Goal: Communication & Community: Answer question/provide support

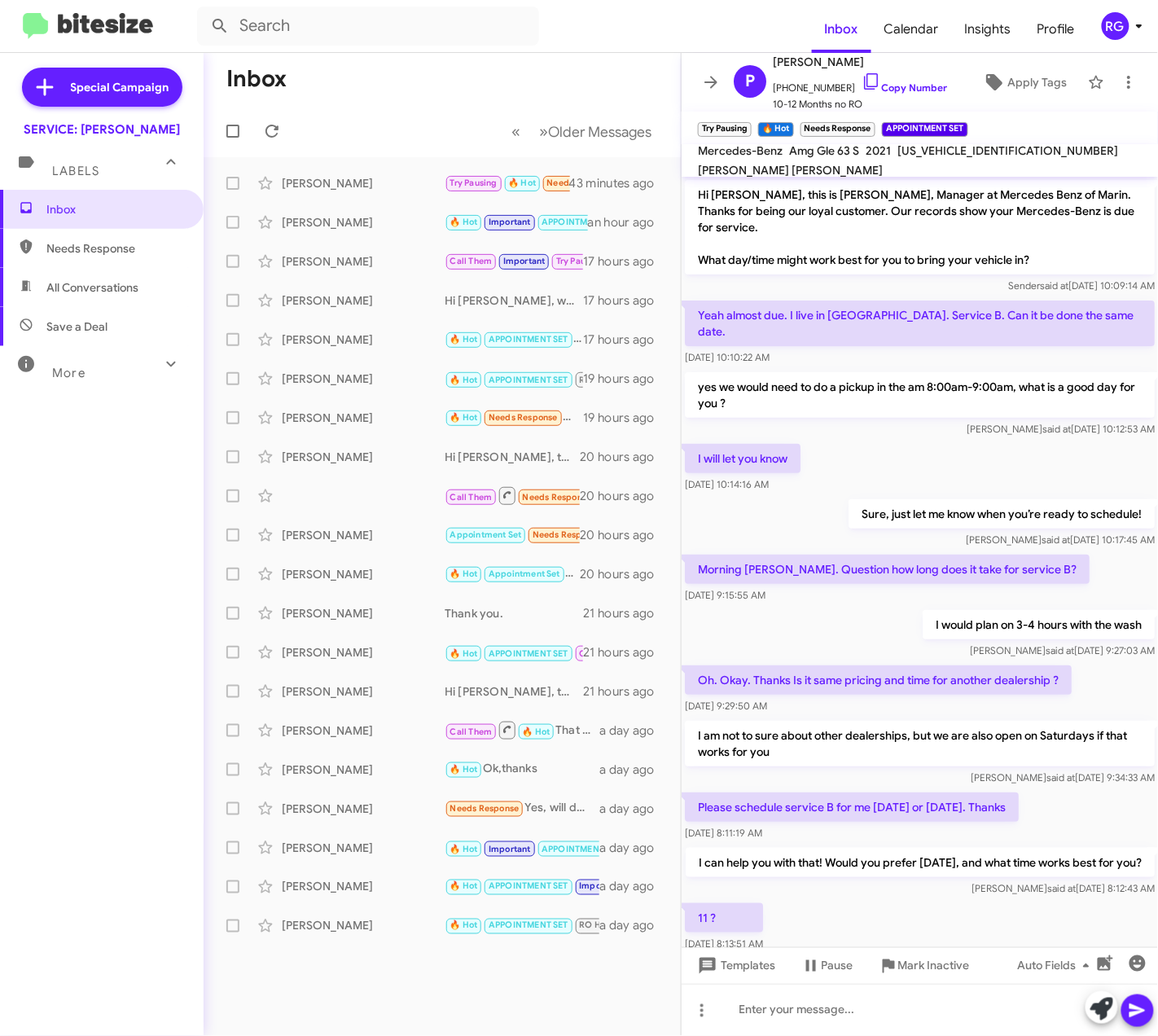
scroll to position [193, 0]
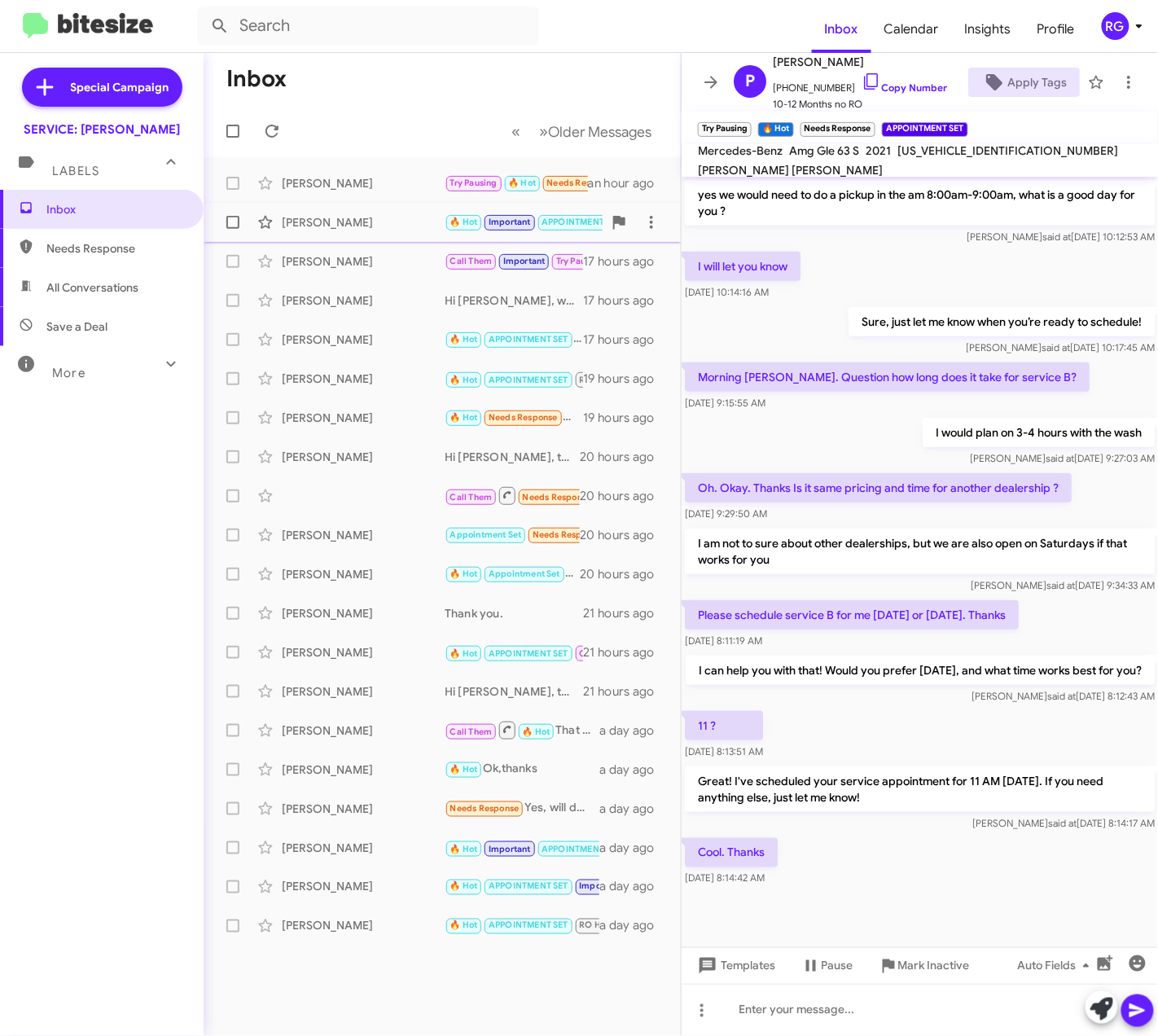
click at [381, 235] on div "Marc Rankin 🔥 Hot Important APPOINTMENT SET RO Historic RO Responded Historic G…" at bounding box center [442, 223] width 451 height 32
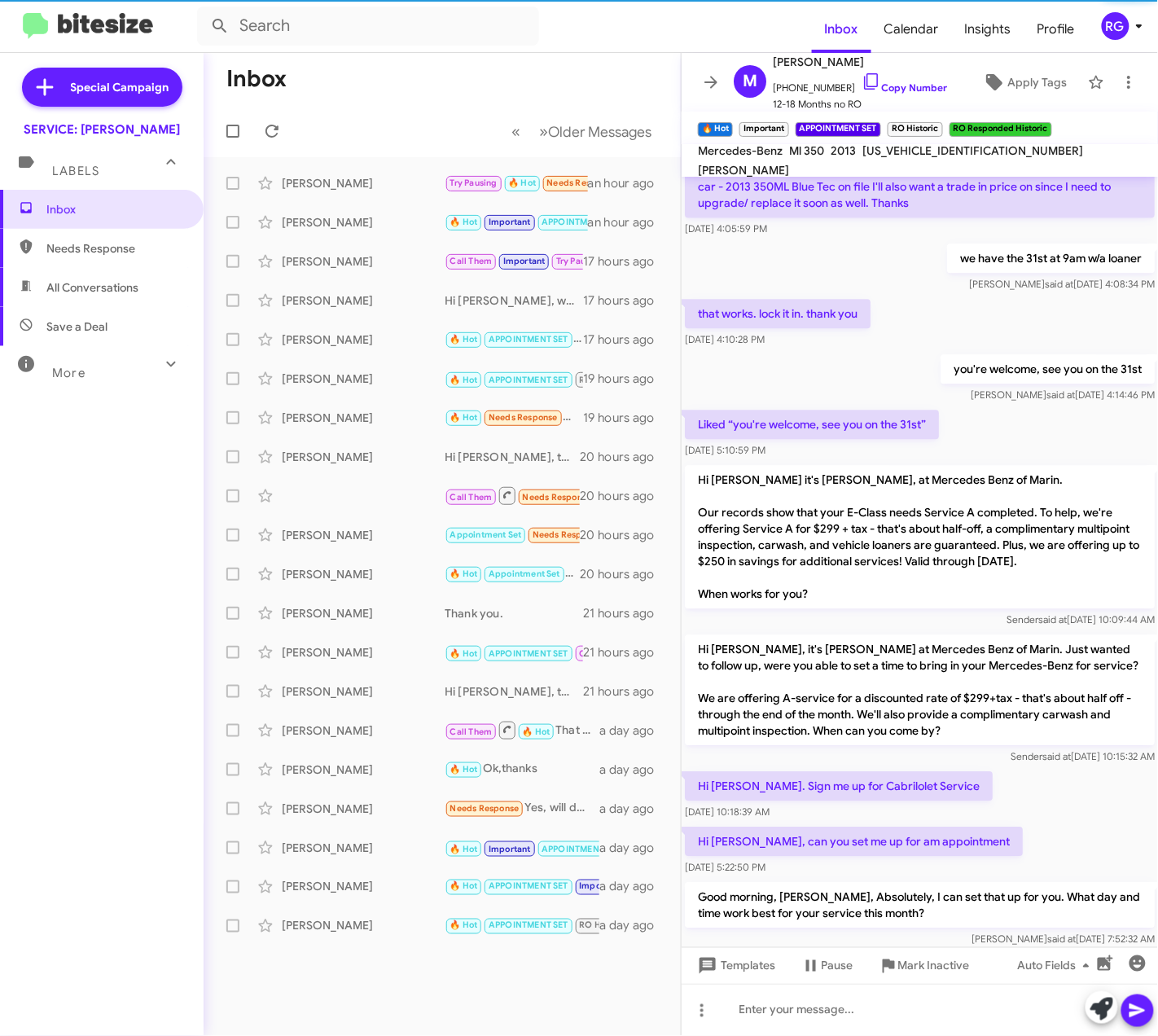
scroll to position [1141, 0]
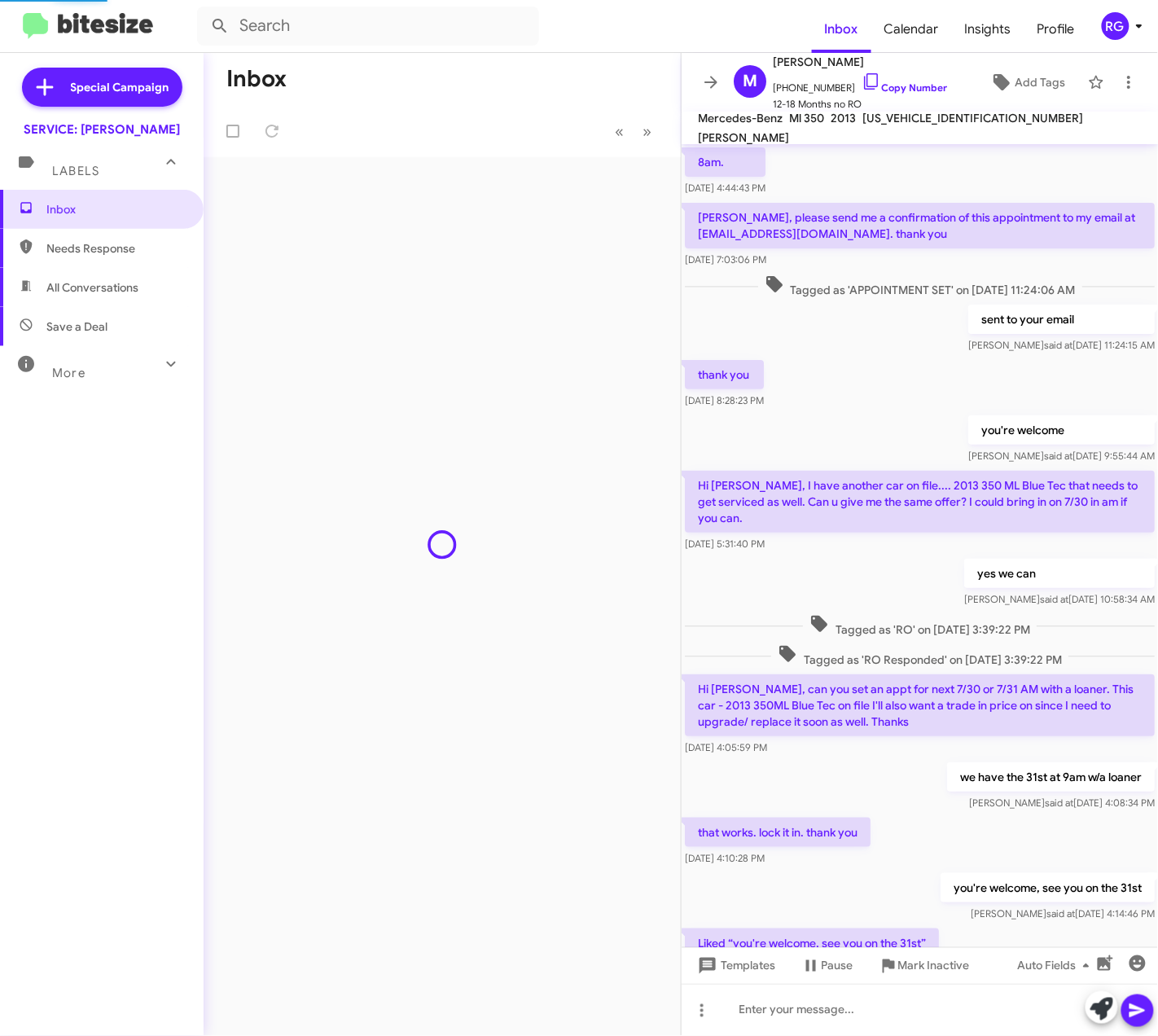
scroll to position [604, 0]
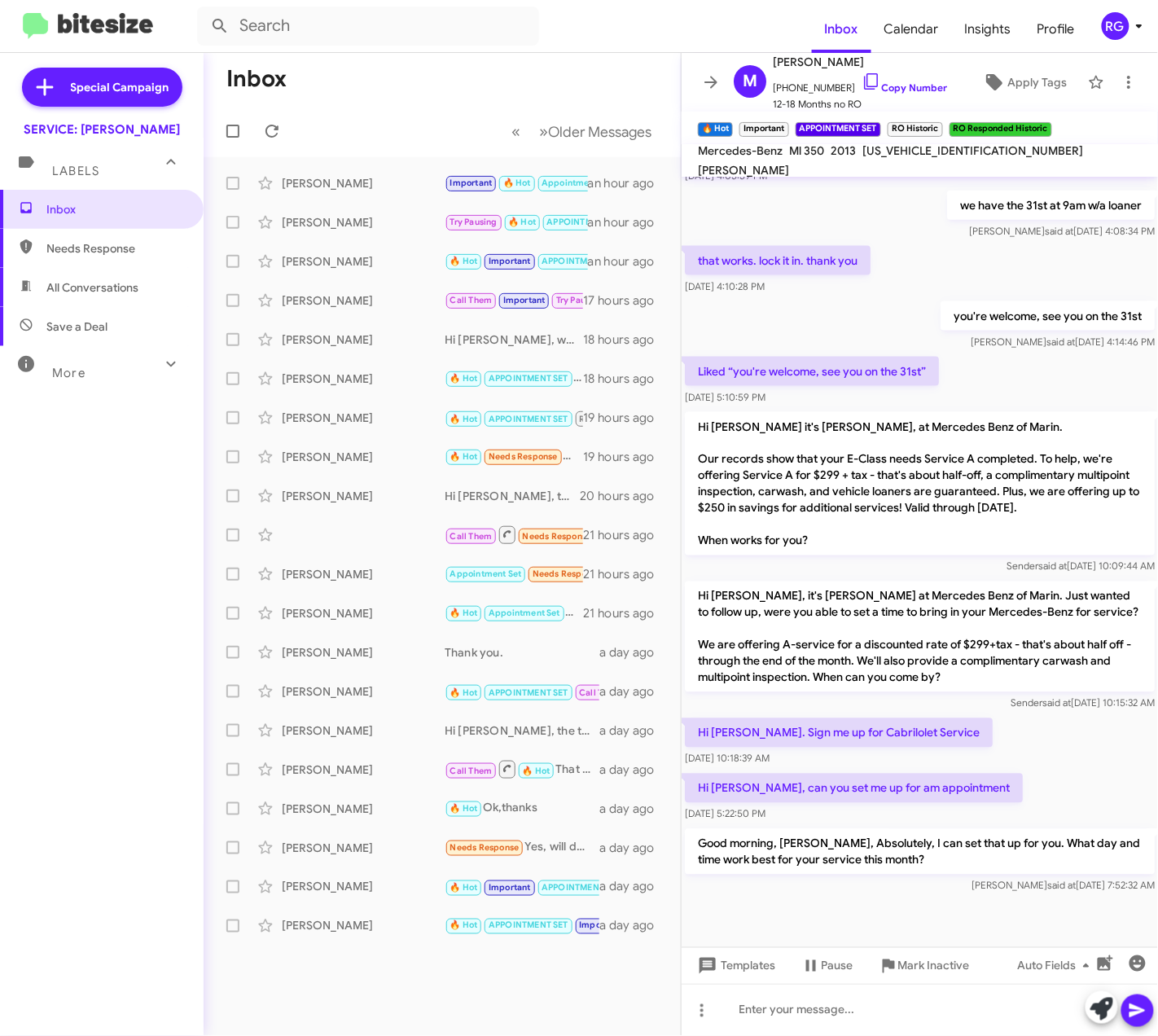
click at [405, 162] on mat-action-list "Steve Lovette Important 🔥 Hot Appointment Set Call Them Needs Response Hi Omar,…" at bounding box center [441, 550] width 477 height 788
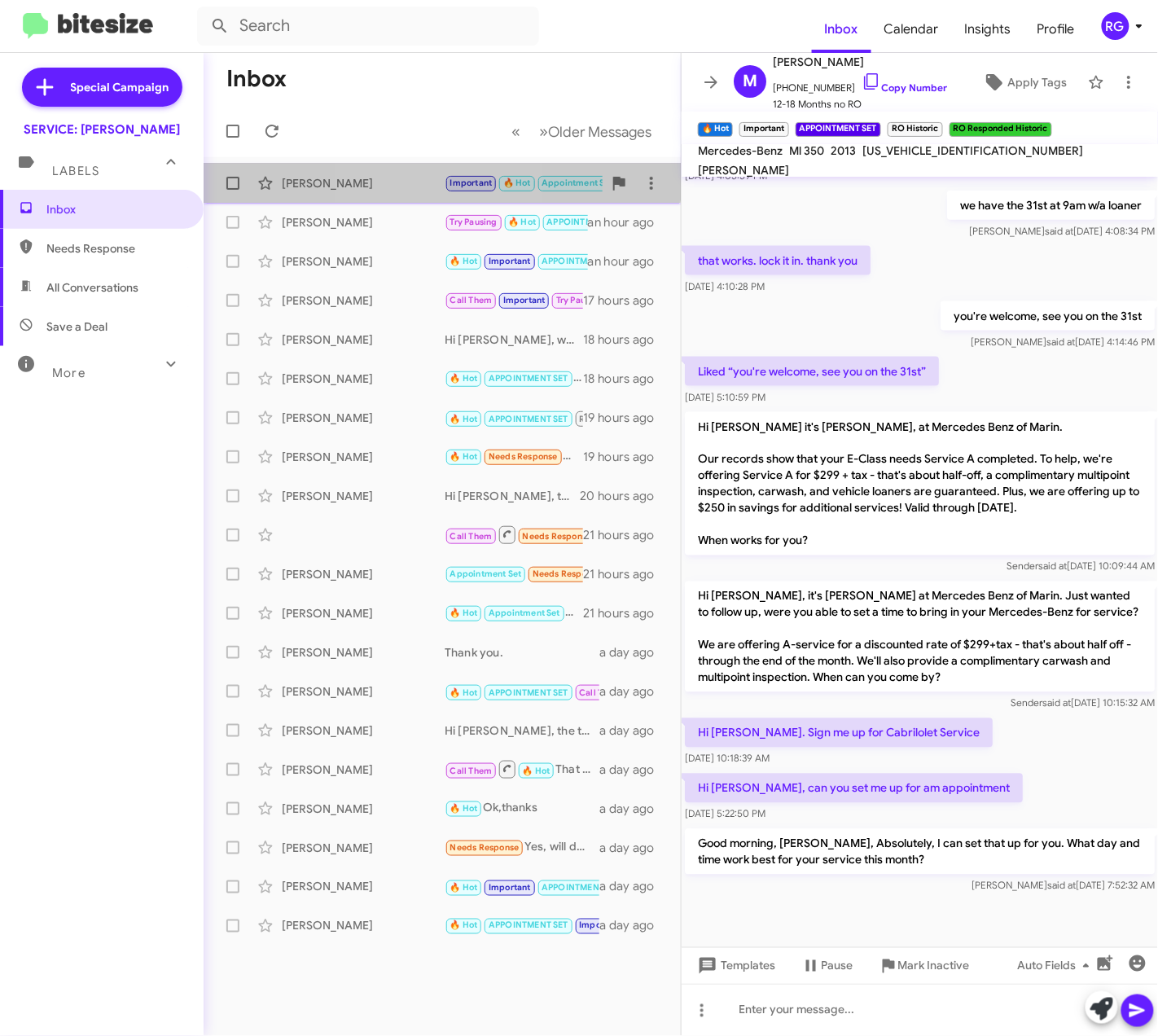
click at [405, 173] on div "Steve Lovette Important 🔥 Hot Appointment Set Call Them Needs Response Hi Omar,…" at bounding box center [442, 183] width 451 height 32
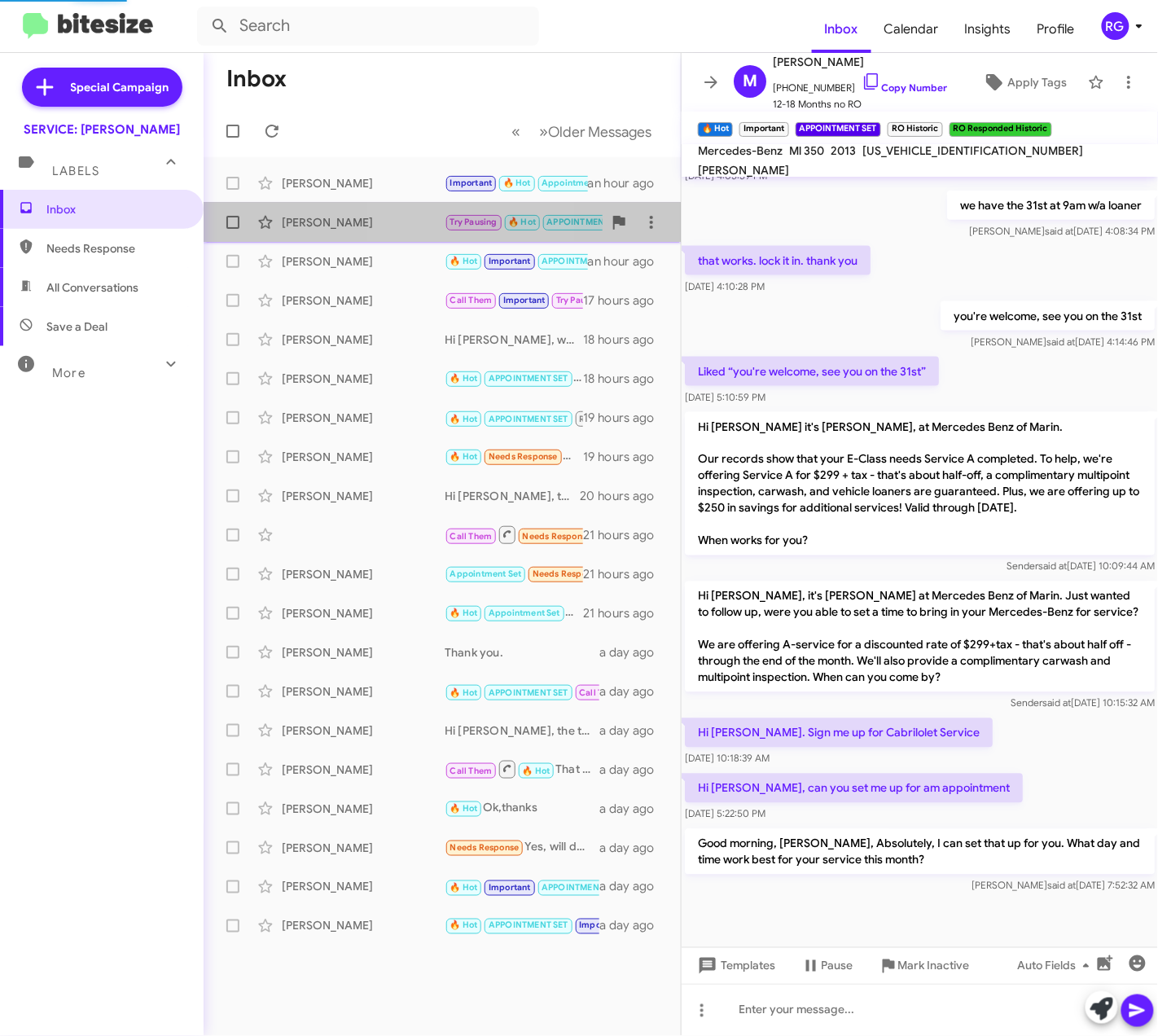
click at [421, 215] on div "[PERSON_NAME]" at bounding box center [363, 222] width 162 height 16
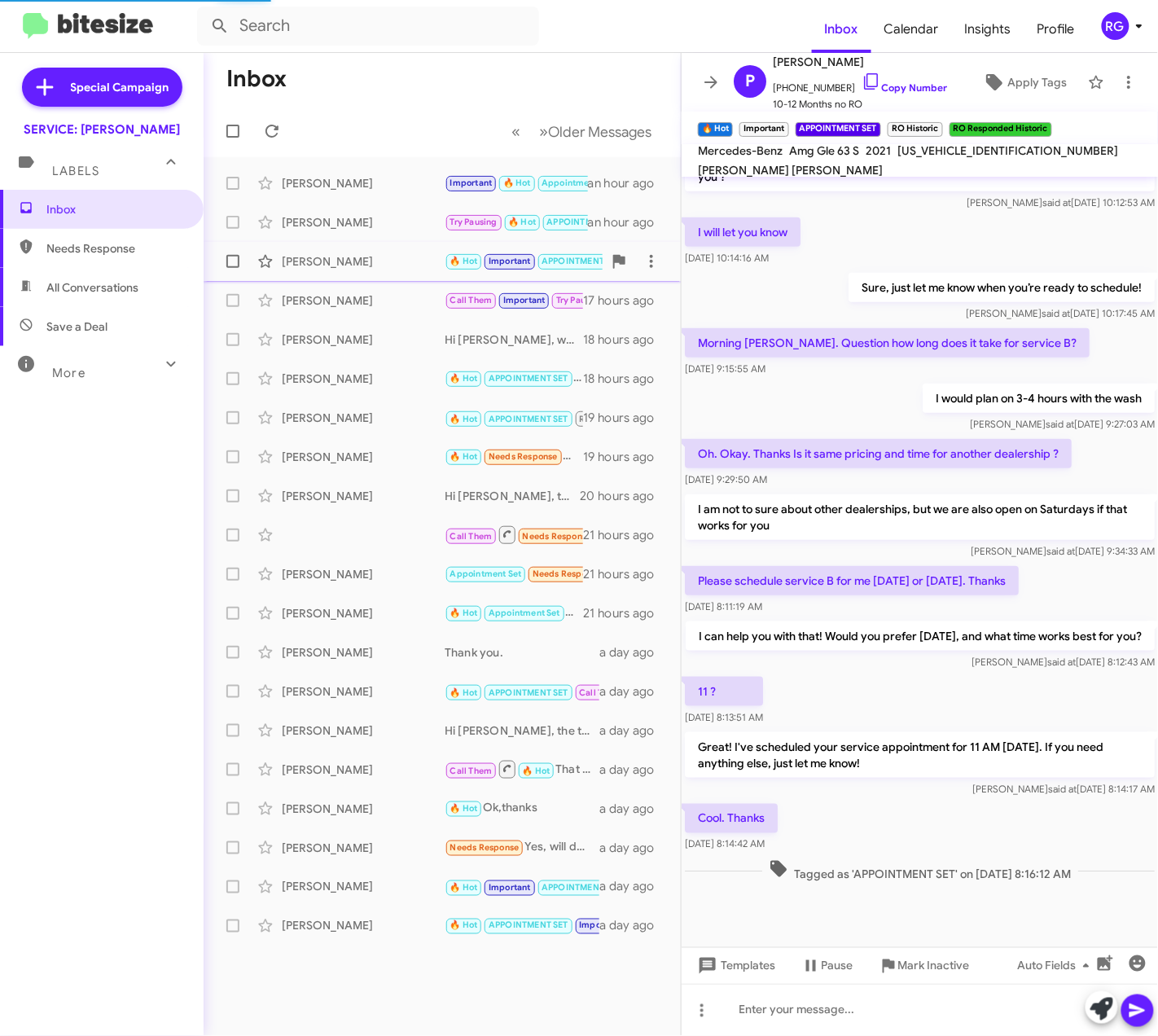
scroll to position [227, 0]
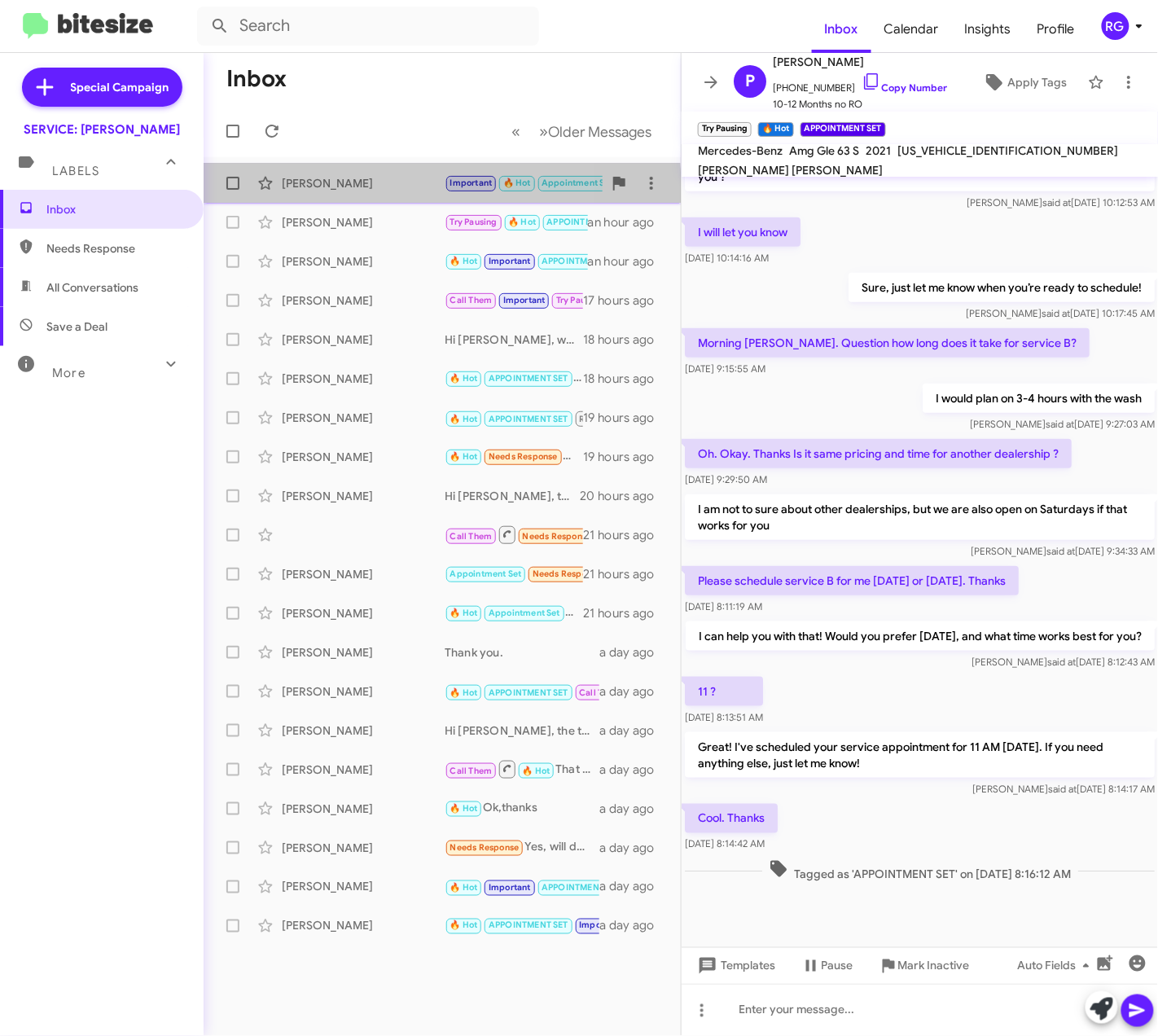
click at [328, 190] on div "[PERSON_NAME]" at bounding box center [363, 183] width 162 height 16
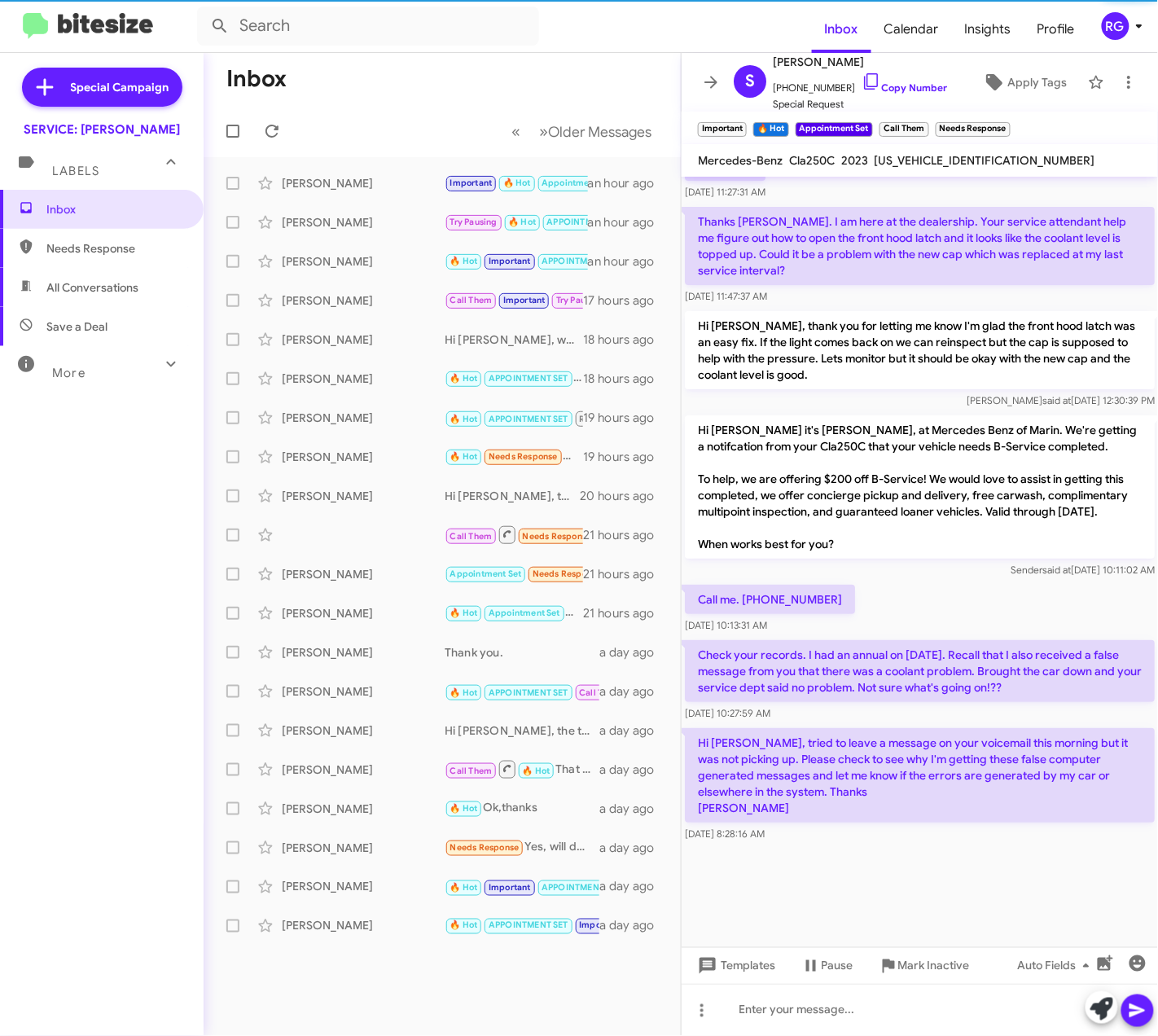
scroll to position [1744, 0]
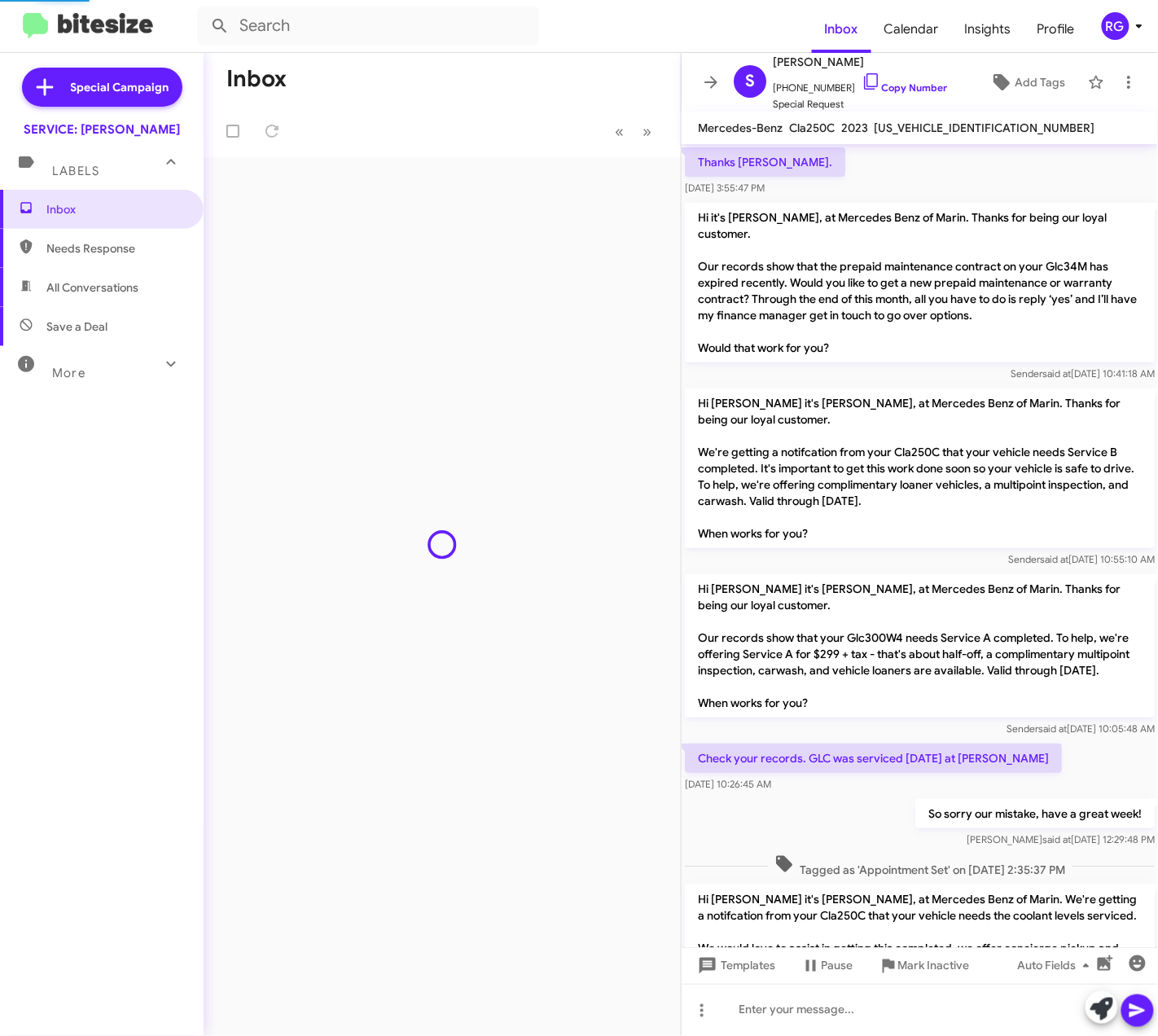
scroll to position [1288, 0]
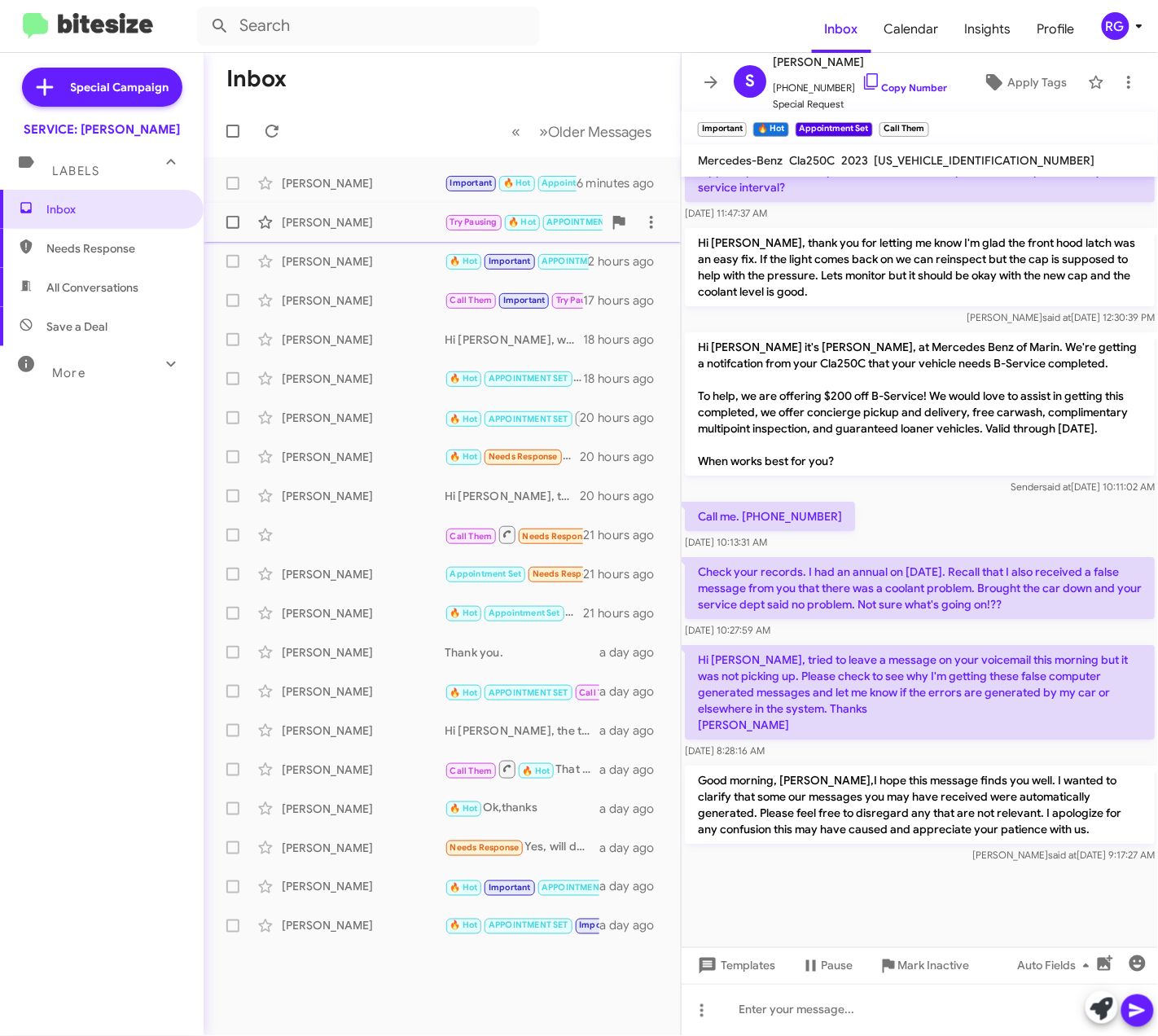
click at [531, 239] on span "Peter Lu Try Pausing 🔥 Hot APPOINTMENT SET Cool. Thanks an hour ago" at bounding box center [441, 222] width 477 height 39
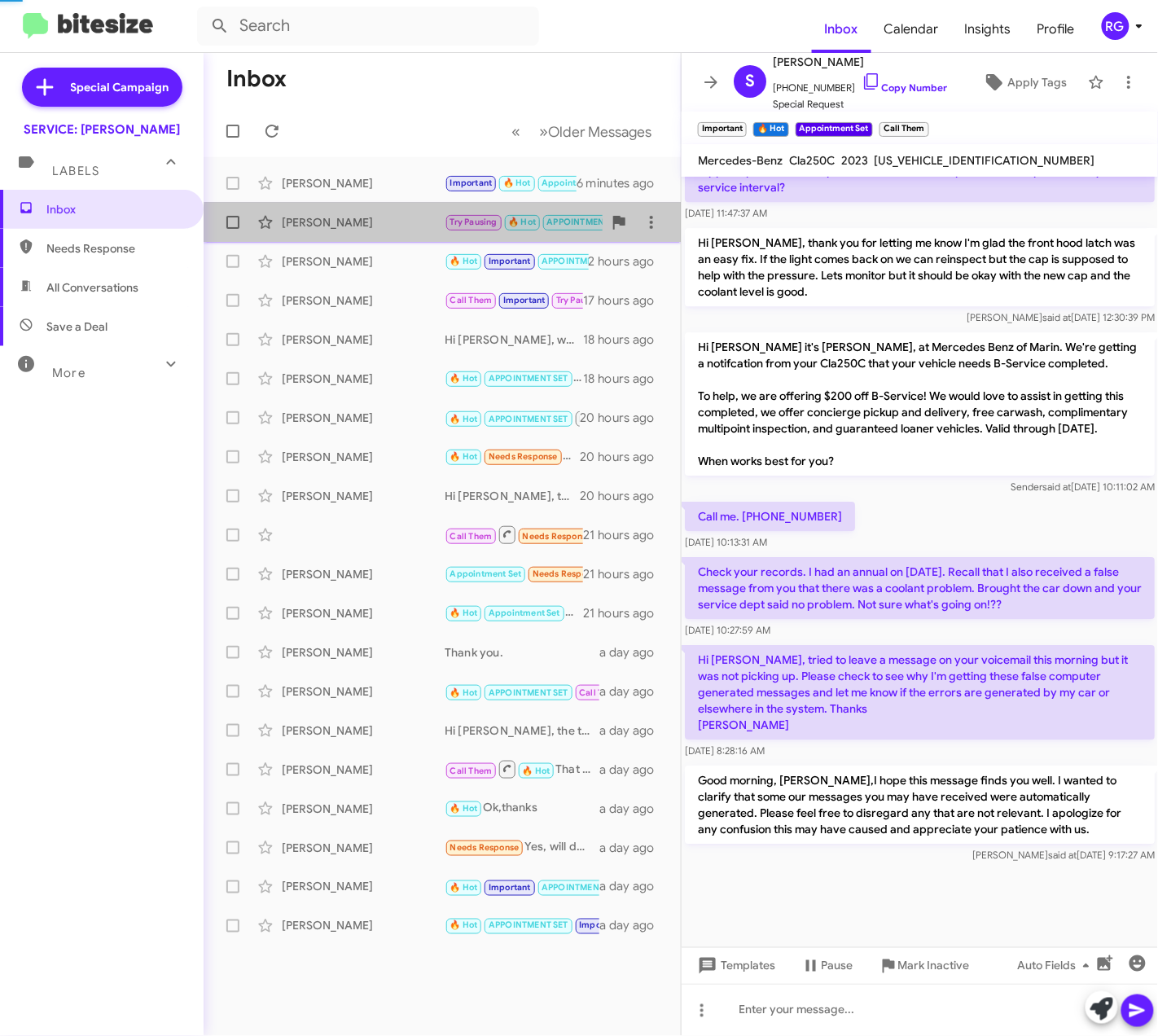
scroll to position [227, 0]
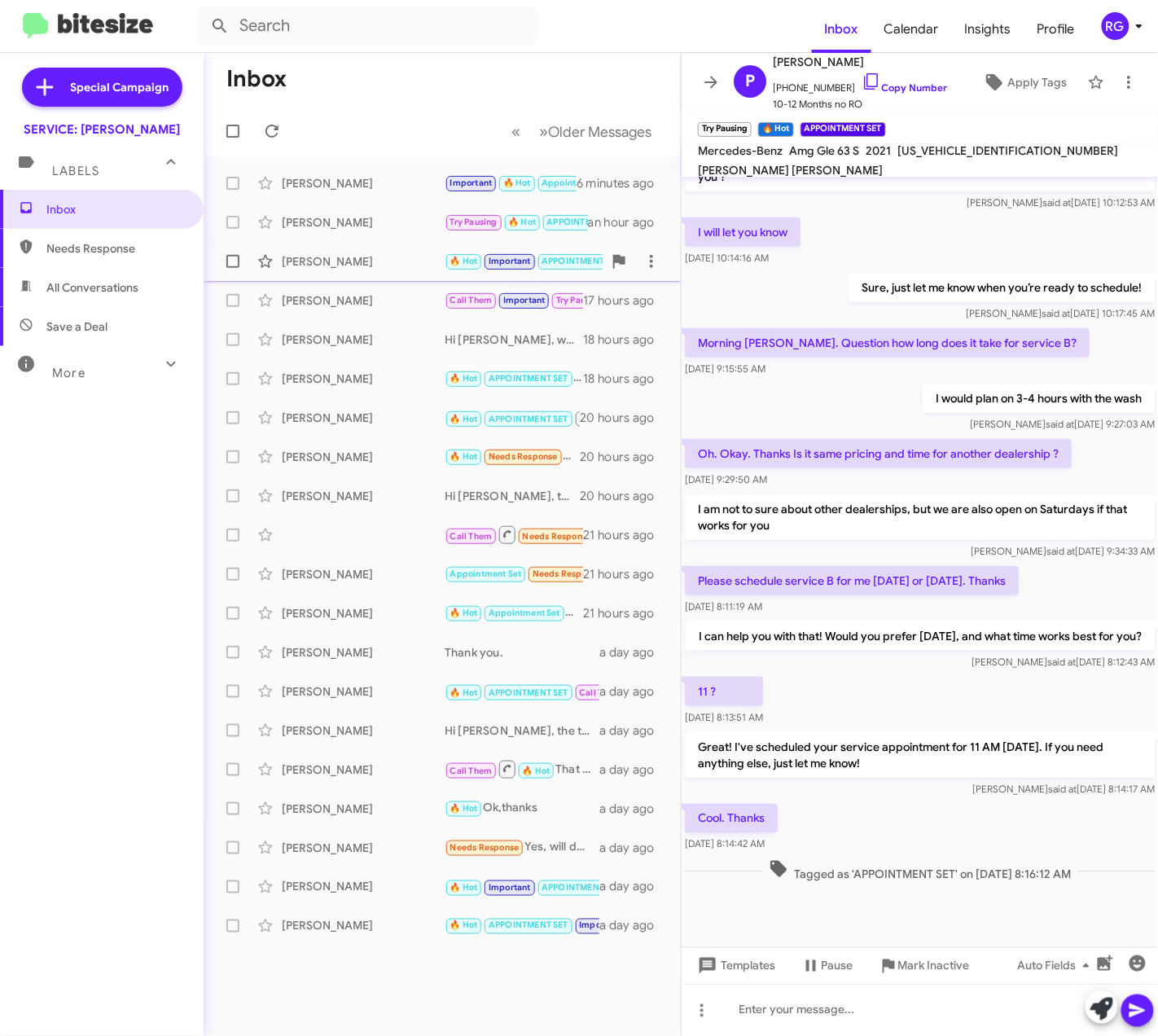
click at [471, 262] on span "🔥 Hot" at bounding box center [463, 261] width 28 height 11
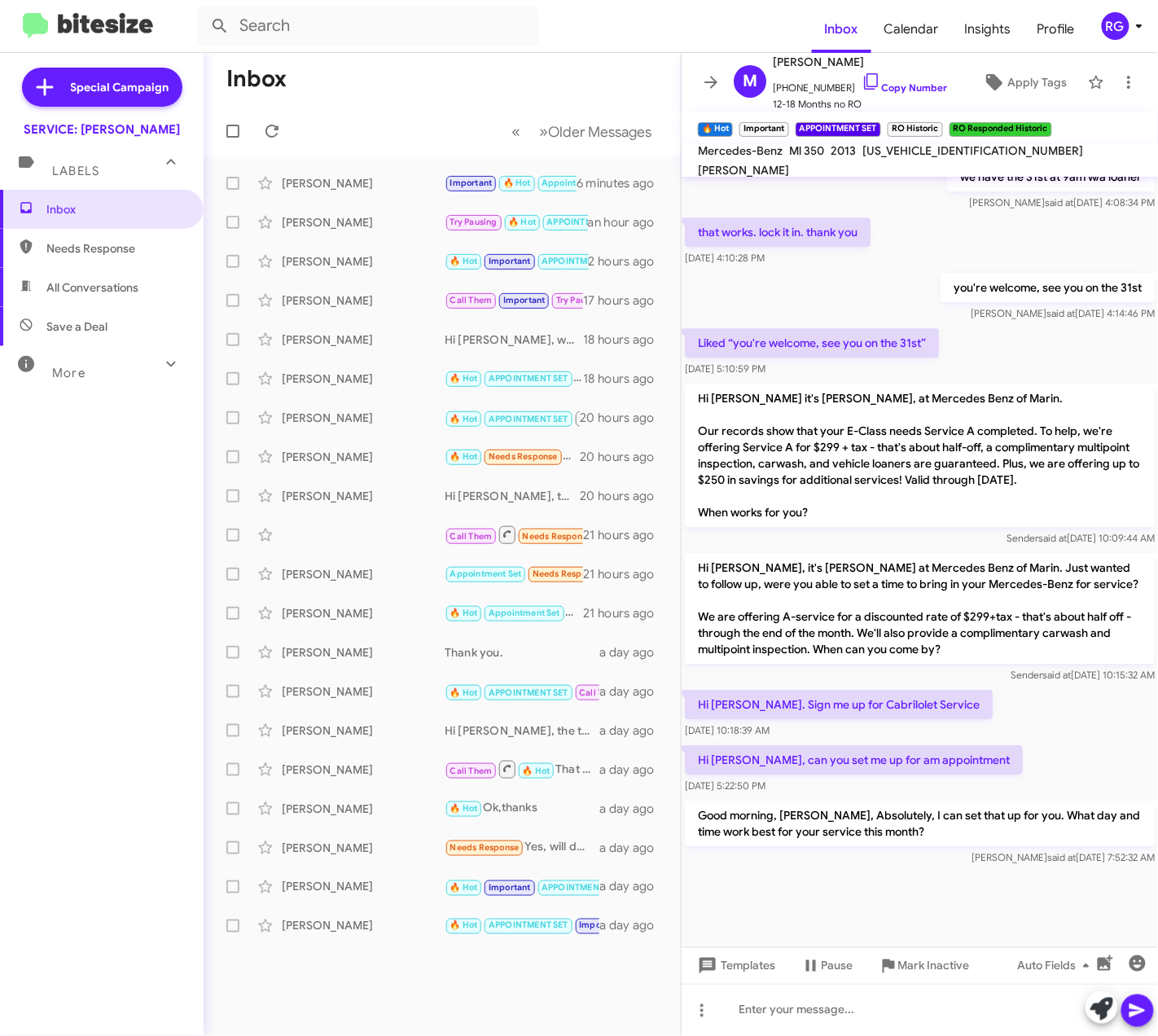
scroll to position [1141, 0]
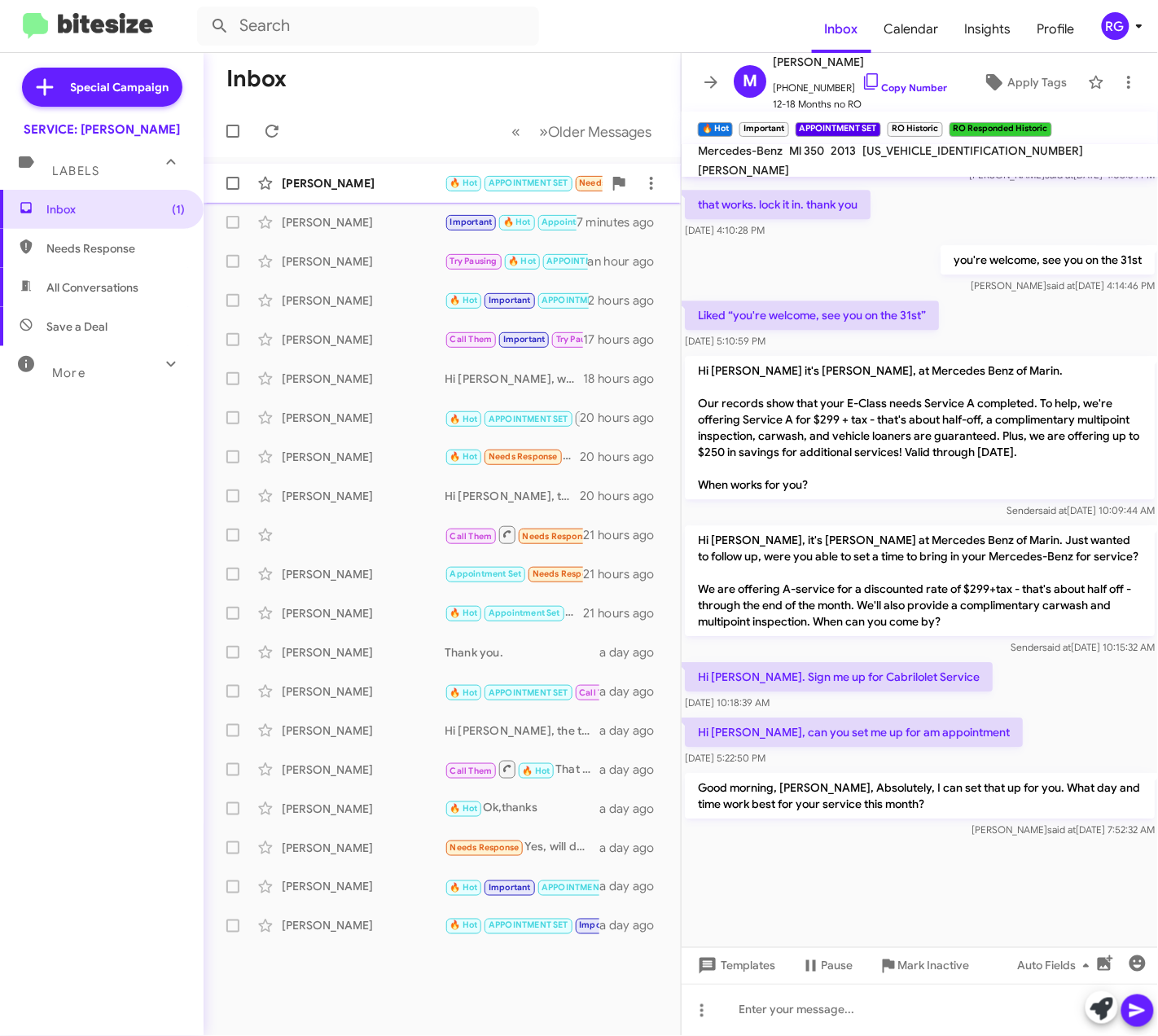
click at [446, 187] on small "🔥 Hot" at bounding box center [463, 183] width 35 height 15
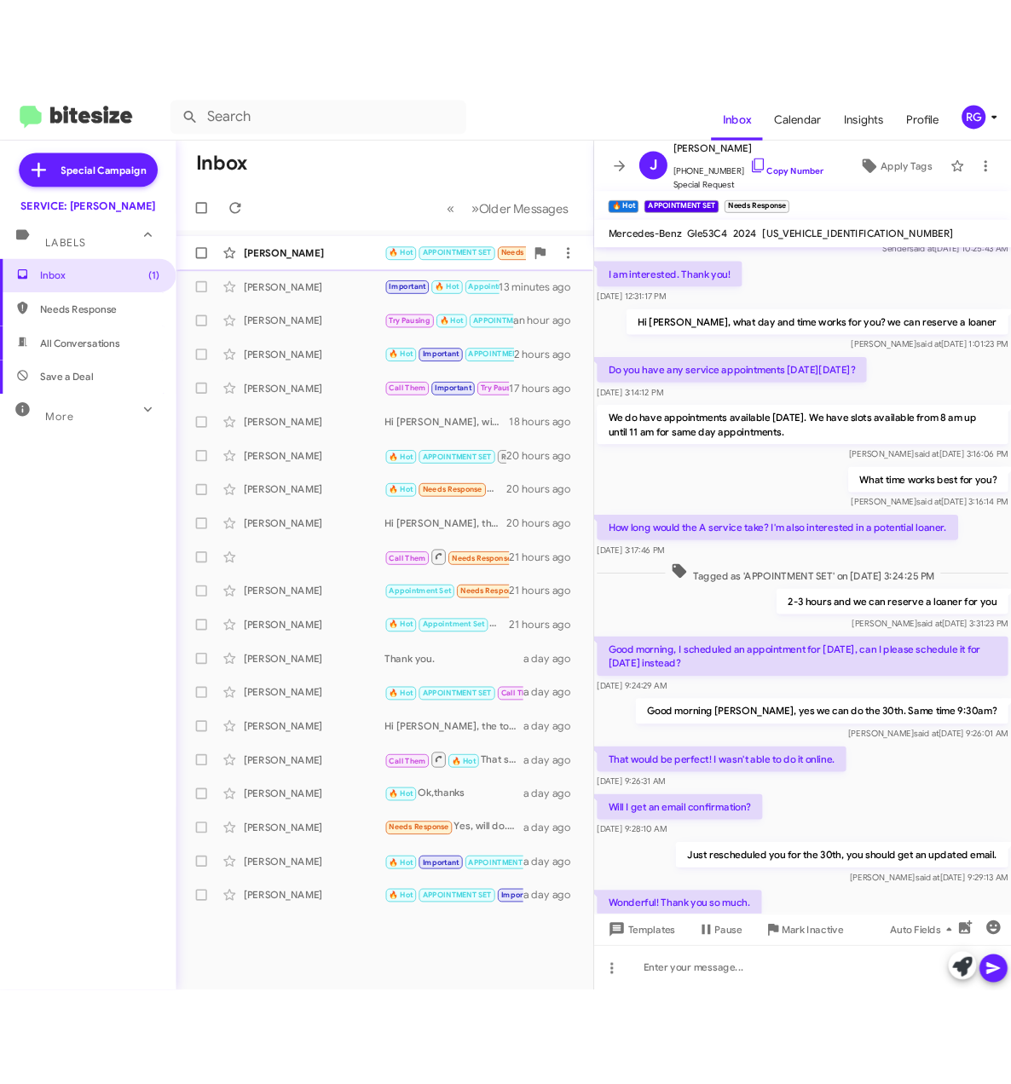
scroll to position [141, 0]
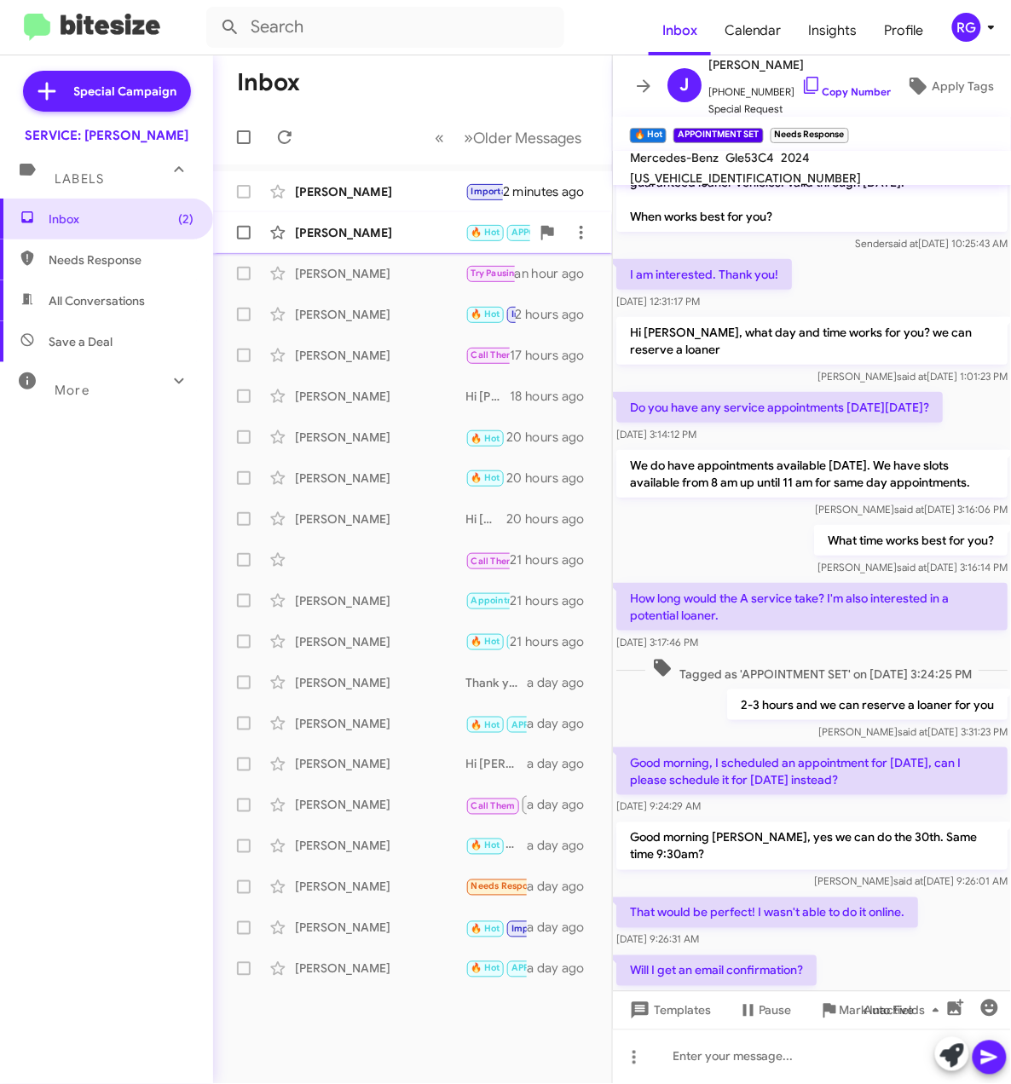
click at [413, 170] on mat-action-list "Steve Lovette Important 🔥 Hot Appointment Set Call Them Needs Response Thanks f…" at bounding box center [412, 576] width 399 height 825
click at [414, 187] on div "Steve Lovette" at bounding box center [380, 191] width 170 height 17
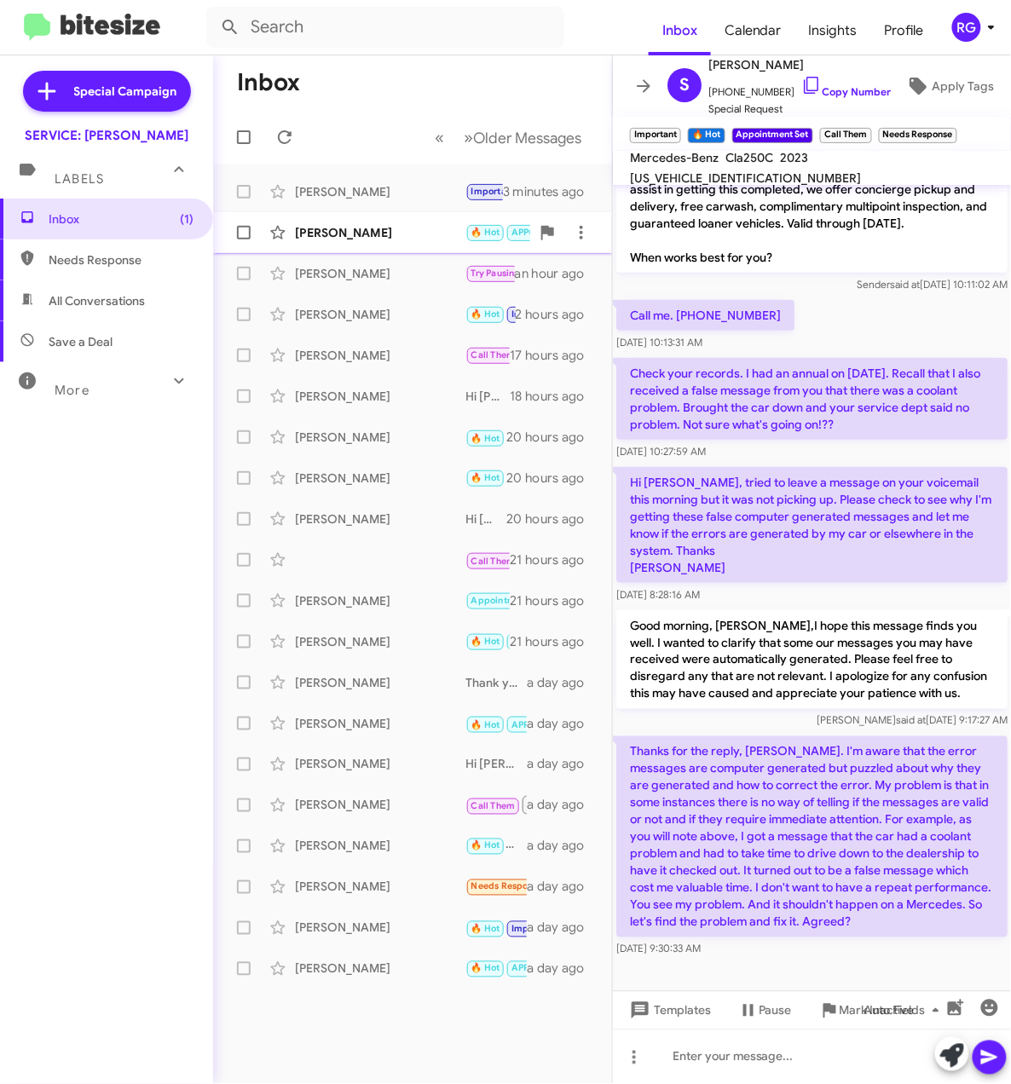
click at [356, 239] on div "[PERSON_NAME]" at bounding box center [380, 232] width 170 height 17
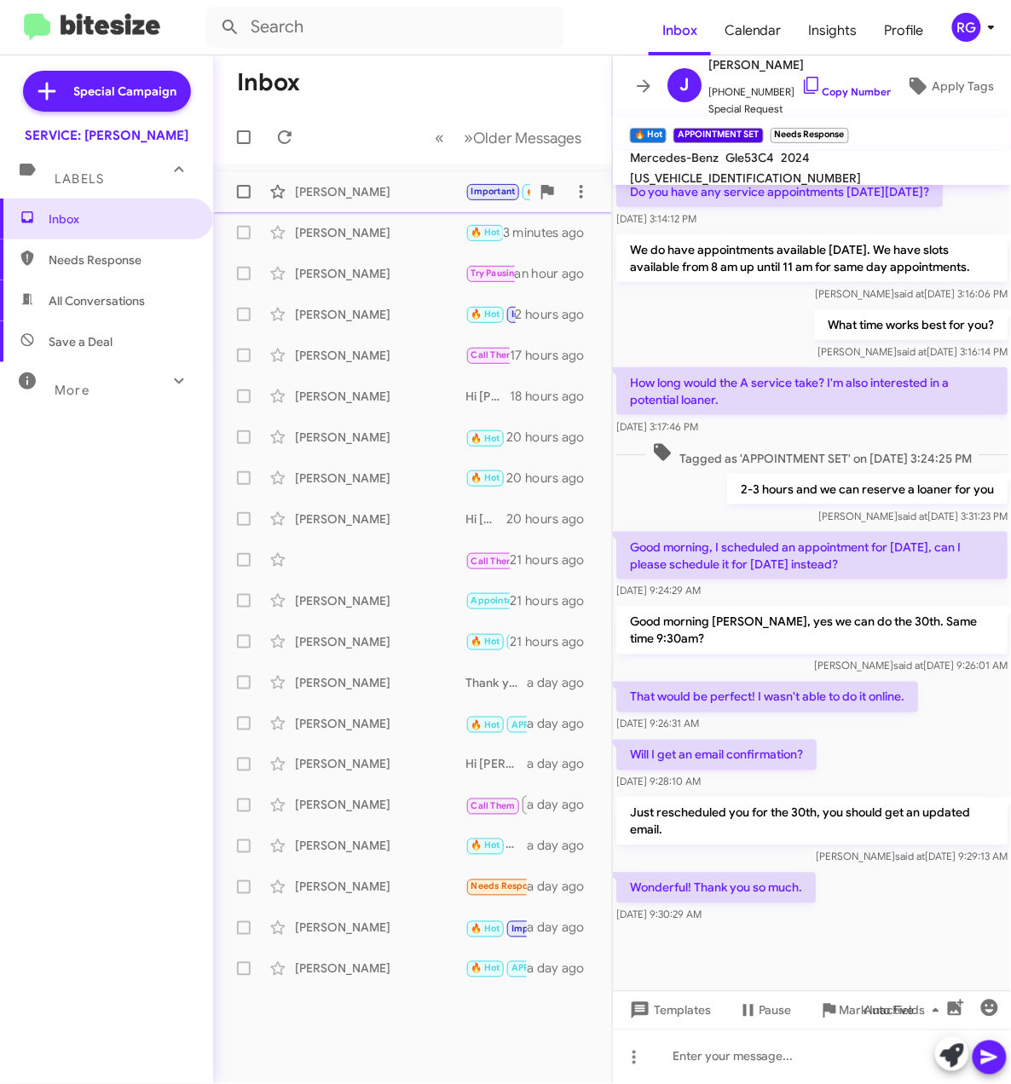
click at [420, 205] on div "Steve Lovette Important 🔥 Hot Appointment Set Call Them Needs Response Thanks f…" at bounding box center [413, 192] width 372 height 34
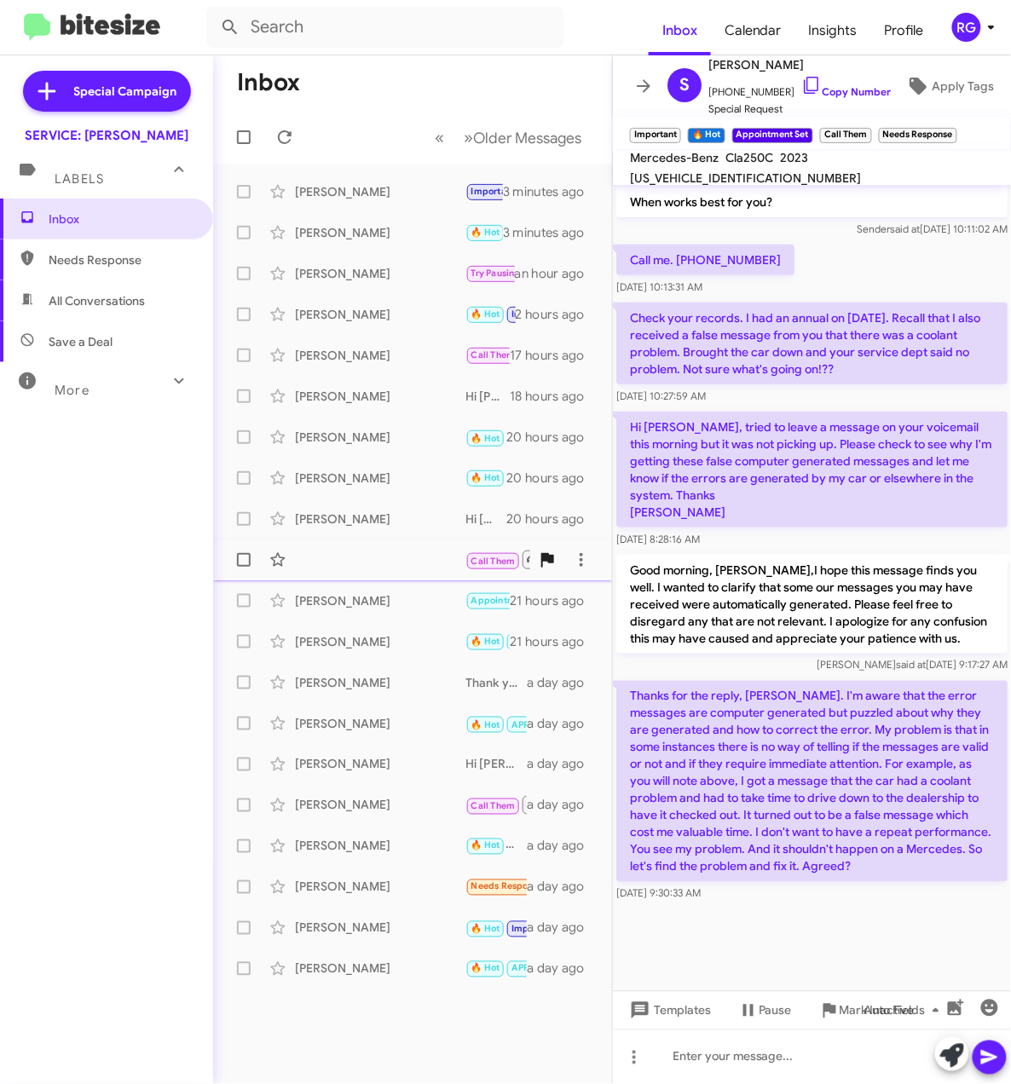
scroll to position [1861, 0]
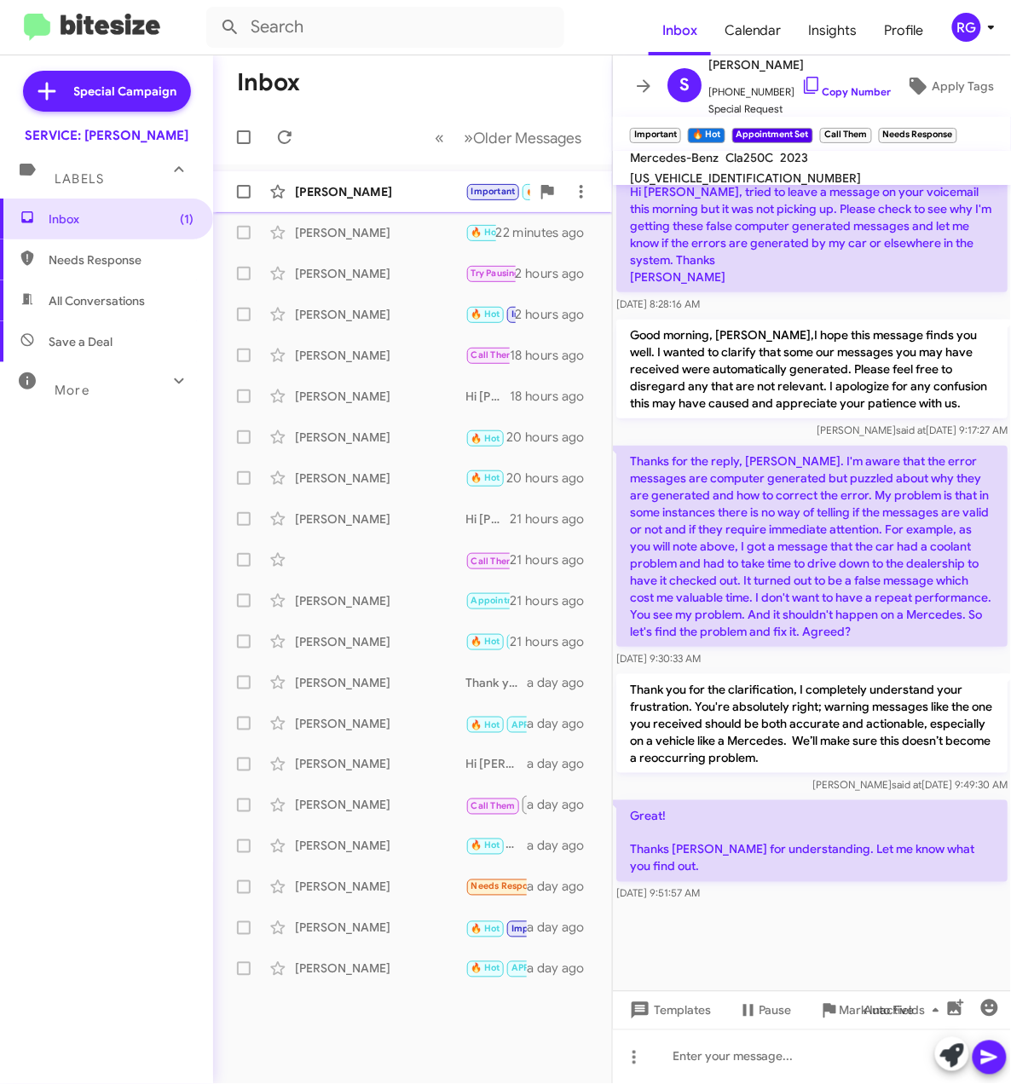
click at [366, 199] on div "Steve Lovette" at bounding box center [380, 191] width 170 height 17
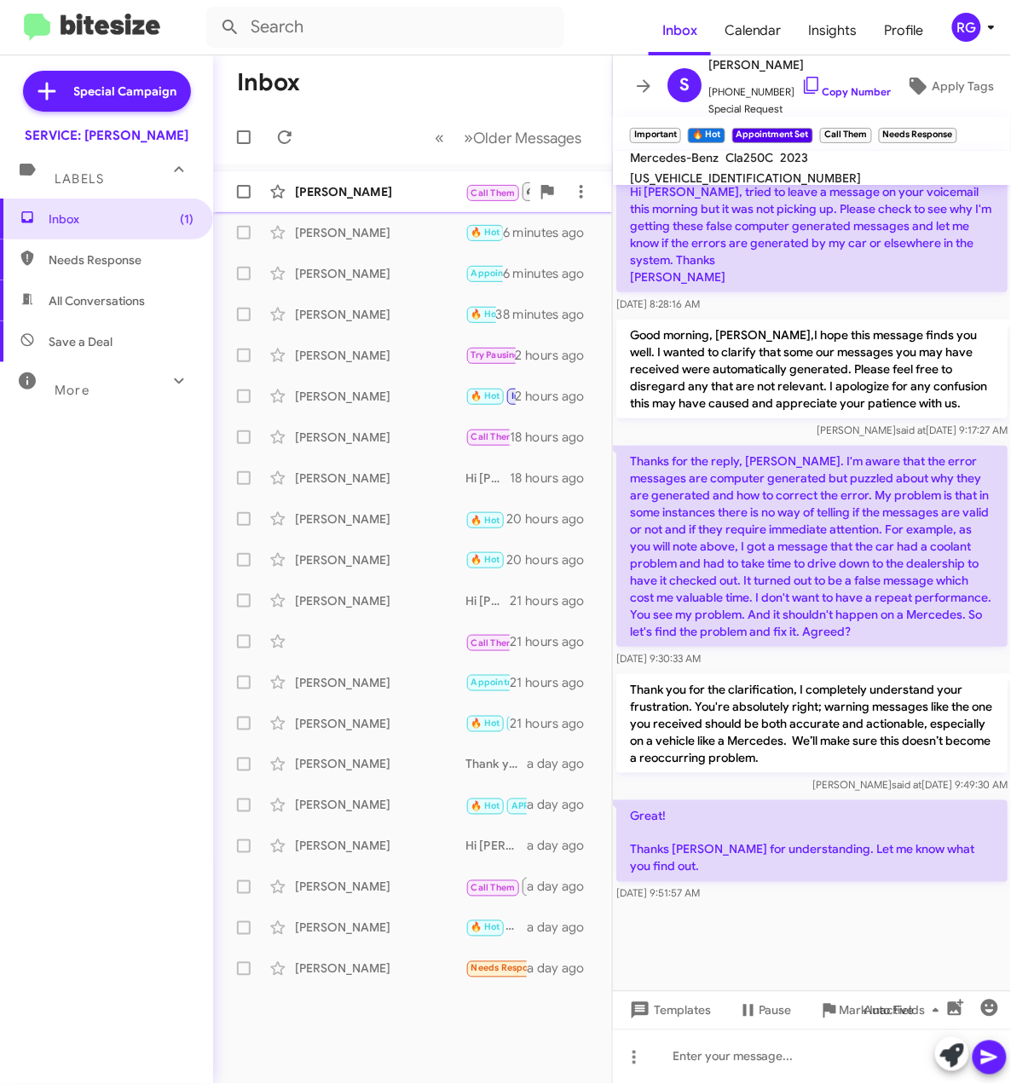
click at [394, 211] on span "Lori Kline Call Them Needs Response Inbound Call 4 minutes ago" at bounding box center [412, 191] width 399 height 41
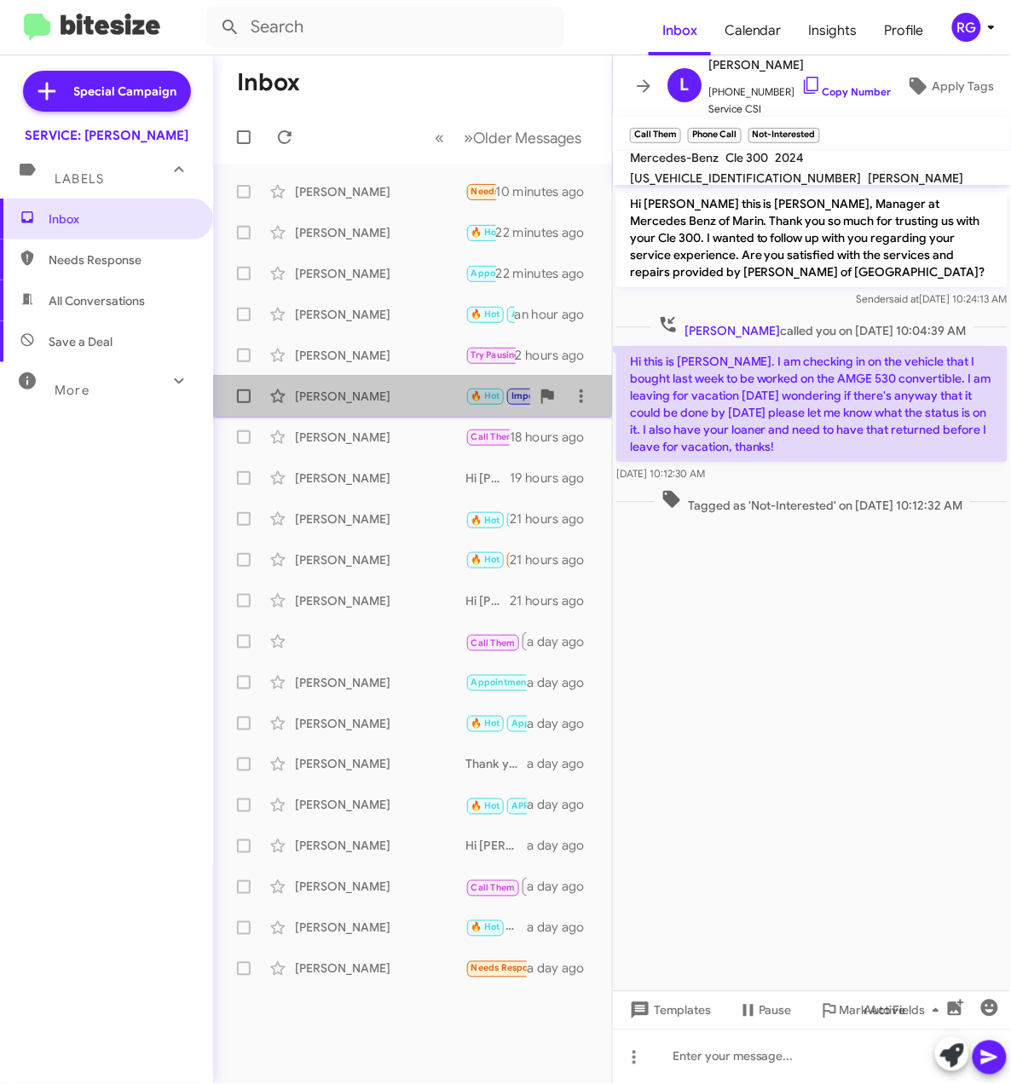
click at [400, 389] on div "[PERSON_NAME]" at bounding box center [380, 396] width 170 height 17
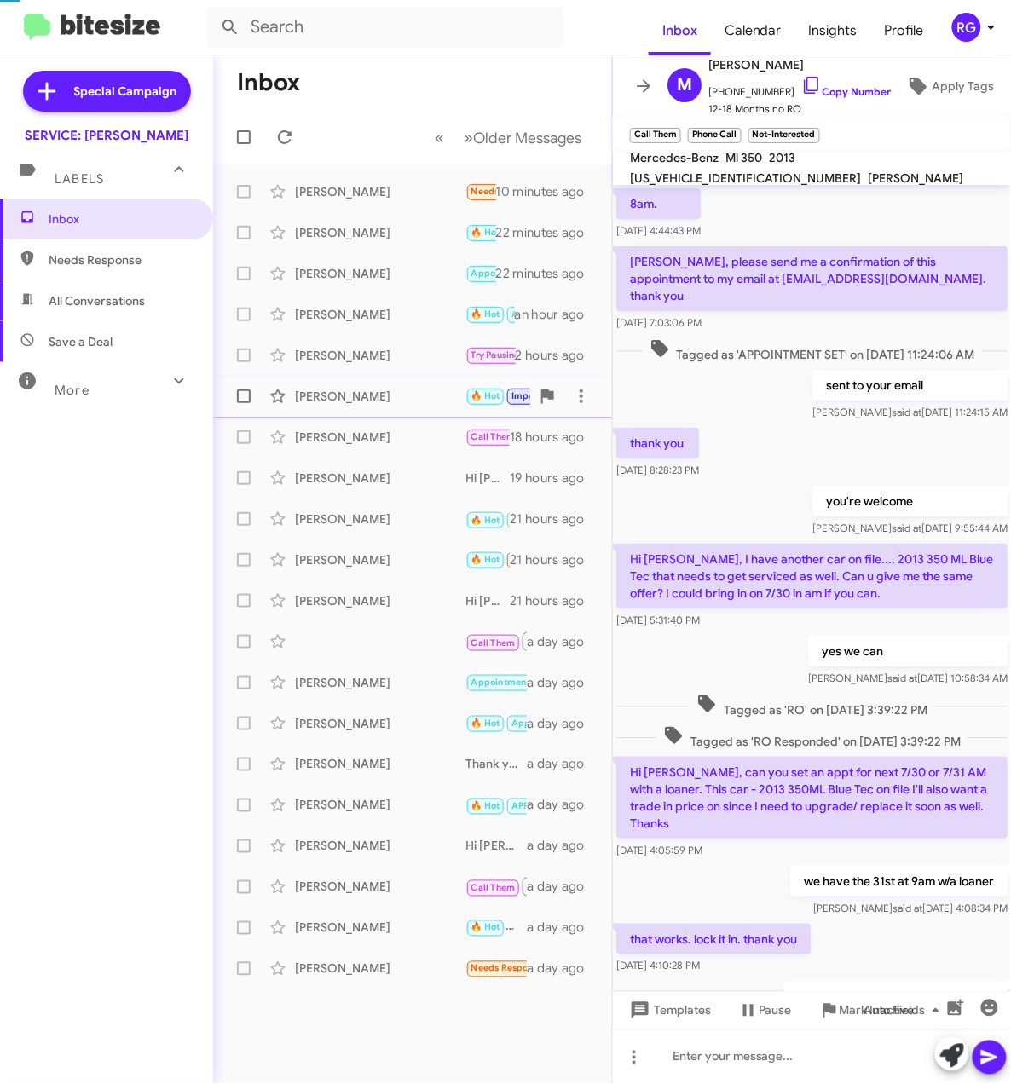
scroll to position [752, 0]
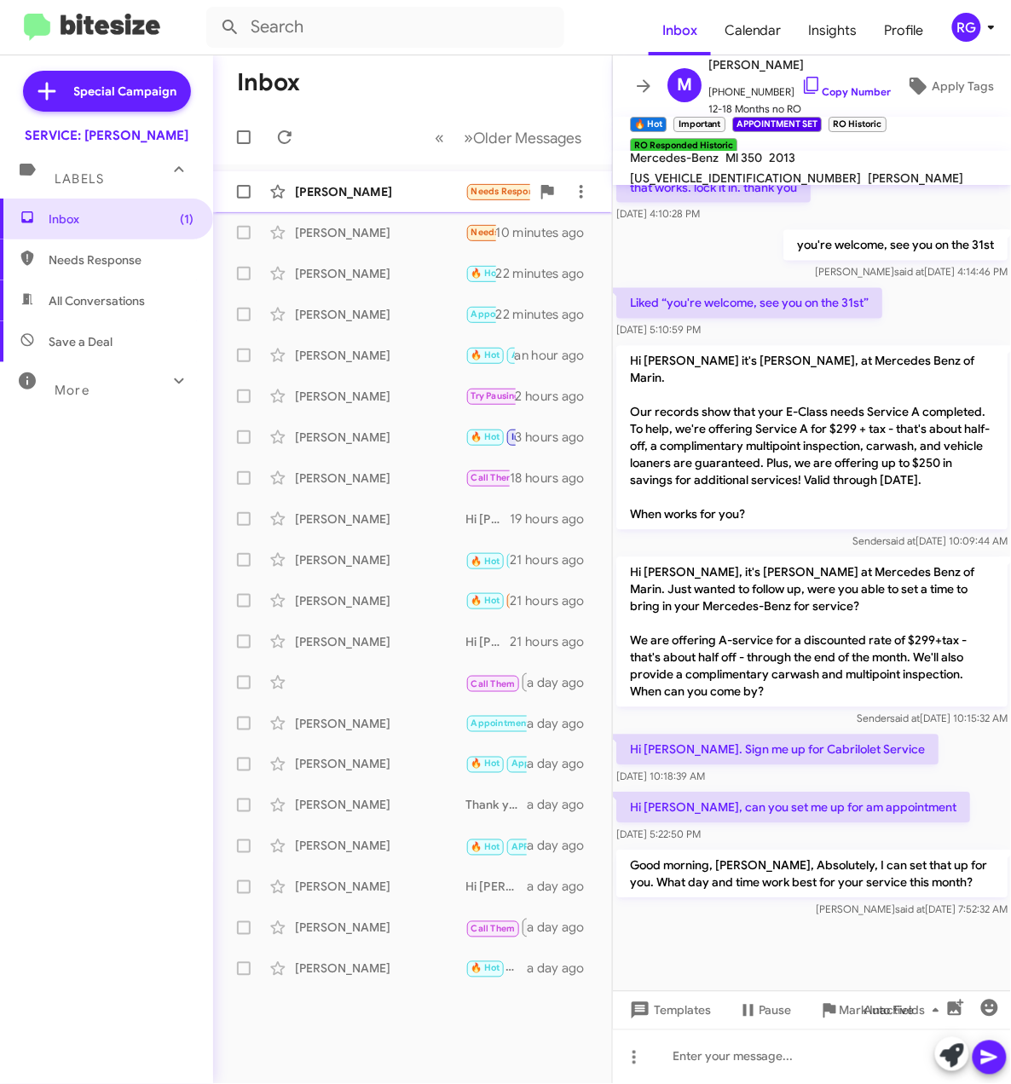
click at [363, 189] on div "[PERSON_NAME]" at bounding box center [380, 191] width 170 height 17
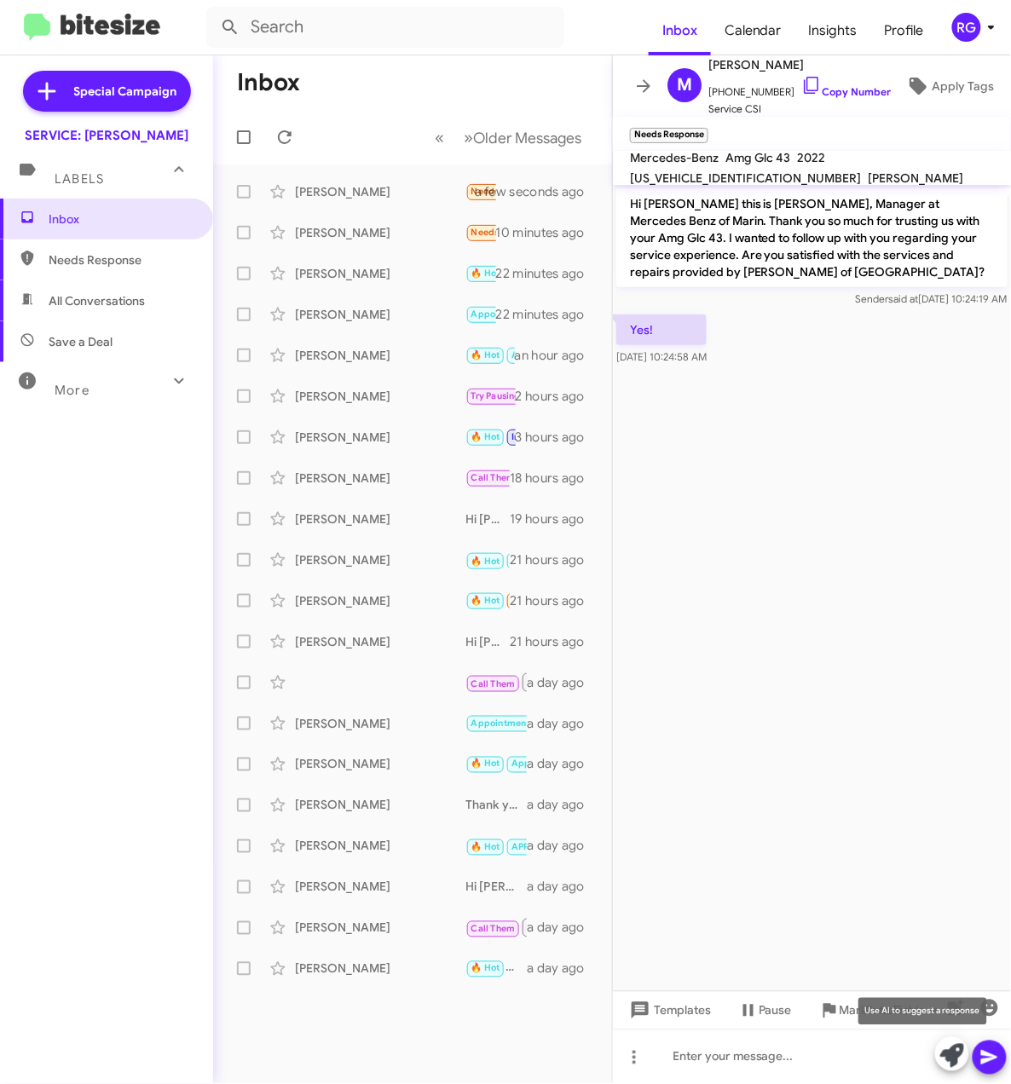
click at [945, 1057] on icon at bounding box center [952, 1056] width 24 height 24
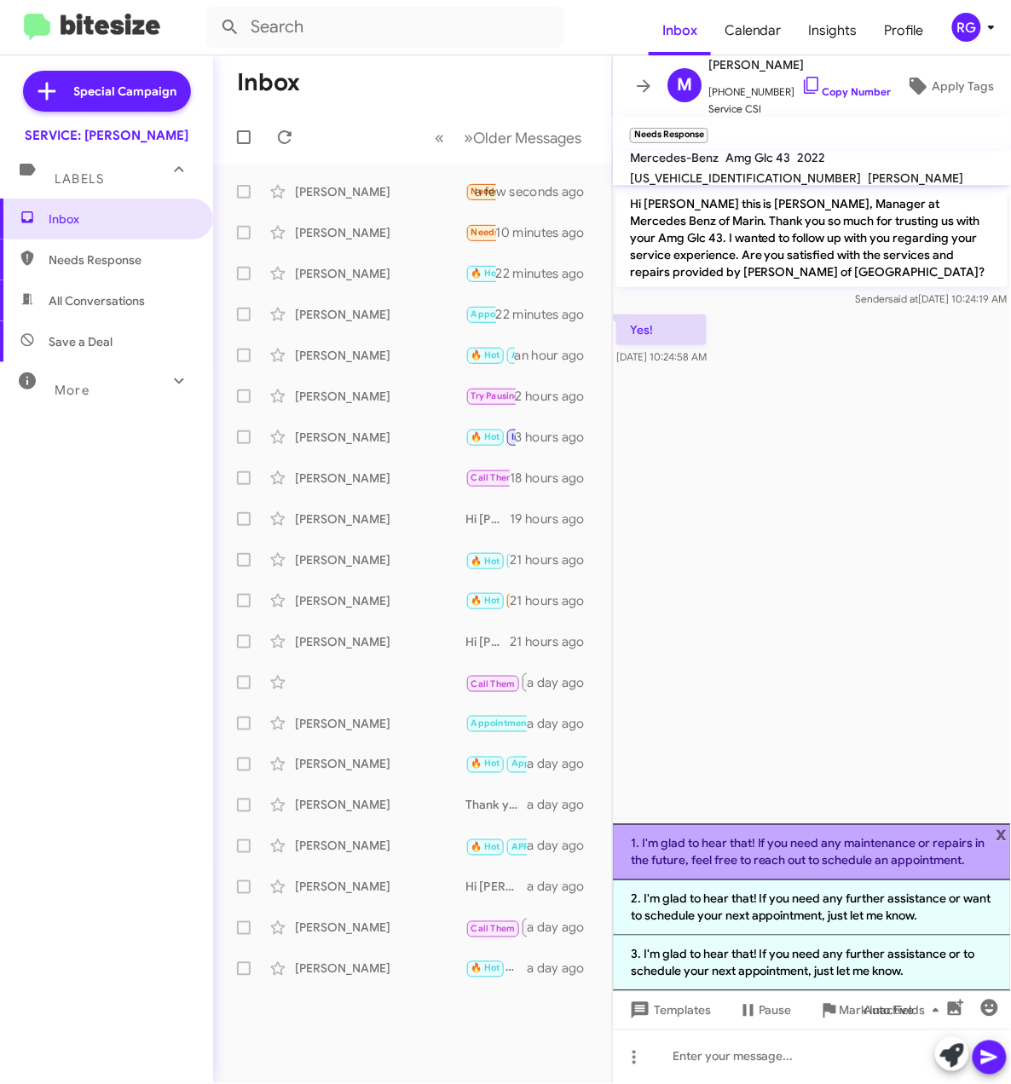
click at [900, 860] on li "1. I'm glad to hear that! If you need any maintenance or repairs in the future,…" at bounding box center [812, 852] width 398 height 56
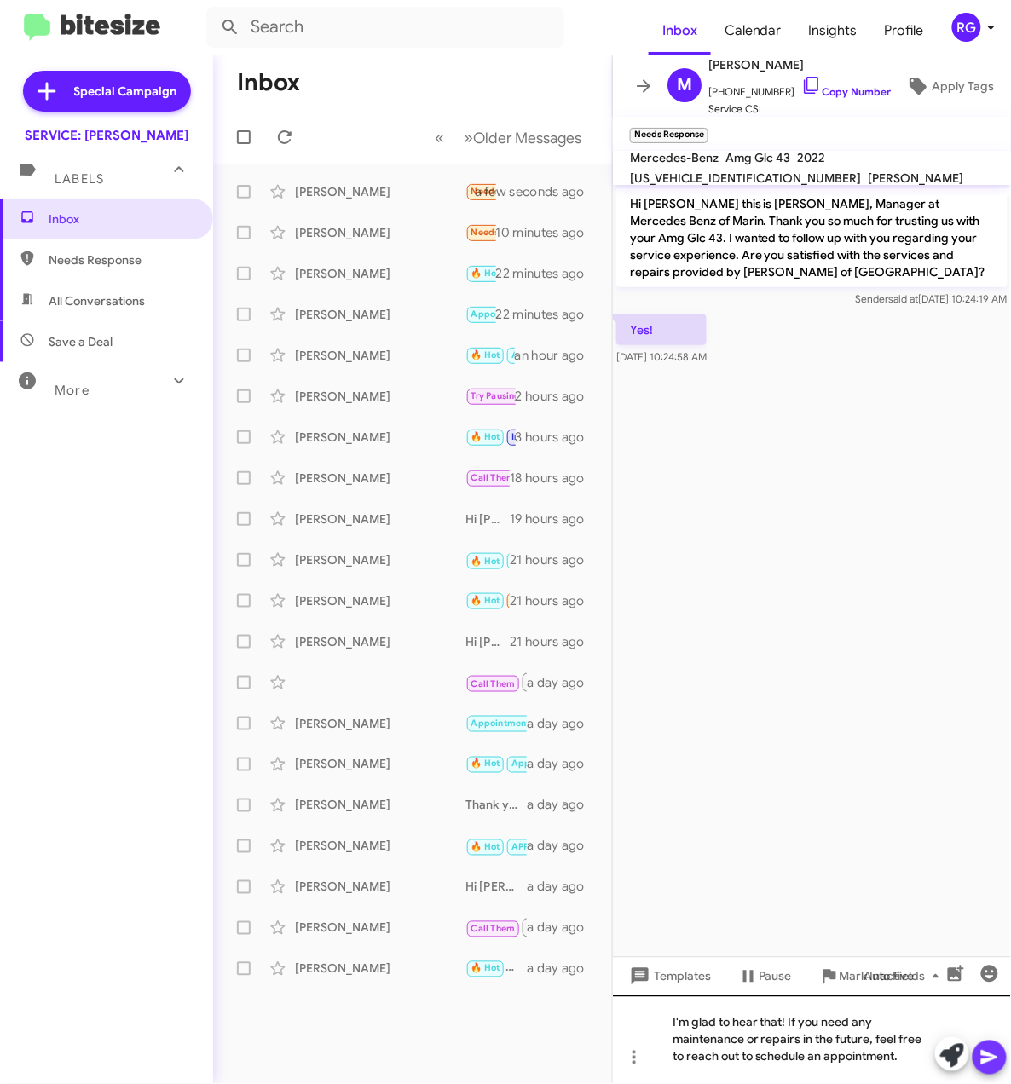
drag, startPoint x: 985, startPoint y: 1045, endPoint x: 970, endPoint y: 1033, distance: 19.4
click at [983, 1044] on span at bounding box center [989, 1057] width 20 height 34
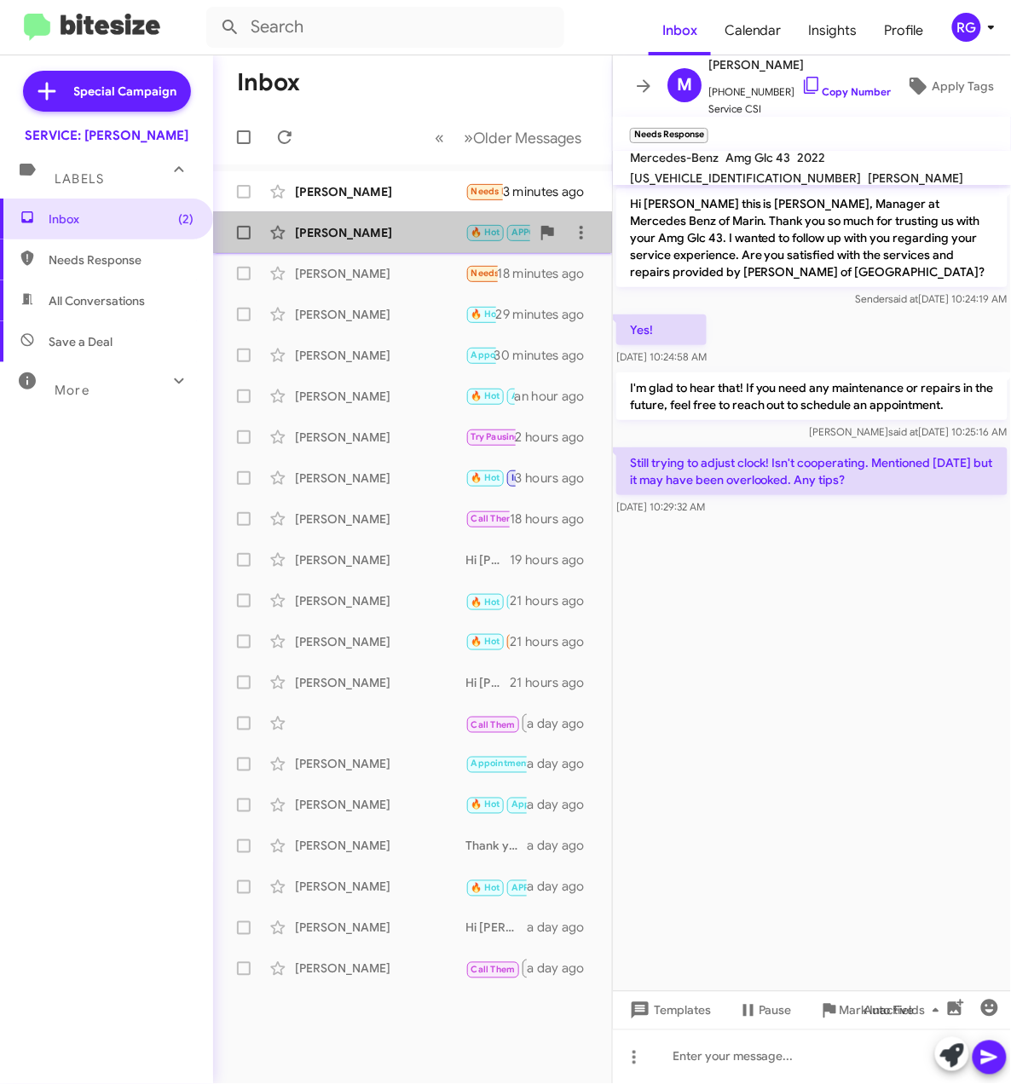
click at [370, 226] on div "Kevin Shannon" at bounding box center [380, 232] width 170 height 17
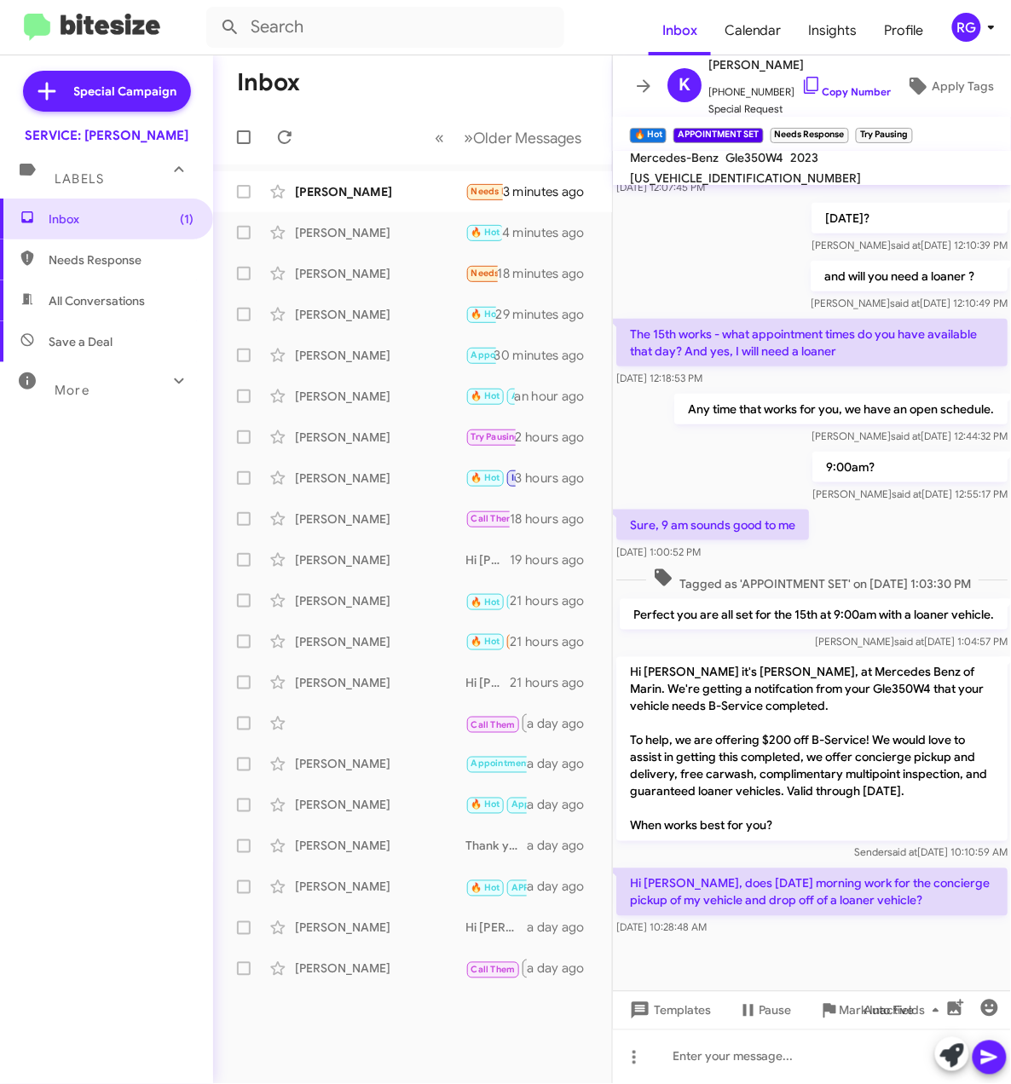
scroll to position [324, 0]
click at [321, 184] on div "[PERSON_NAME]" at bounding box center [380, 191] width 170 height 17
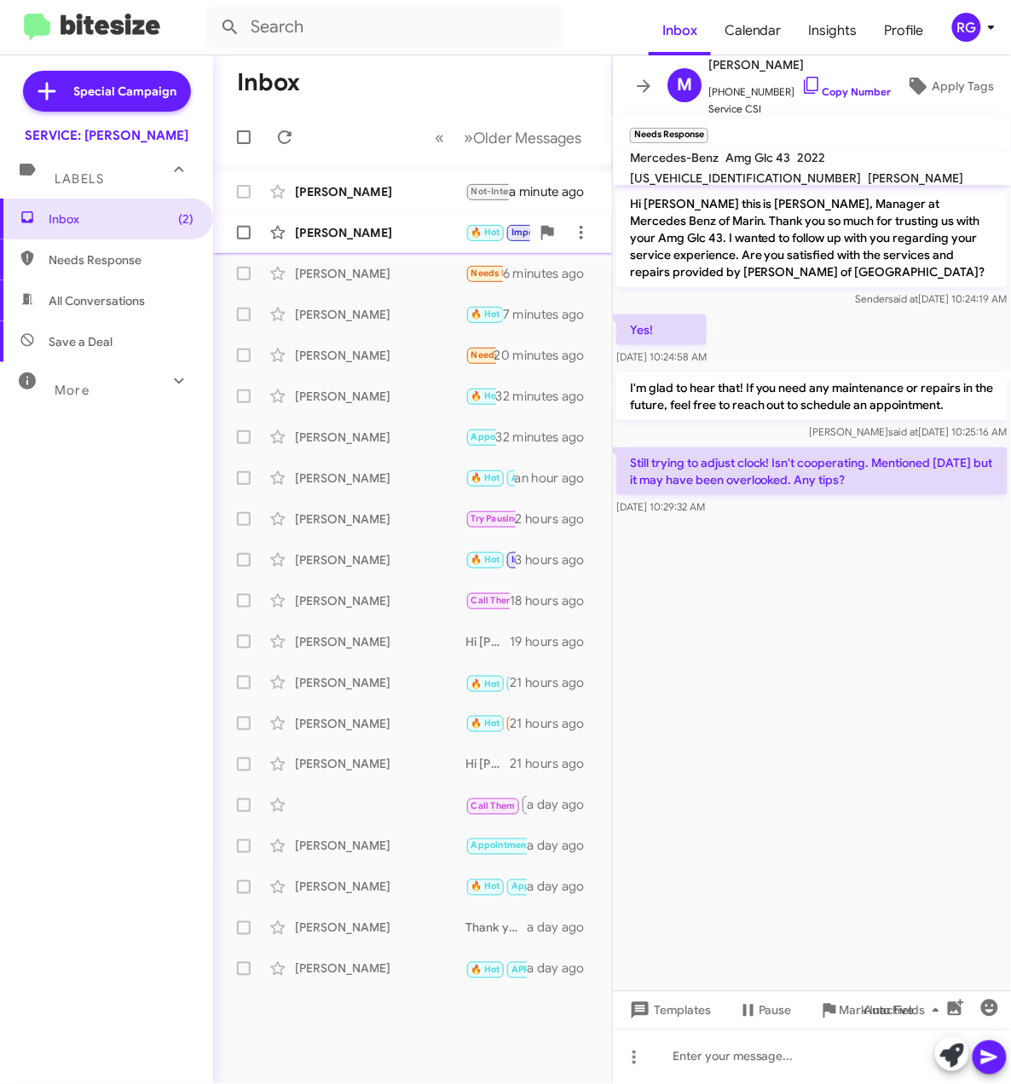
click at [365, 233] on div "Minott Wessinger" at bounding box center [380, 232] width 170 height 17
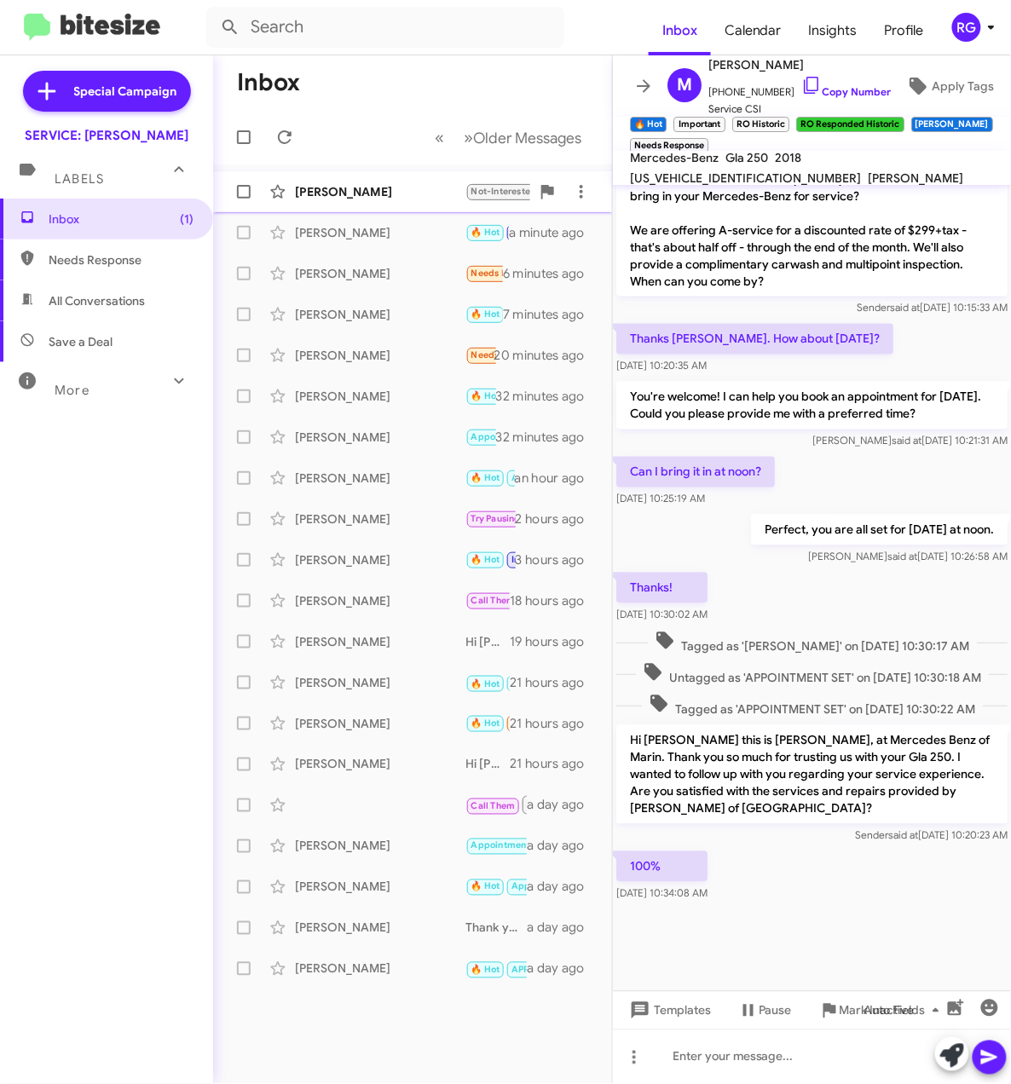
click at [383, 199] on div "Mehrdad Rahimi" at bounding box center [380, 191] width 170 height 17
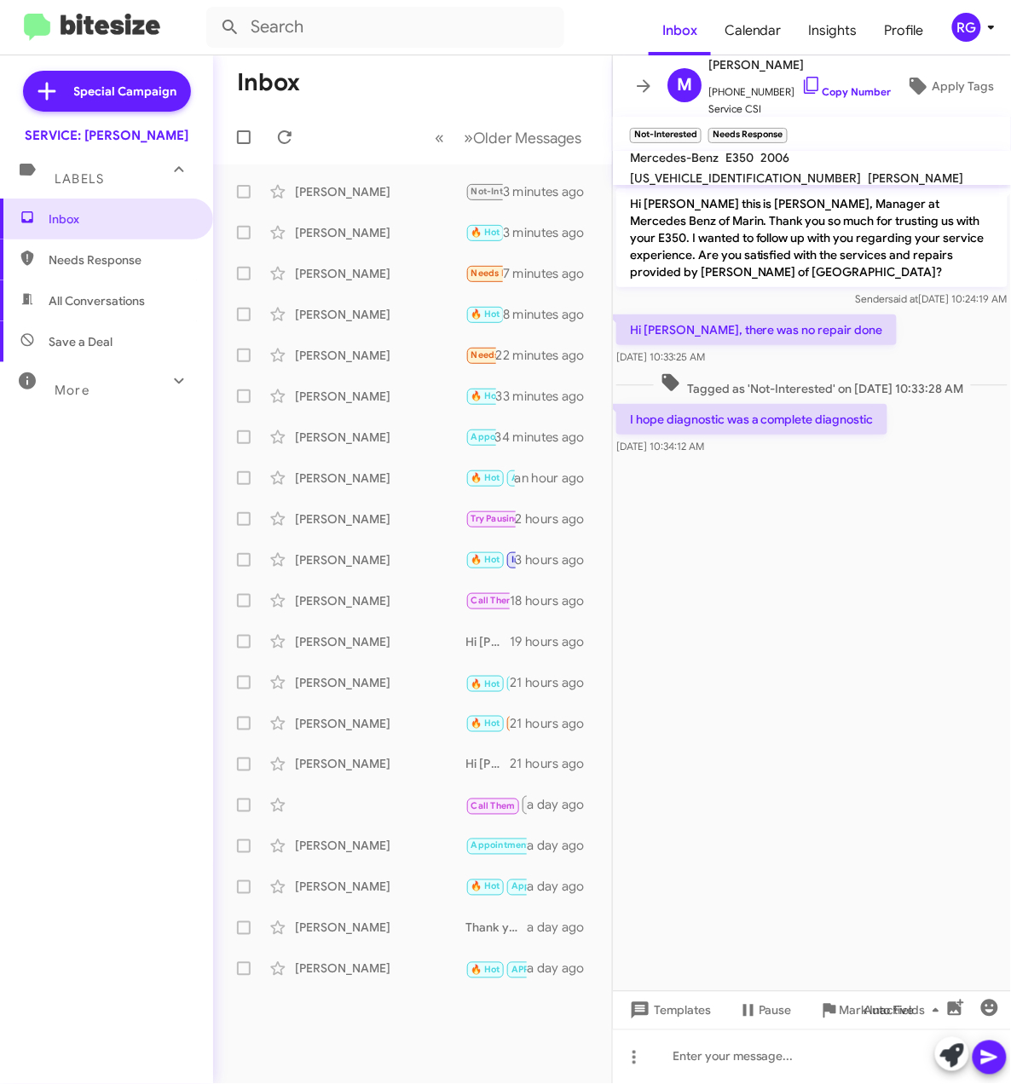
drag, startPoint x: 96, startPoint y: 714, endPoint x: 82, endPoint y: 717, distance: 14.9
click at [96, 716] on div "Inbox Needs Response All Conversations Save a Deal More Important 🔥 Hot Appoint…" at bounding box center [106, 524] width 213 height 650
click at [392, 174] on span "[PERSON_NAME] 🔥 Hot APPOINTMENT SET Try Pausing Needs Response My vehicle is ar…" at bounding box center [412, 191] width 399 height 41
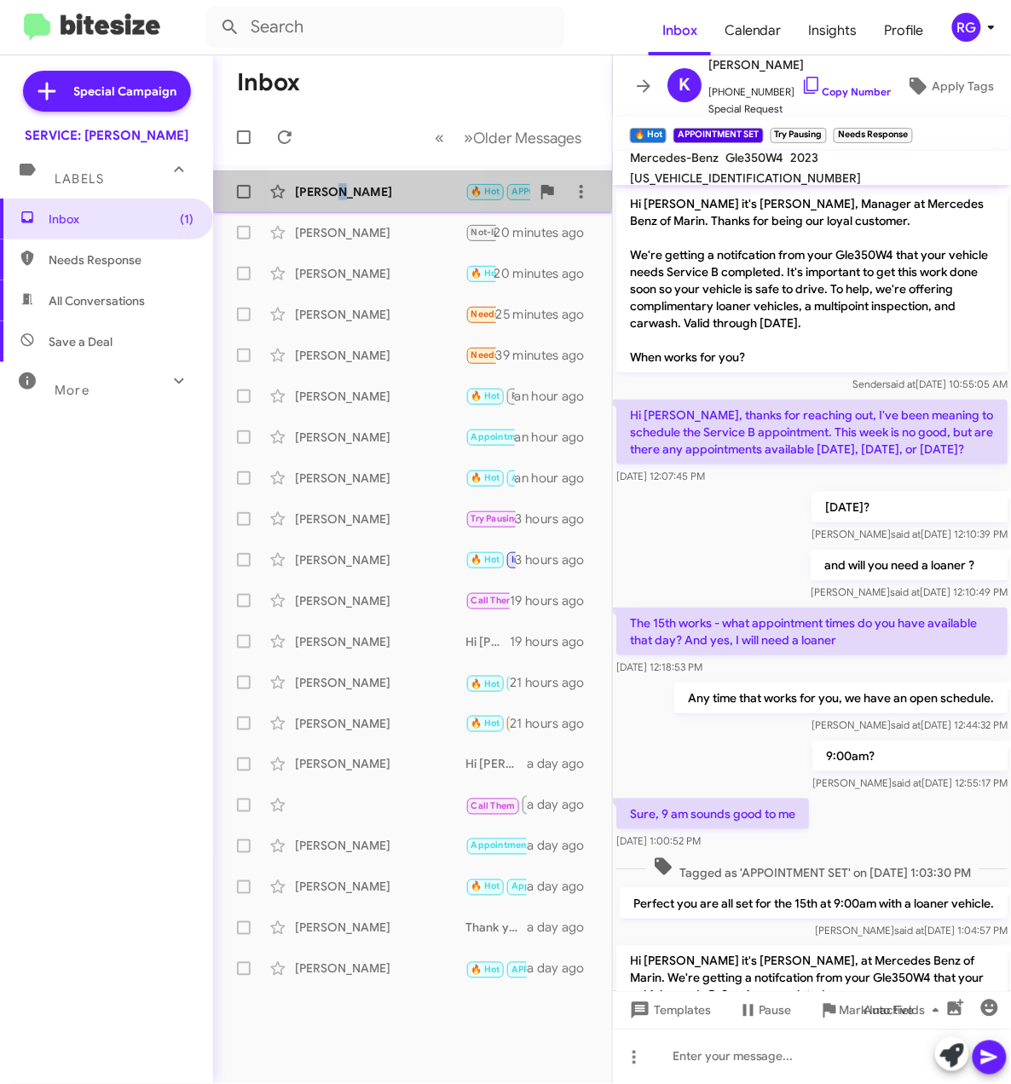
click at [336, 199] on div "[PERSON_NAME]" at bounding box center [380, 191] width 170 height 17
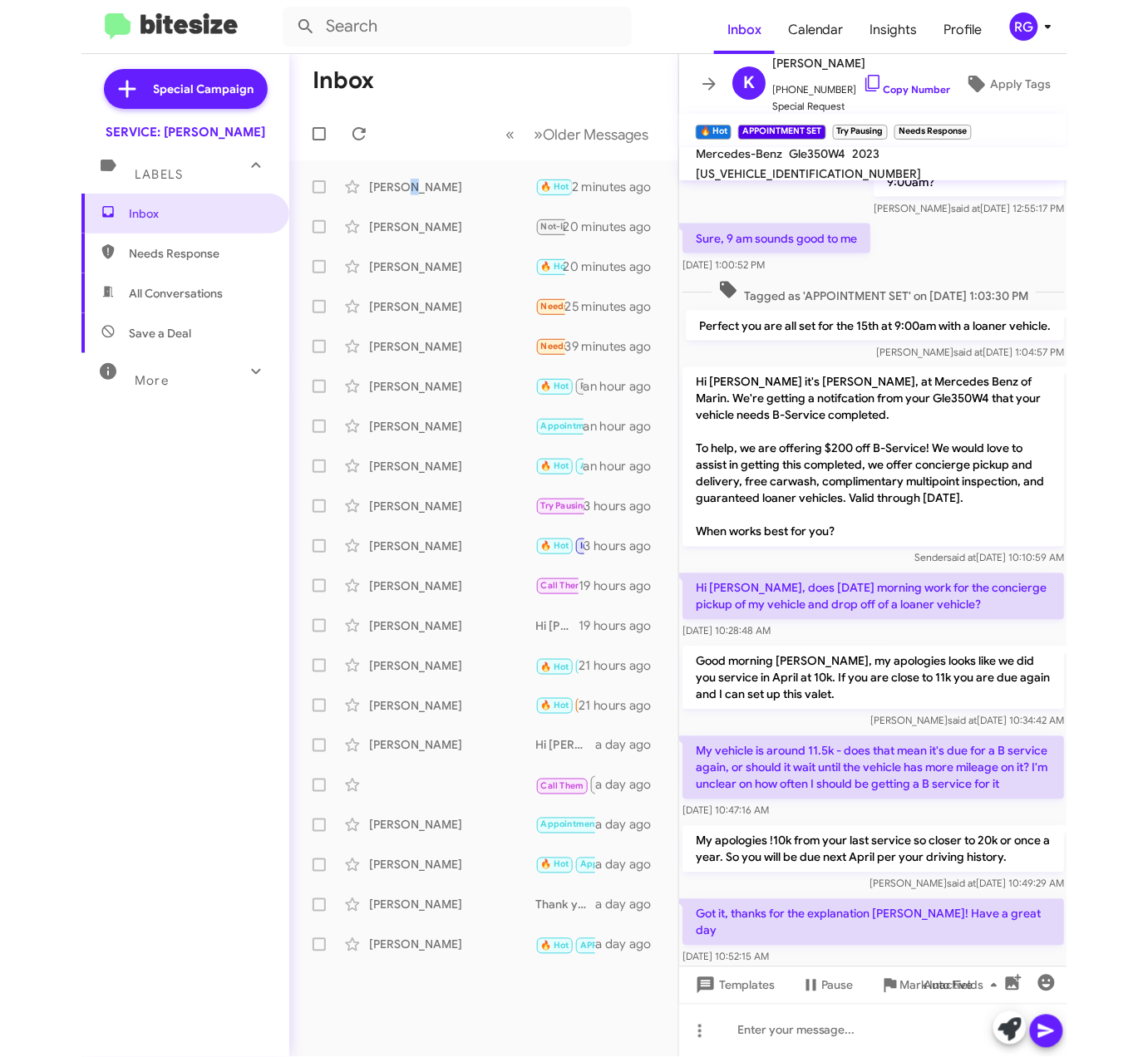
scroll to position [675, 0]
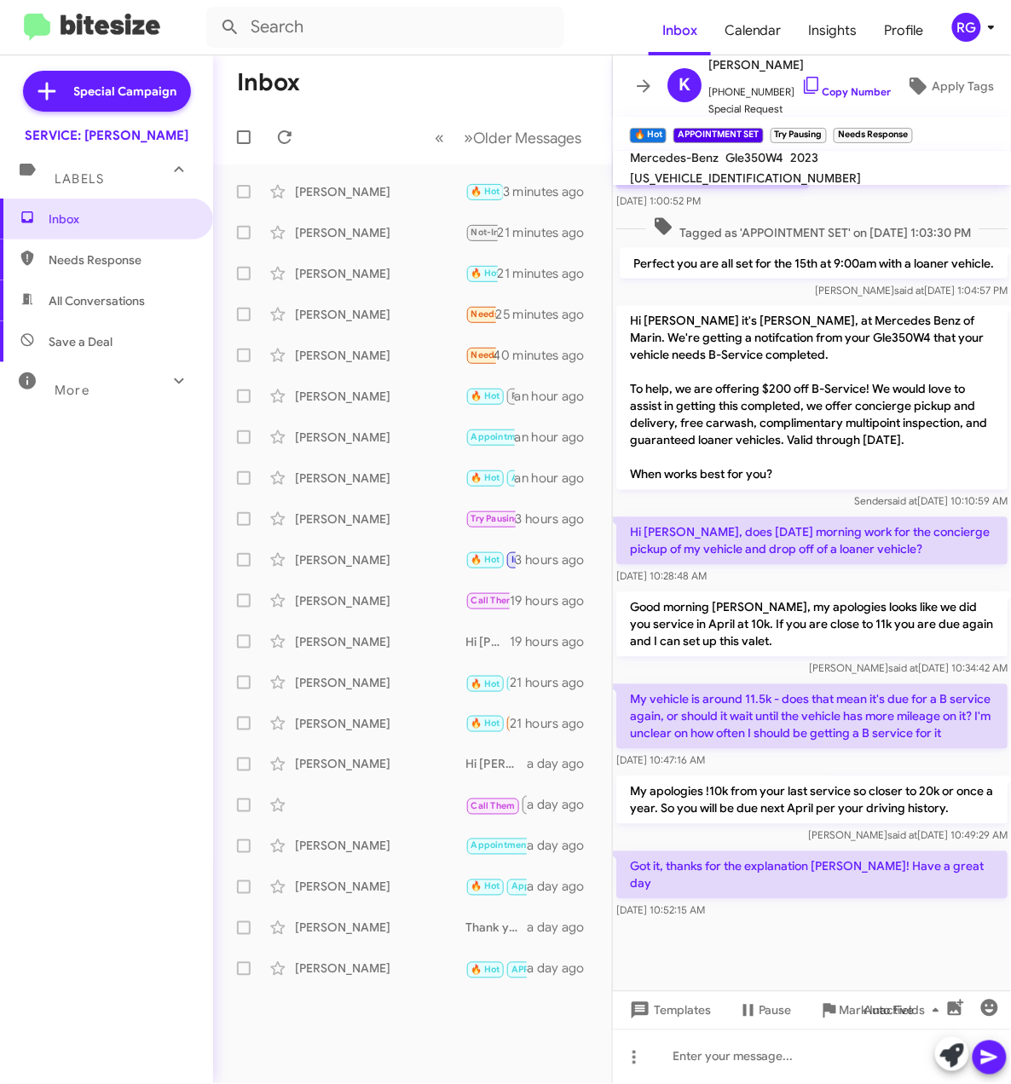
click at [44, 556] on div "Inbox Needs Response All Conversations Save a Deal More Important 🔥 Hot Appoint…" at bounding box center [106, 524] width 213 height 650
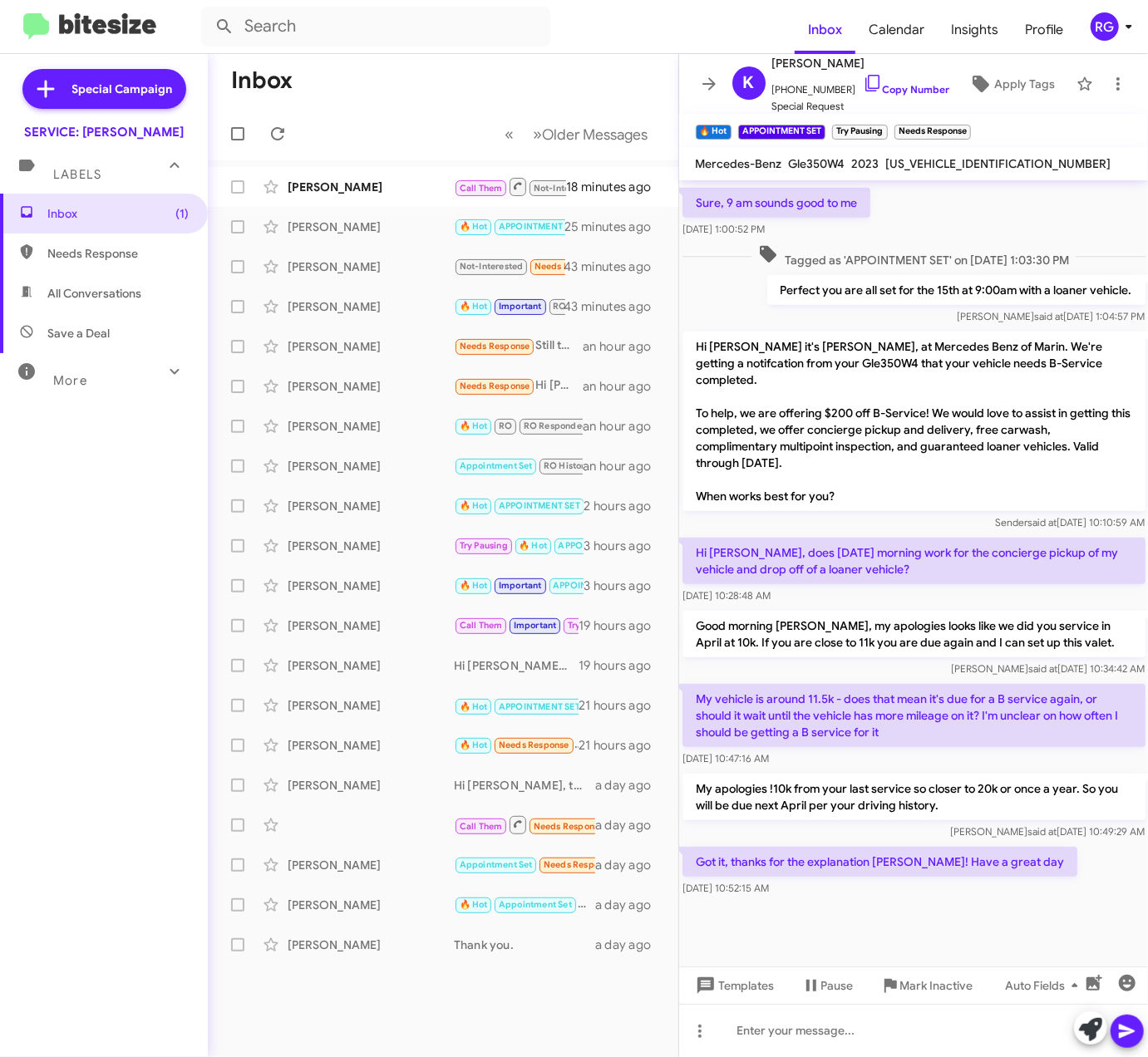
scroll to position [575, 0]
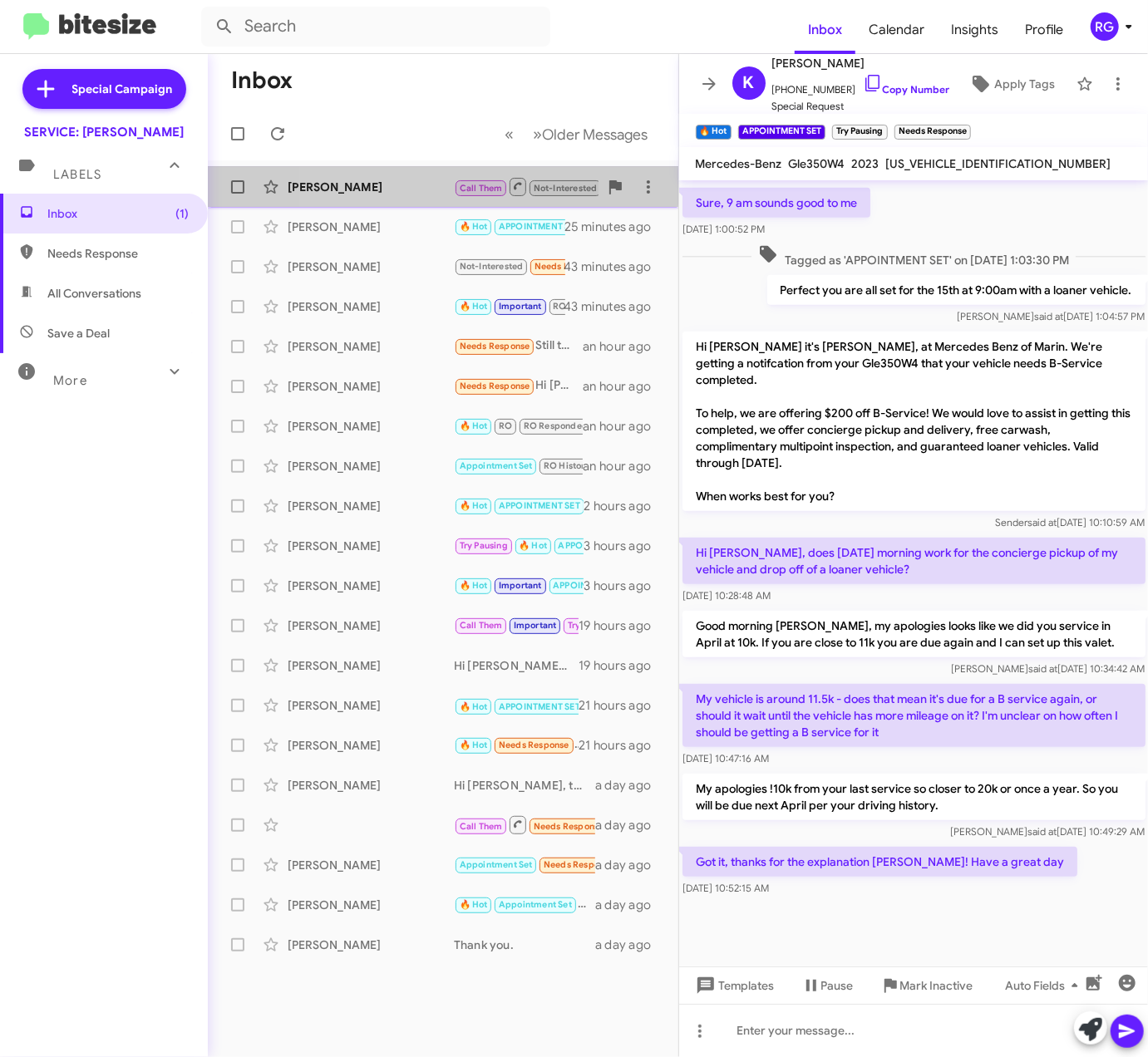
click at [383, 186] on div "[PERSON_NAME]" at bounding box center [371, 186] width 166 height 17
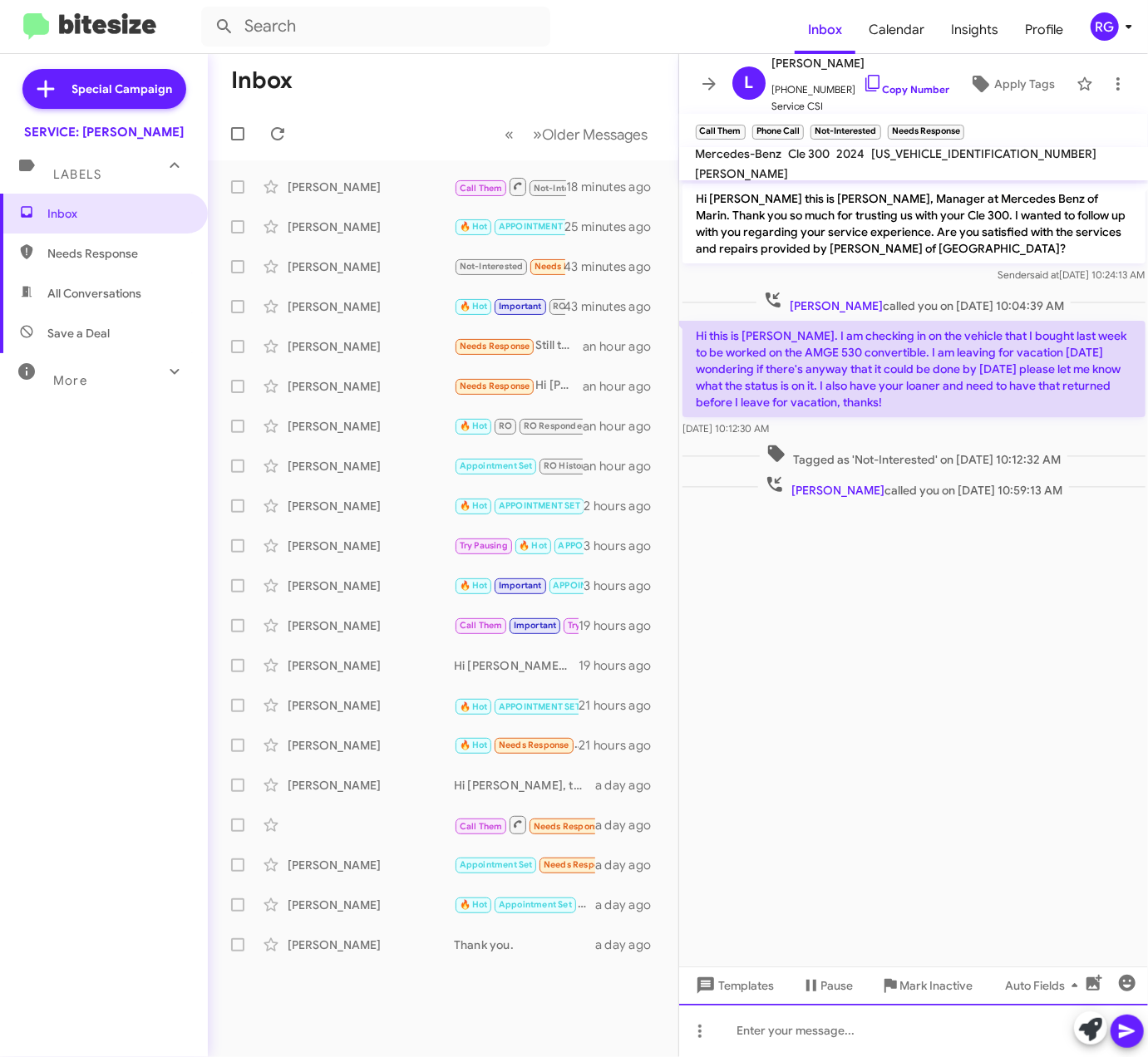
click at [842, 1008] on div at bounding box center [913, 1030] width 469 height 54
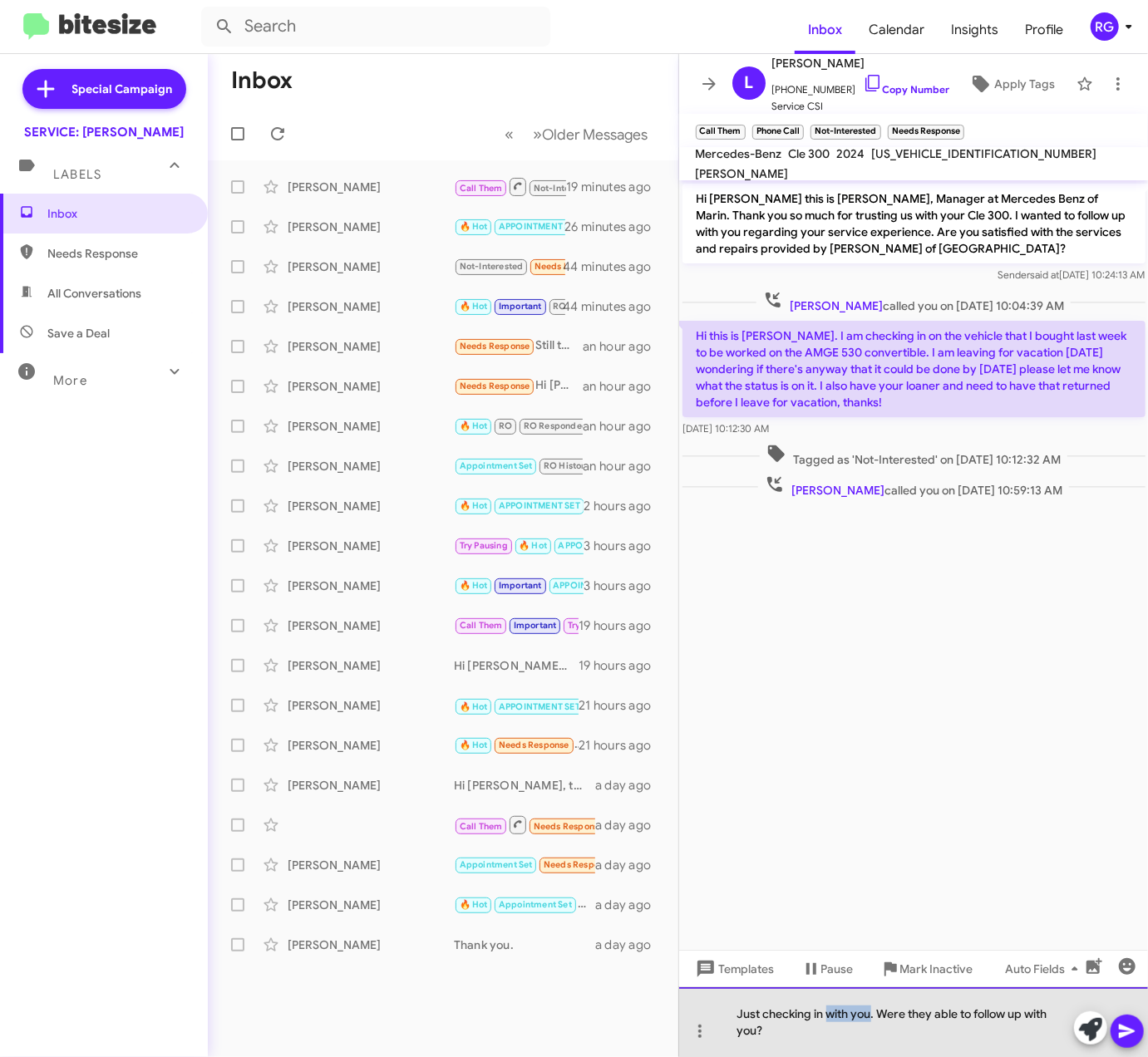
drag, startPoint x: 874, startPoint y: 1014, endPoint x: 862, endPoint y: 1048, distance: 36.1
click at [829, 1015] on div "Just checking in with you. Were they able to follow up with you?" at bounding box center [913, 1022] width 469 height 70
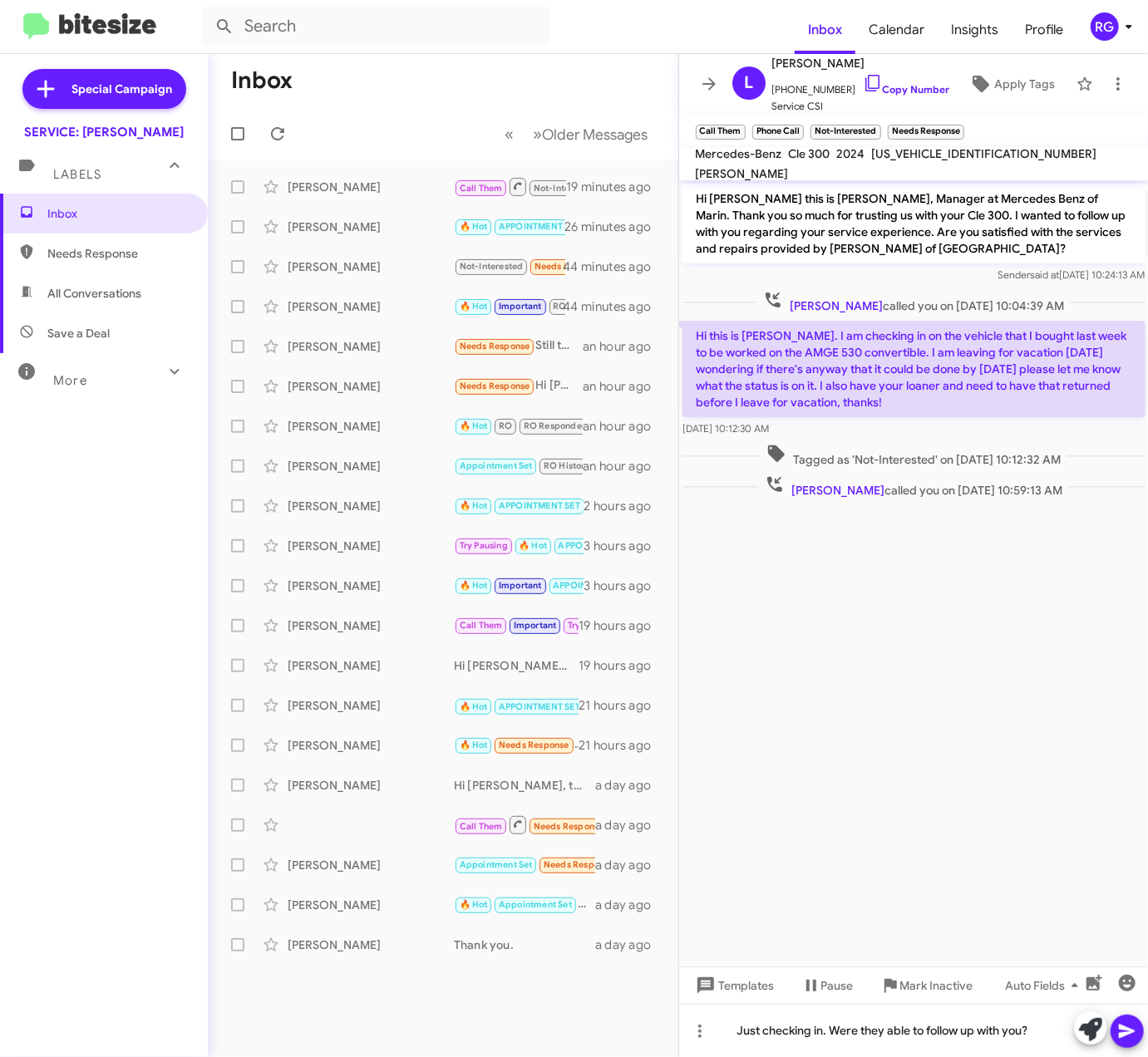
click at [985, 1031] on button at bounding box center [1127, 1031] width 33 height 33
drag, startPoint x: 64, startPoint y: 550, endPoint x: 50, endPoint y: 569, distance: 23.6
click at [63, 557] on div "Inbox Needs Response All Conversations Save a Deal More Important 🔥 Hot Appoint…" at bounding box center [103, 511] width 208 height 634
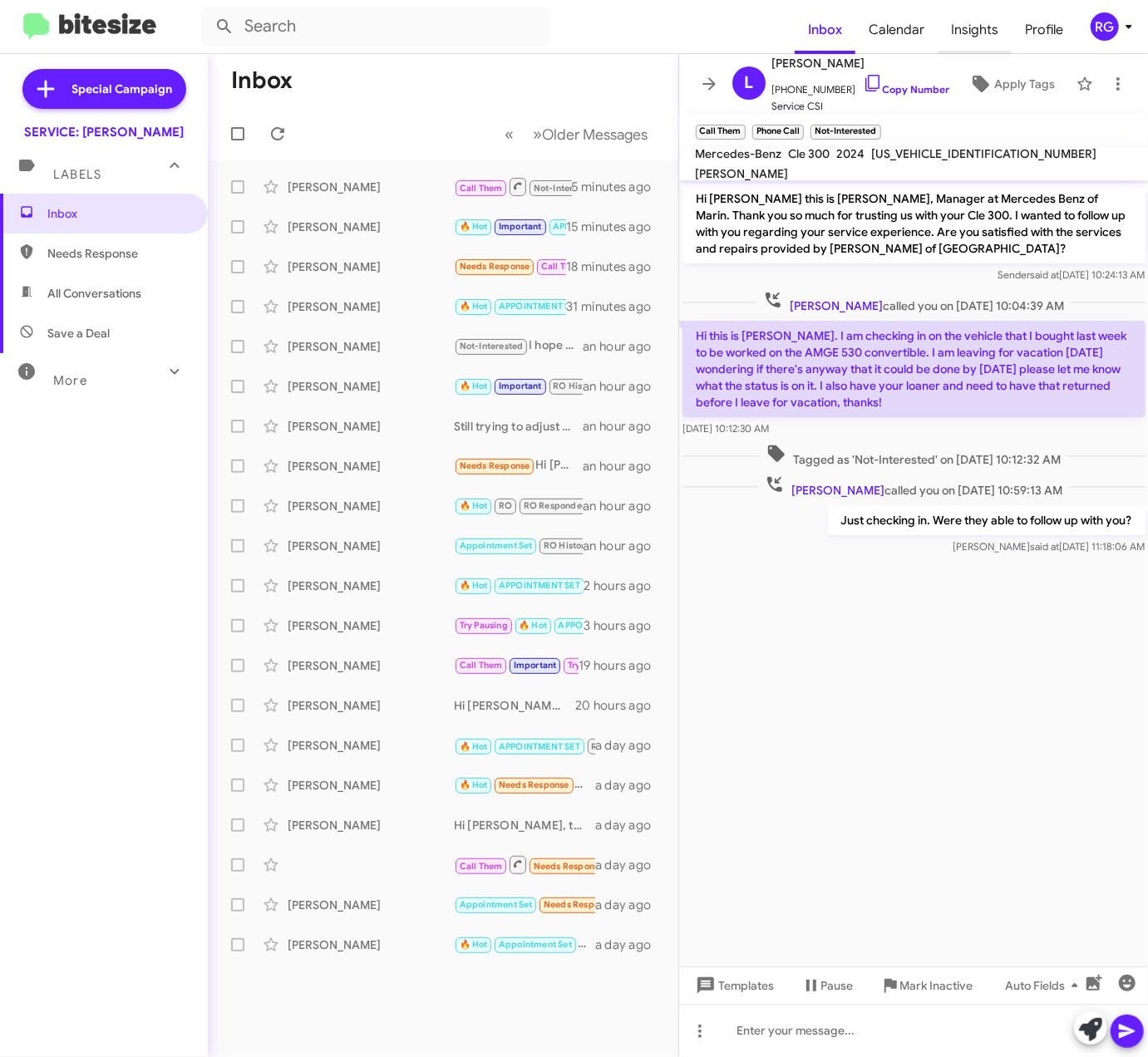
click at [982, 34] on span "Insights" at bounding box center [974, 29] width 74 height 48
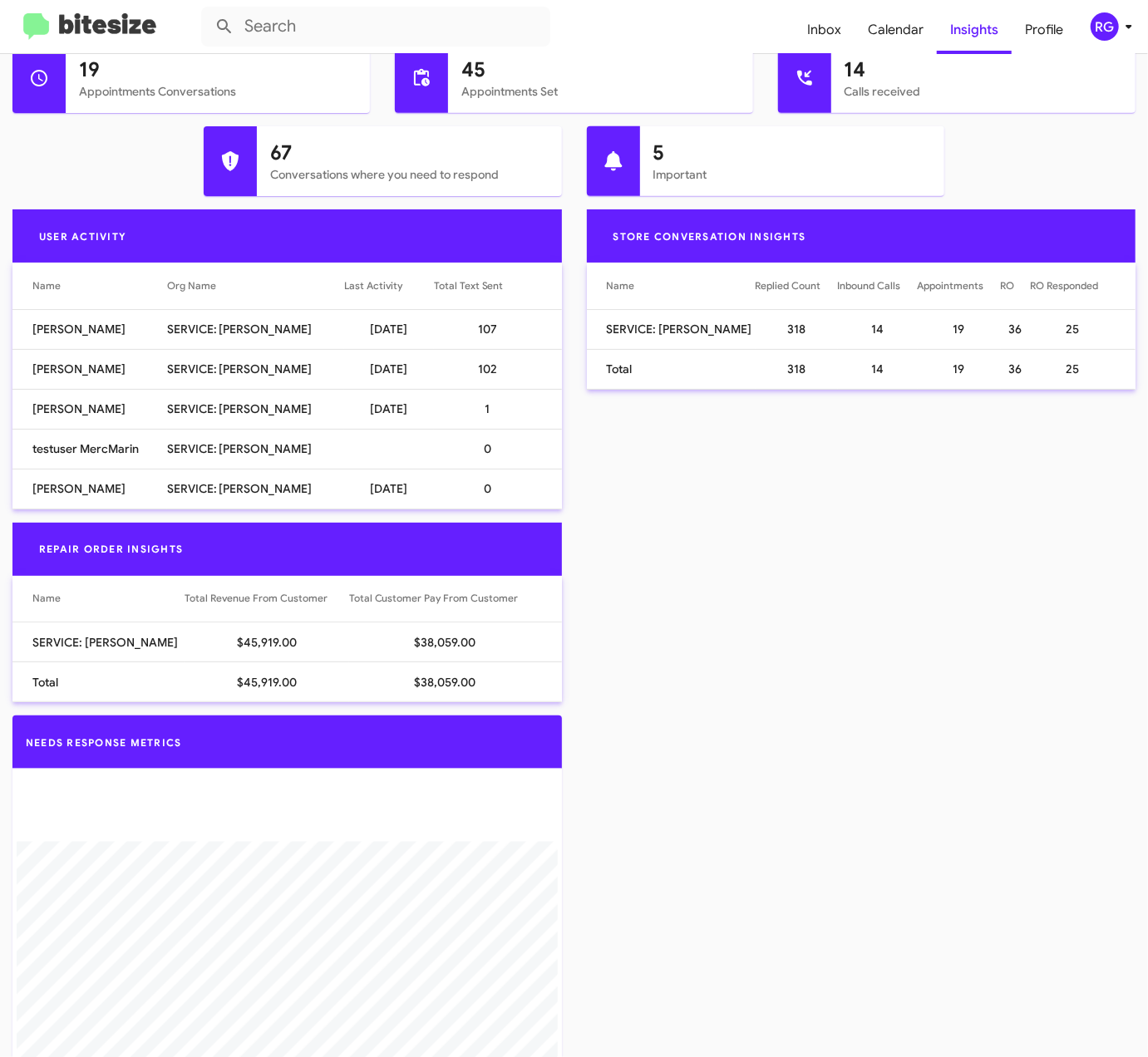
scroll to position [998, 0]
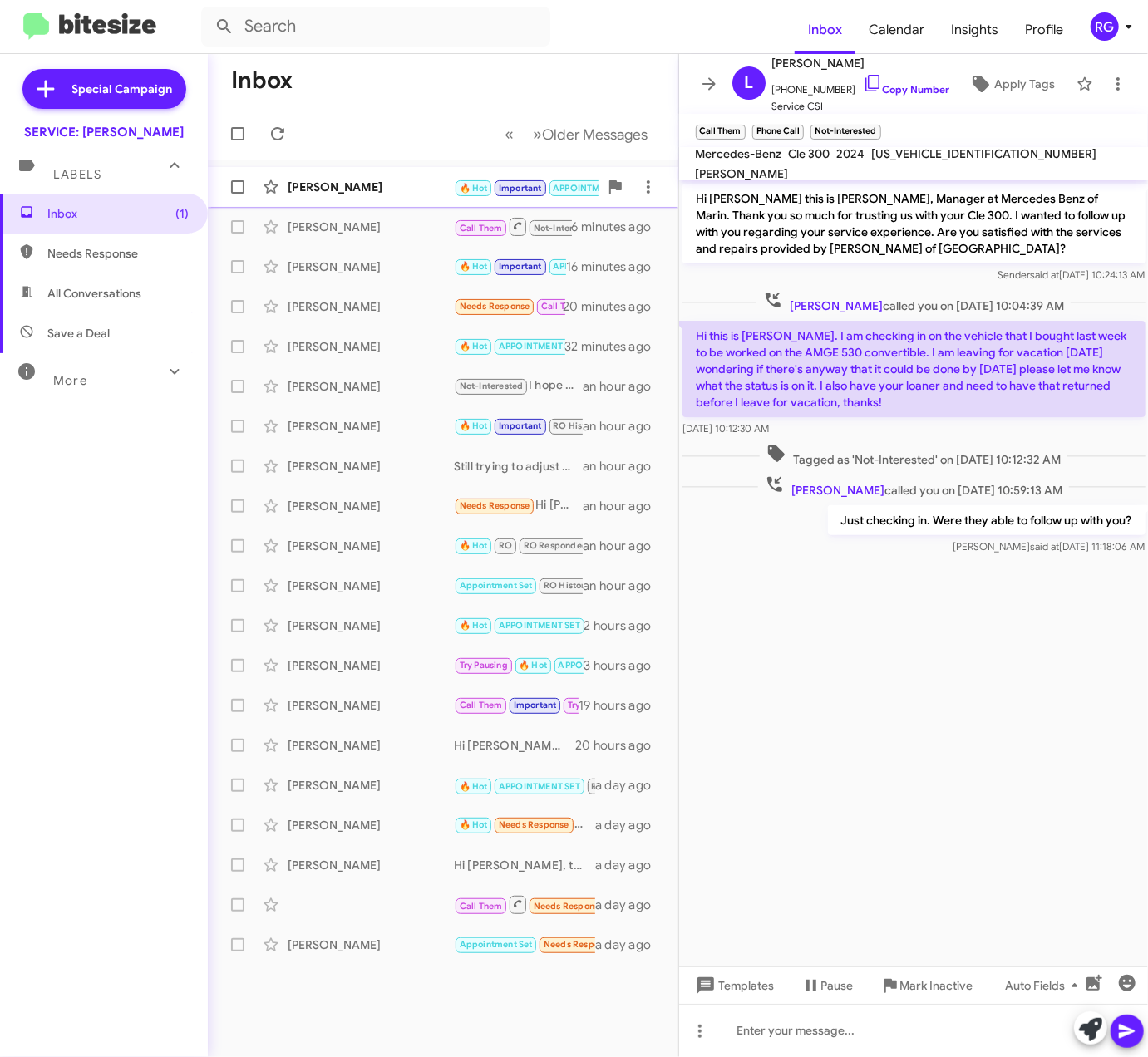
click at [413, 188] on div "[PERSON_NAME]" at bounding box center [371, 186] width 166 height 17
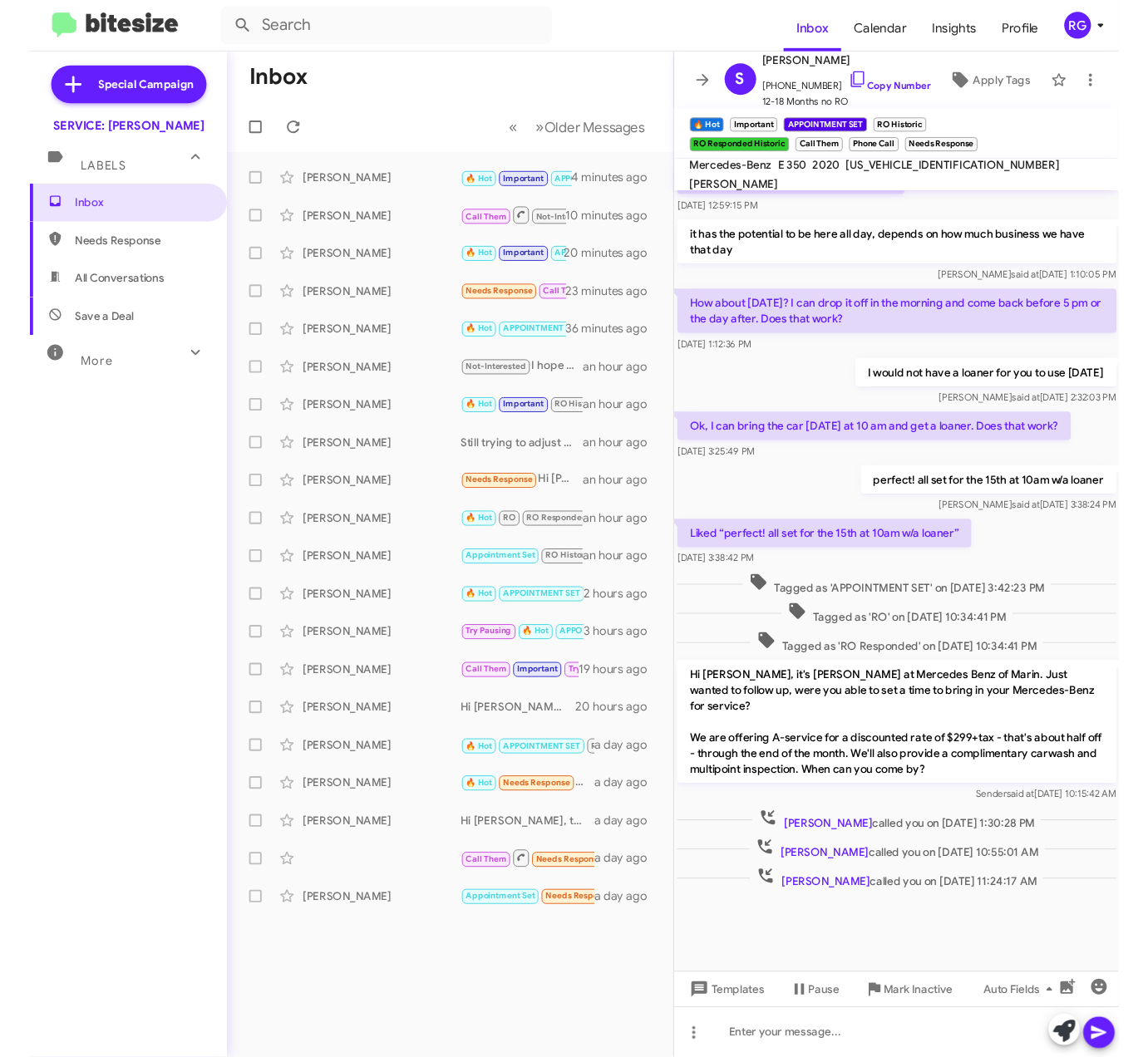
scroll to position [540, 0]
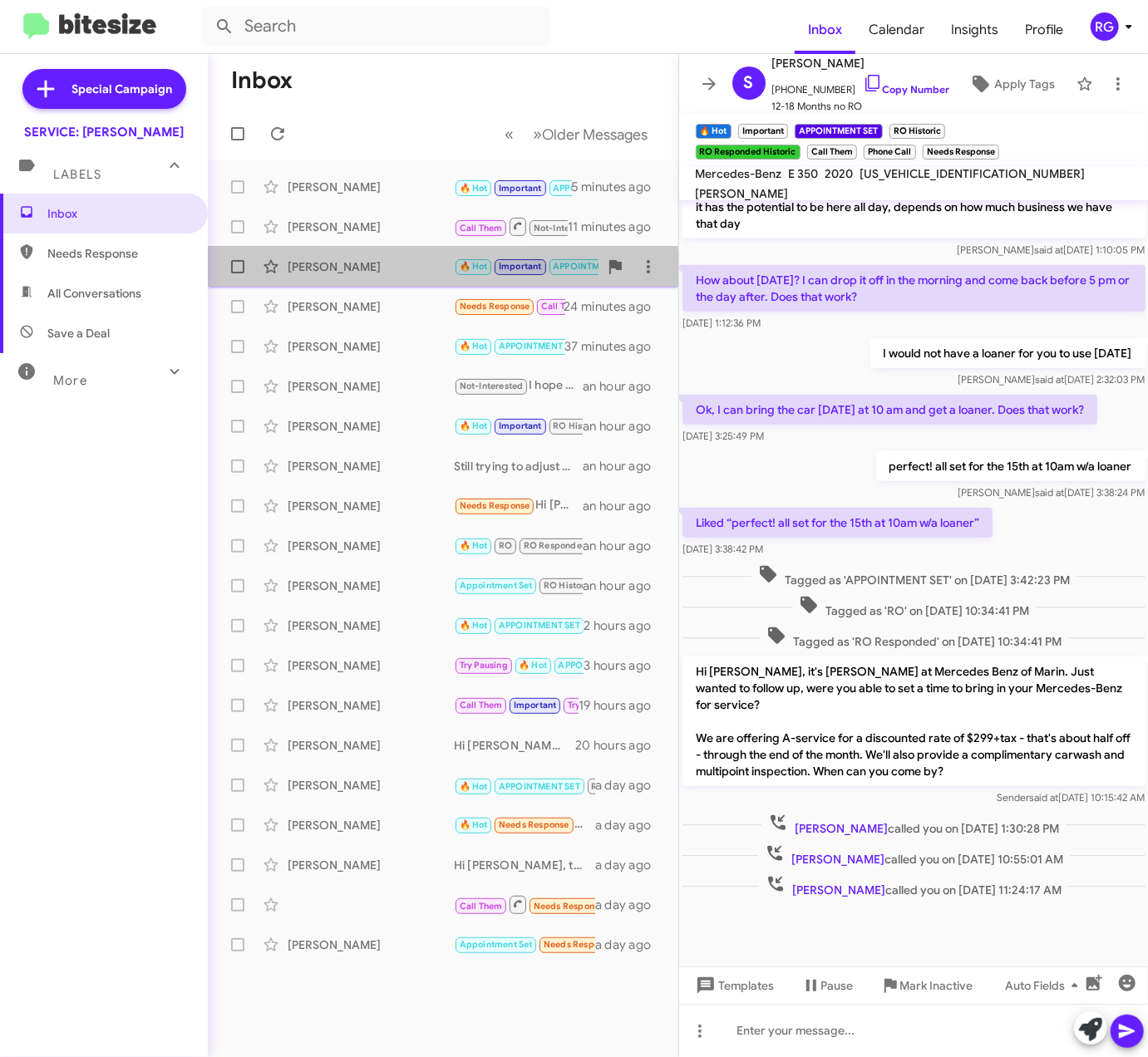
click at [394, 271] on div "[PERSON_NAME]" at bounding box center [371, 266] width 166 height 17
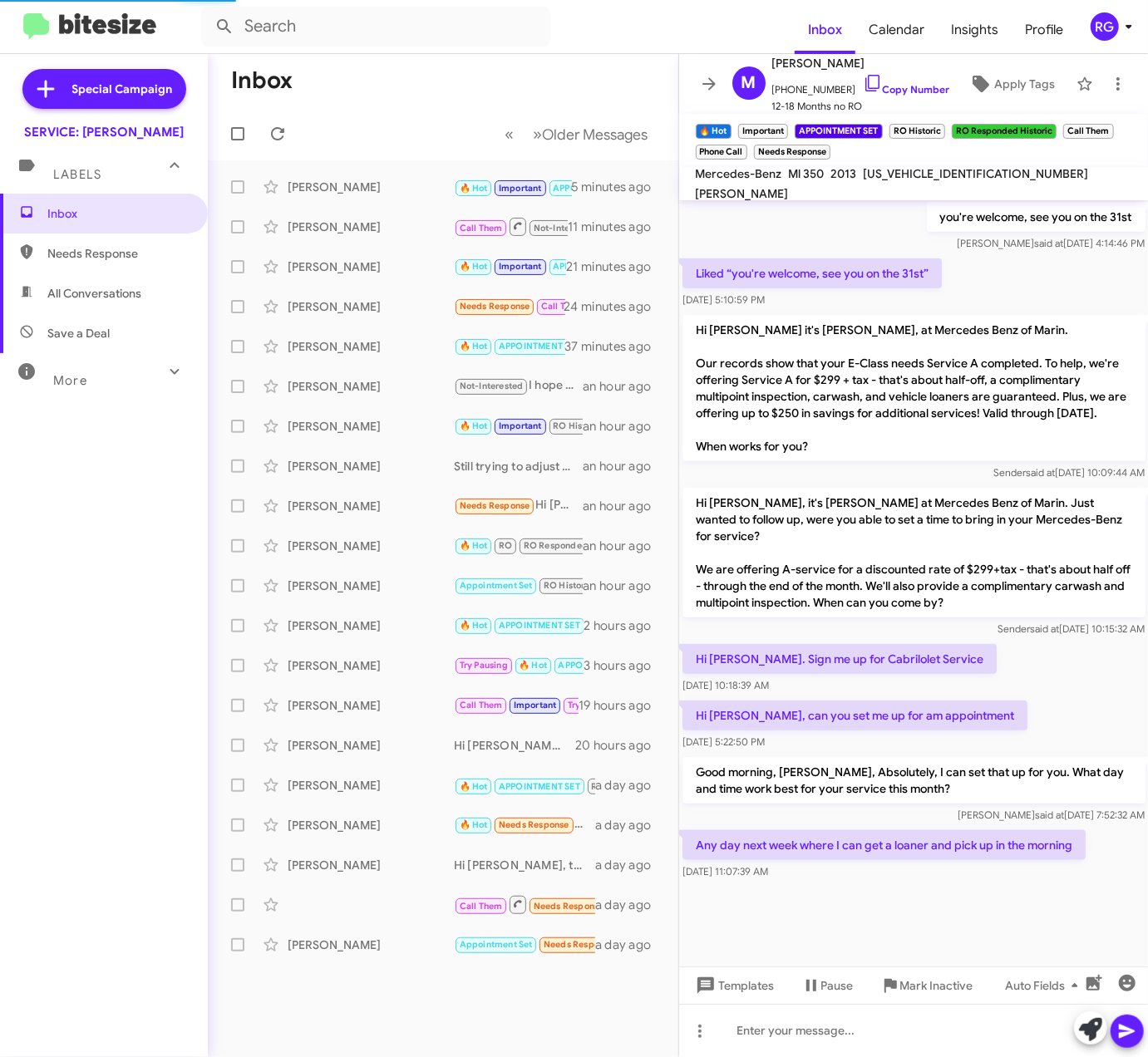
scroll to position [666, 0]
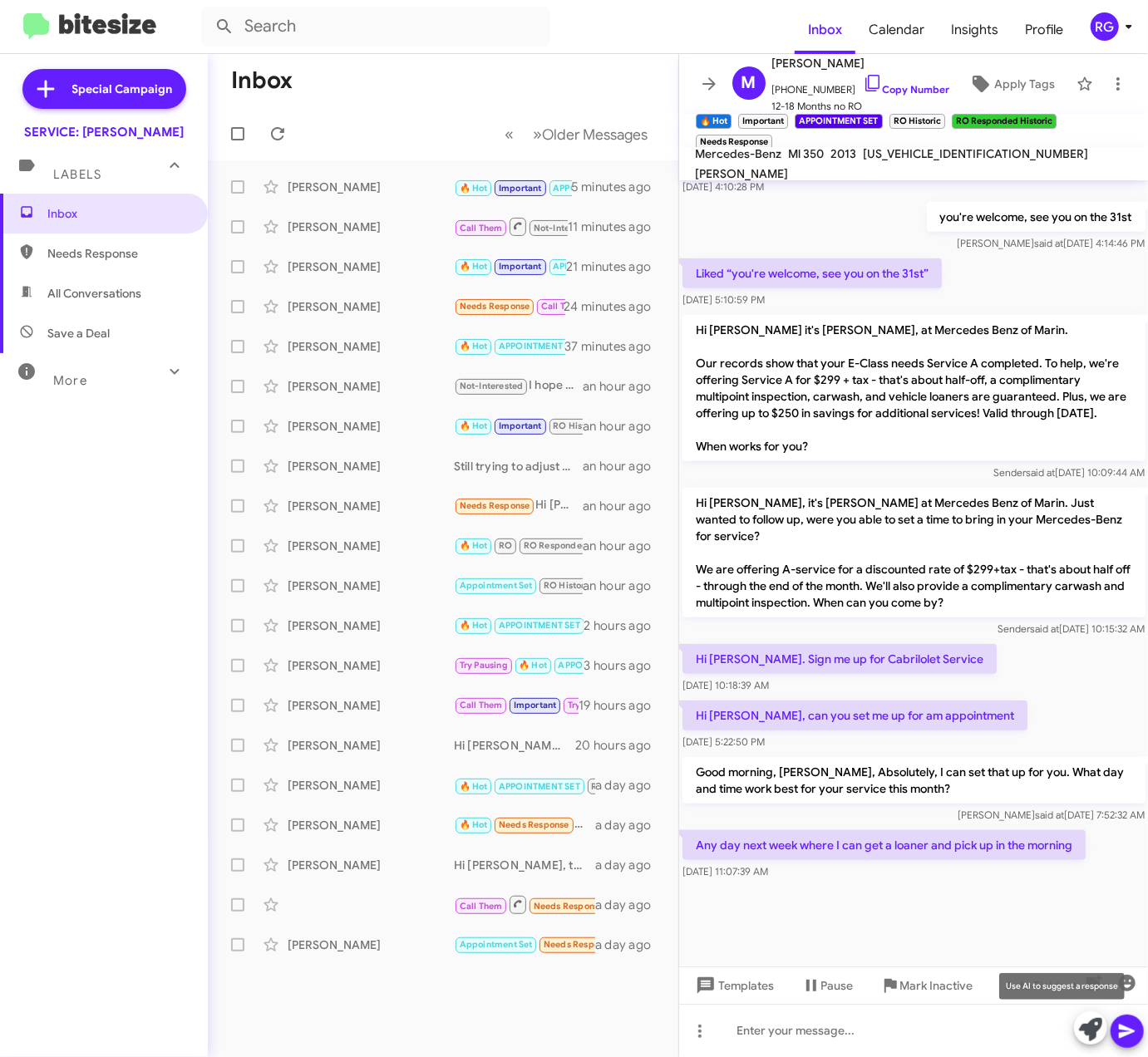
click at [1088, 1031] on icon at bounding box center [1090, 1030] width 23 height 23
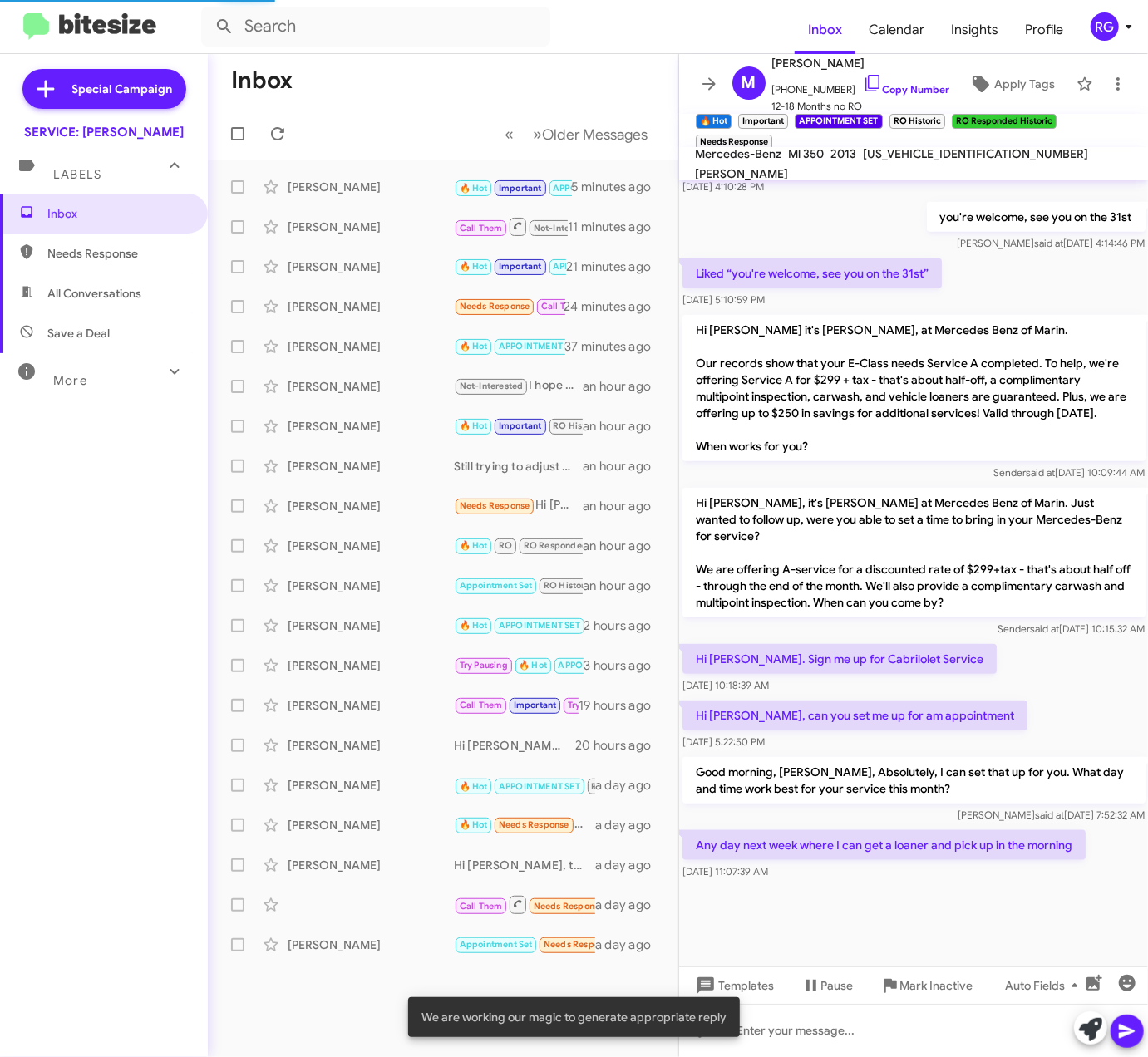
scroll to position [686, 0]
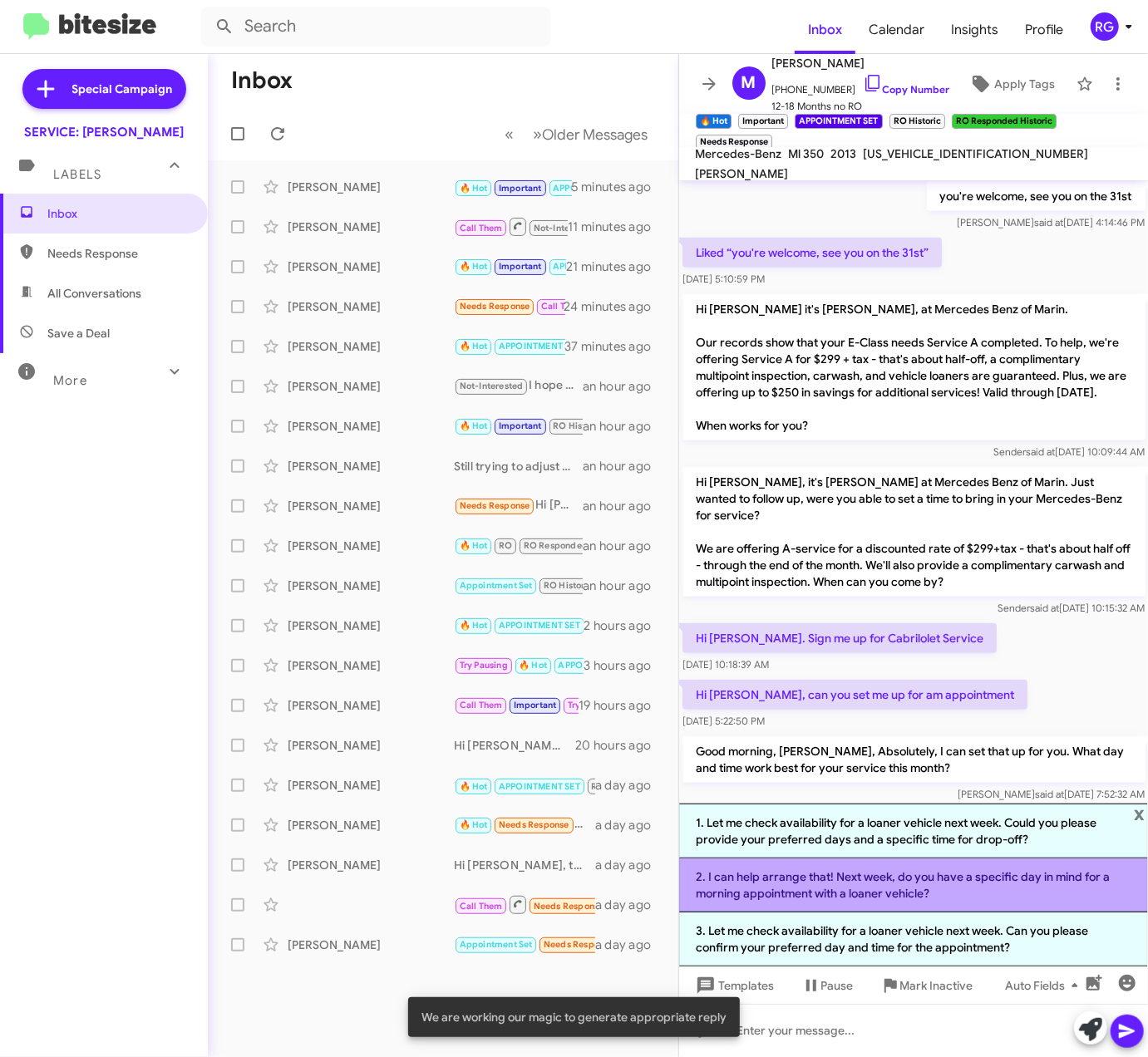
click at [939, 892] on li "2. I can help arrange that! Next week, do you have a specific day in mind for a…" at bounding box center [913, 884] width 469 height 54
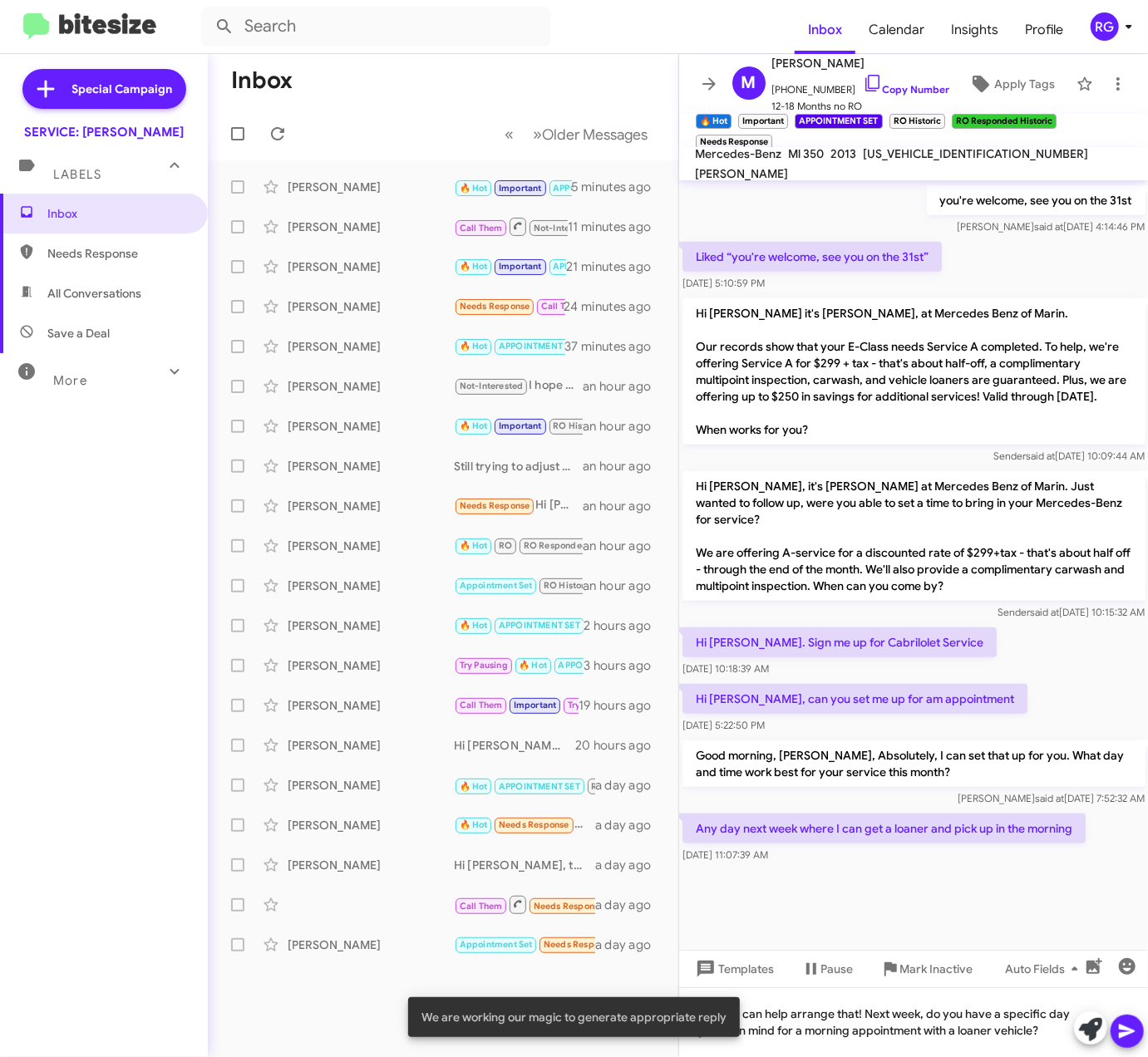
scroll to position [683, 0]
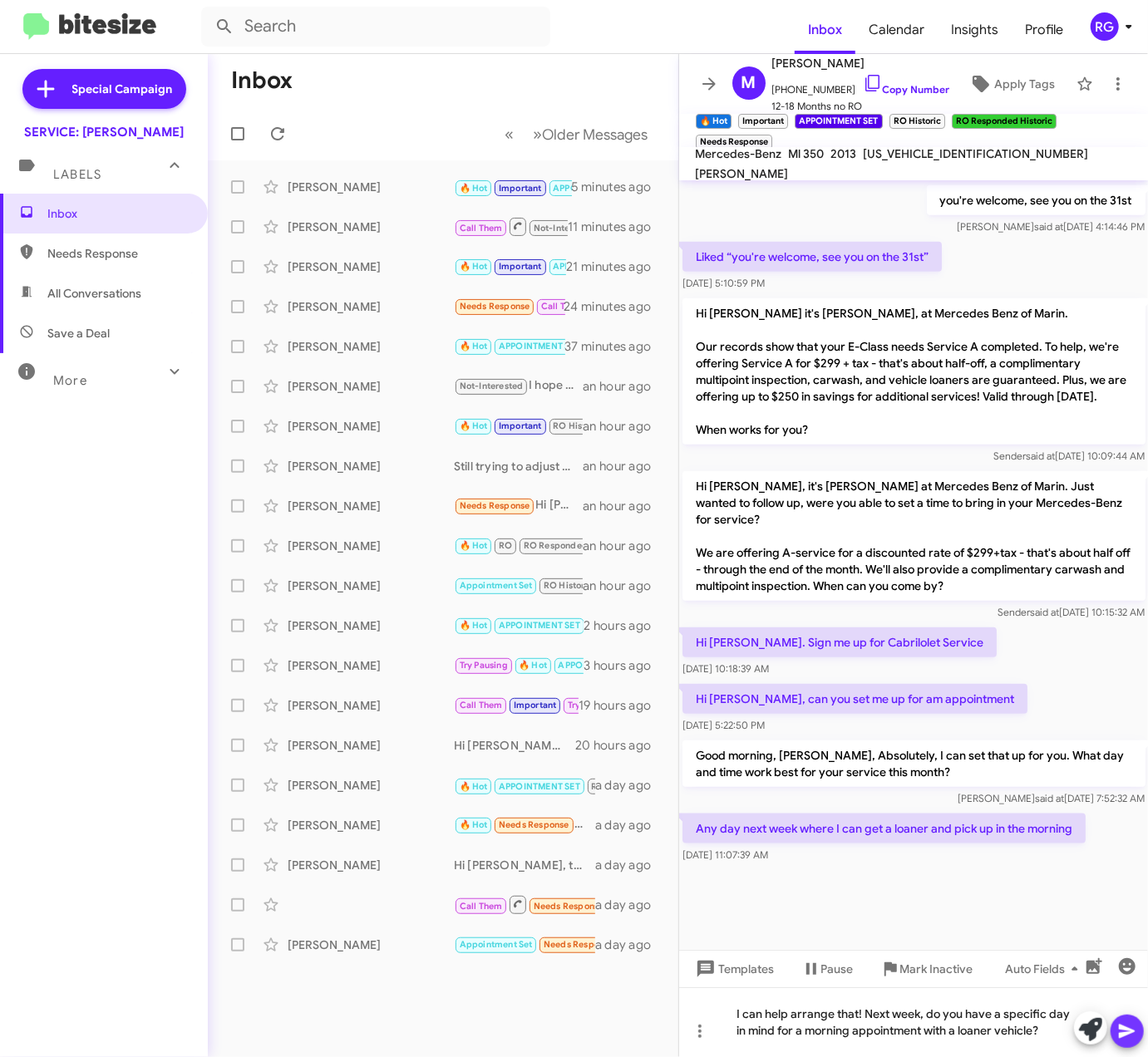
click at [1122, 1025] on icon at bounding box center [1127, 1031] width 20 height 20
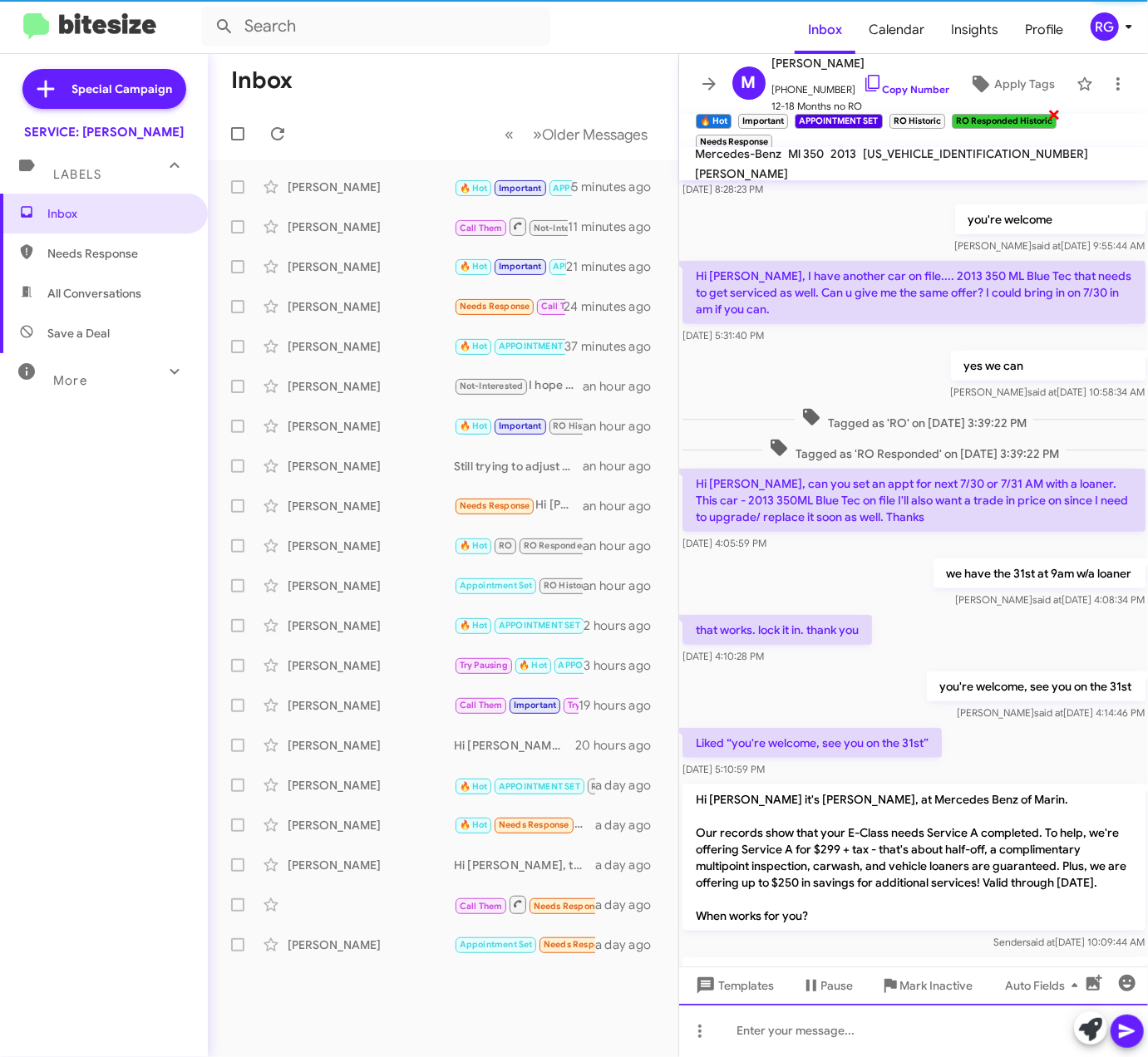
scroll to position [0, 0]
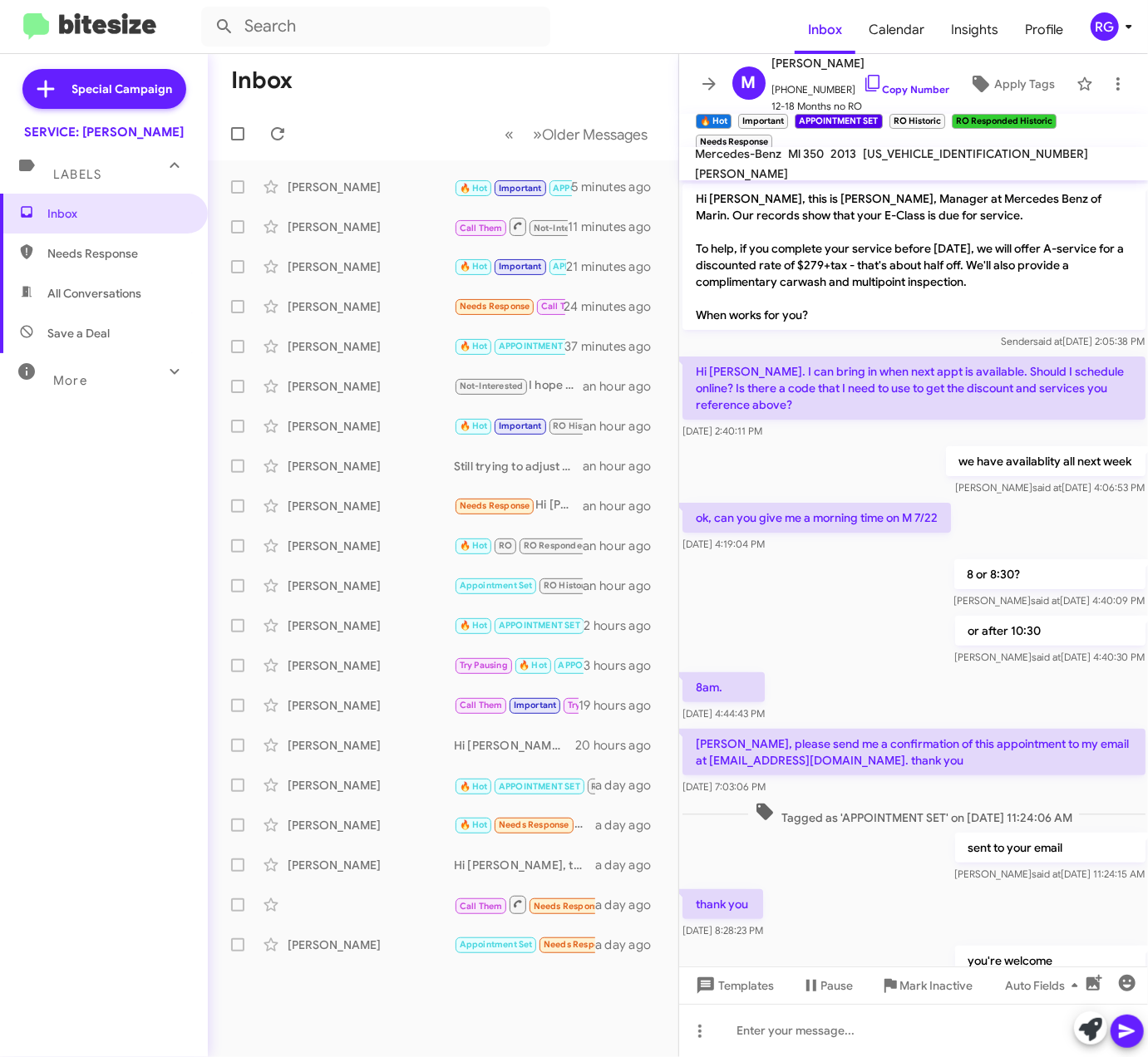
click at [965, 161] on span "[US_VEHICLE_IDENTIFICATION_NUMBER]" at bounding box center [975, 153] width 225 height 15
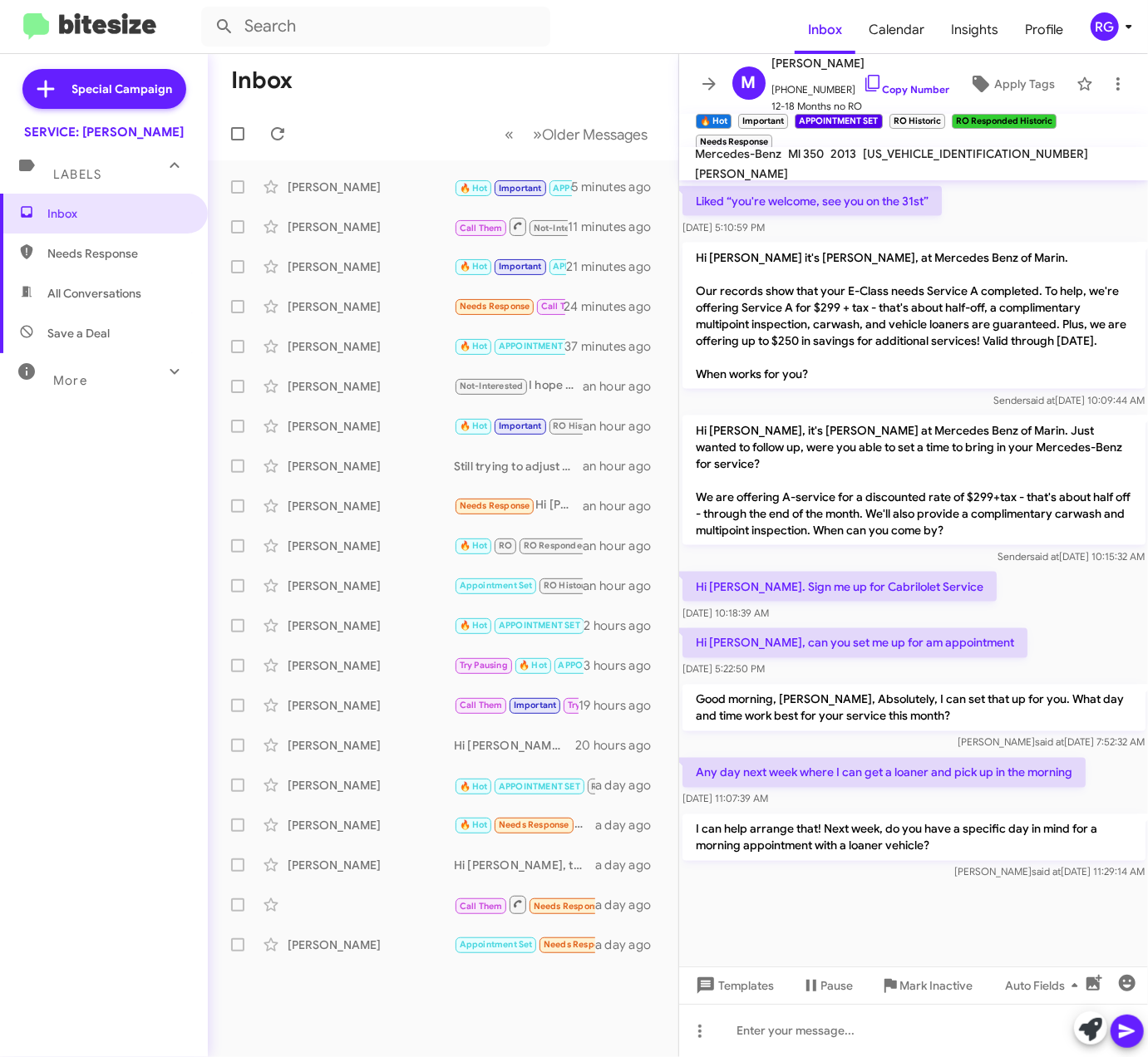
scroll to position [1317, 0]
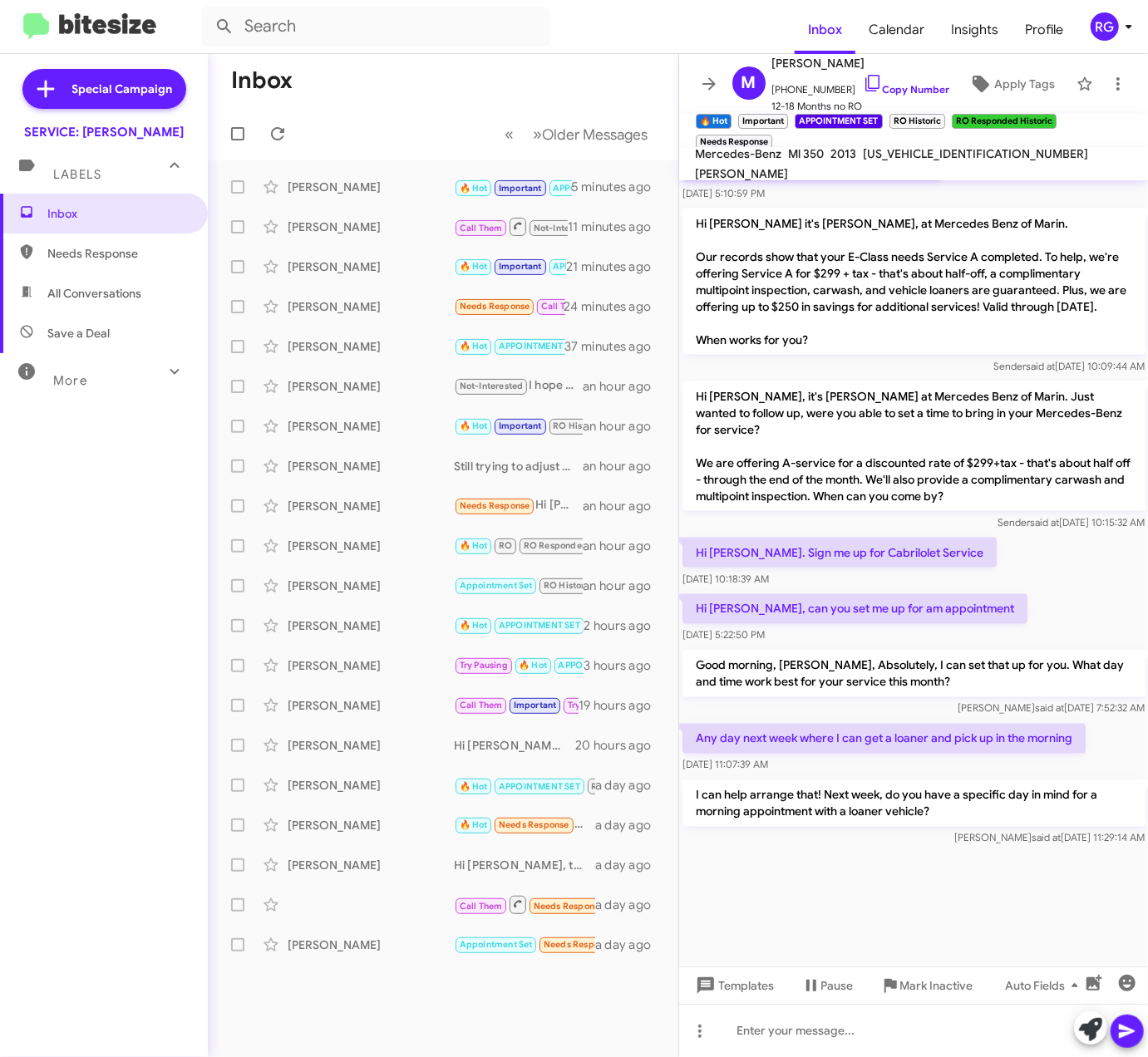
copy span "[US_VEHICLE_IDENTIFICATION_NUMBER]"
click at [778, 520] on div "Sender said at [DATE] 10:15:32 AM" at bounding box center [914, 522] width 463 height 17
click at [958, 1031] on div at bounding box center [913, 1030] width 469 height 54
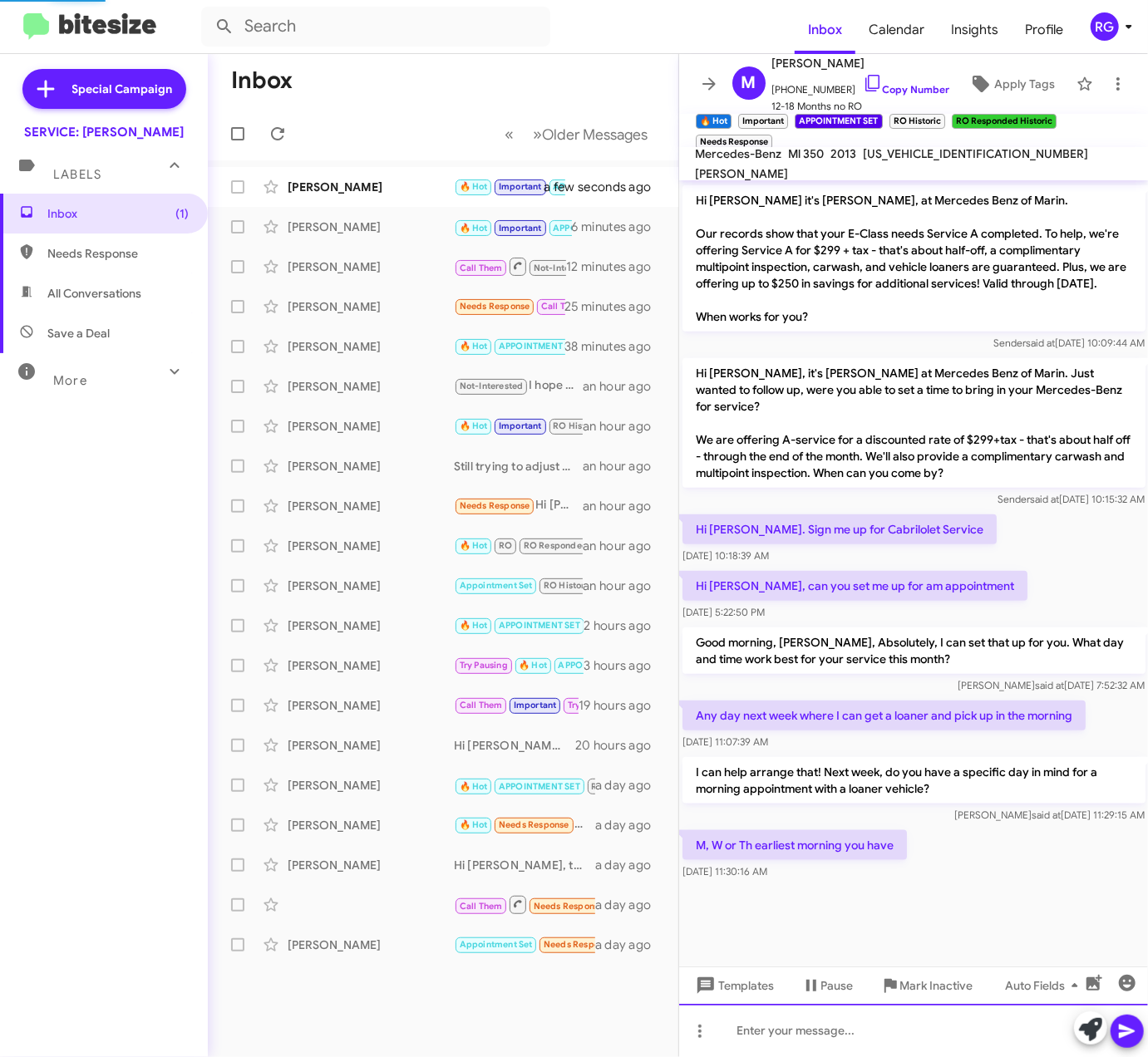
scroll to position [692, 0]
click at [1093, 1017] on span at bounding box center [1090, 1029] width 23 height 36
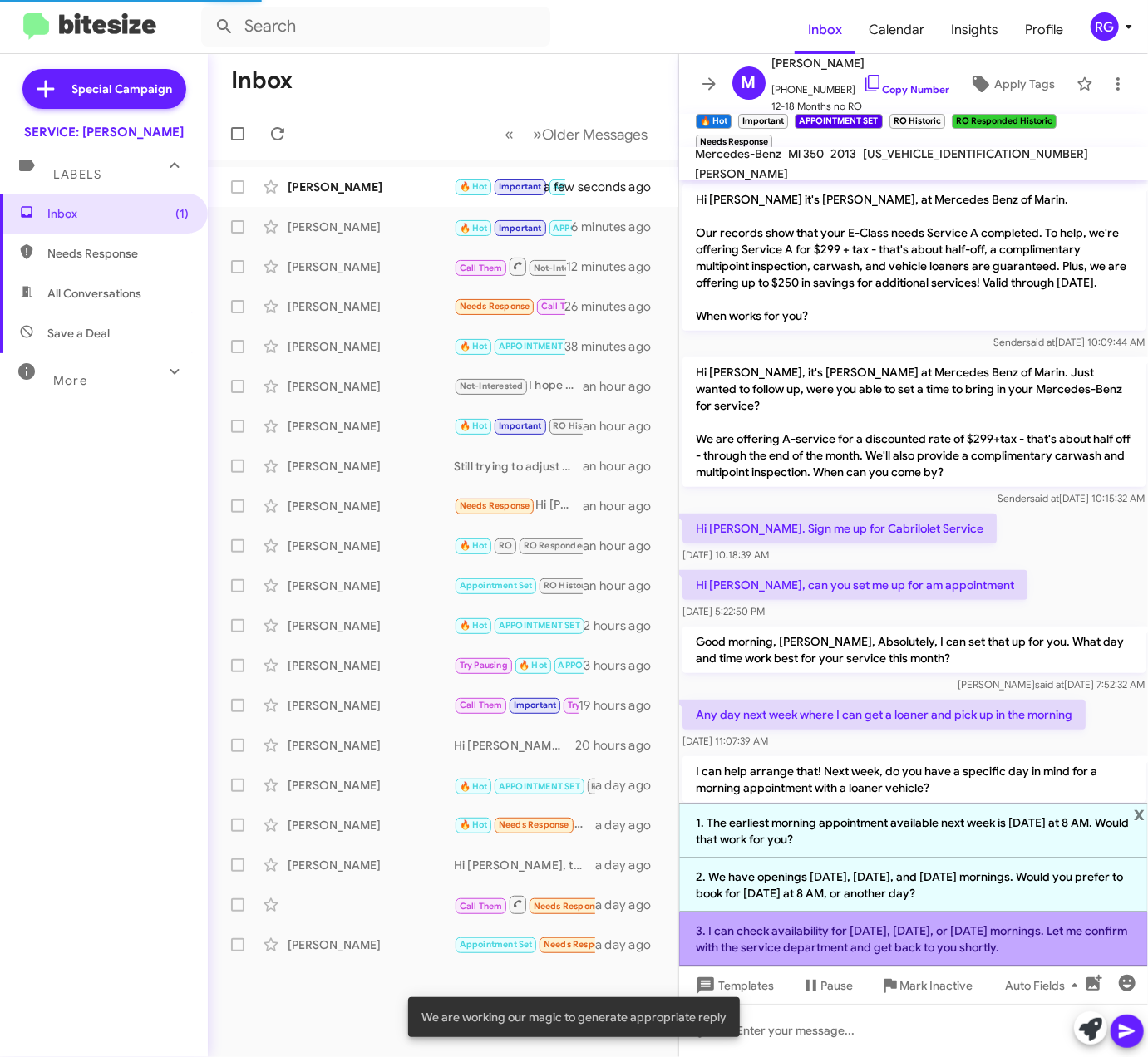
scroll to position [856, 0]
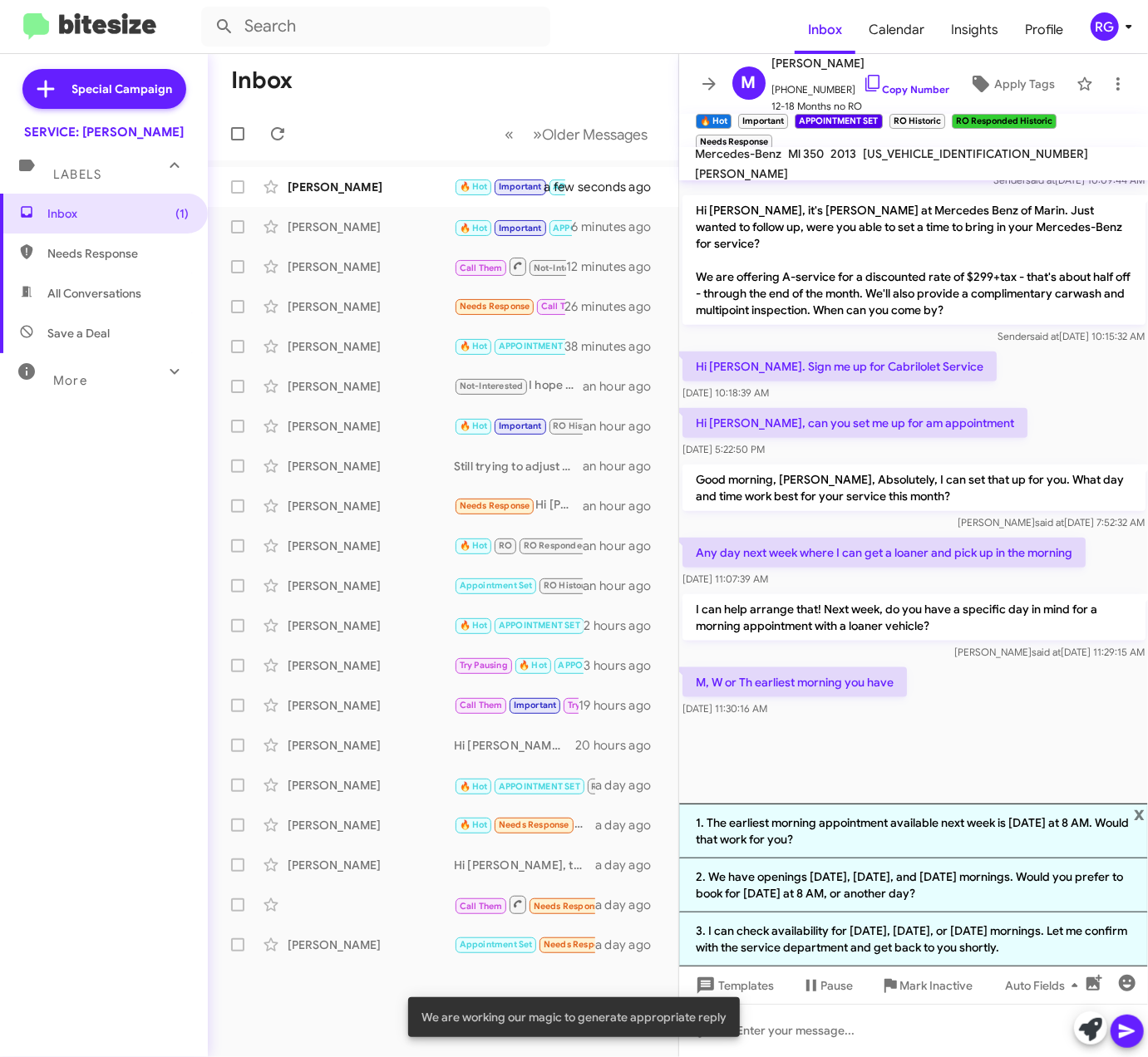
click at [873, 838] on li "1. The earliest morning appointment available next week is [DATE] at 8 AM. Woul…" at bounding box center [913, 831] width 469 height 55
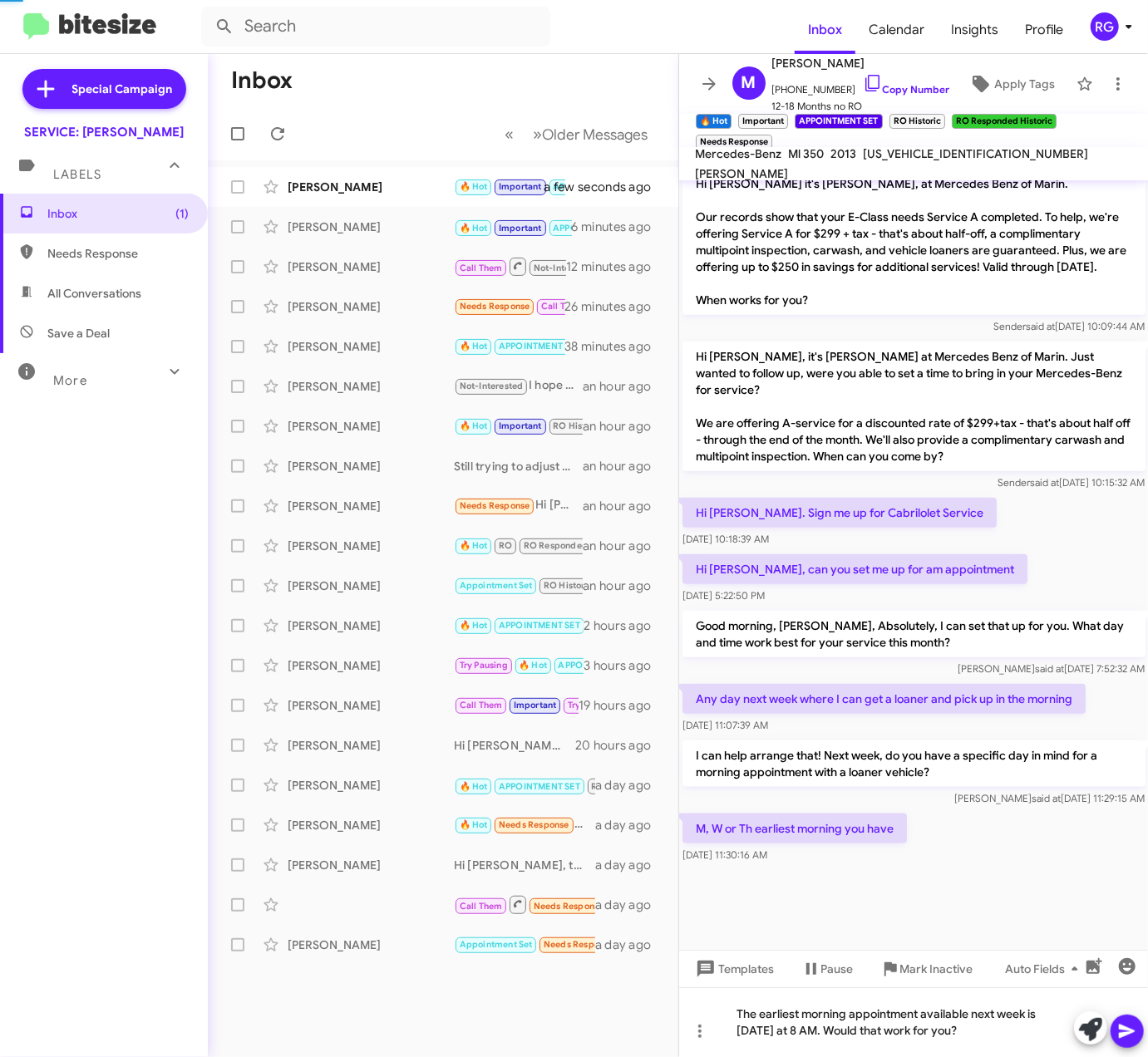
scroll to position [709, 0]
click at [1127, 1011] on div at bounding box center [1109, 1029] width 70 height 36
click at [1141, 1026] on button at bounding box center [1127, 1031] width 33 height 33
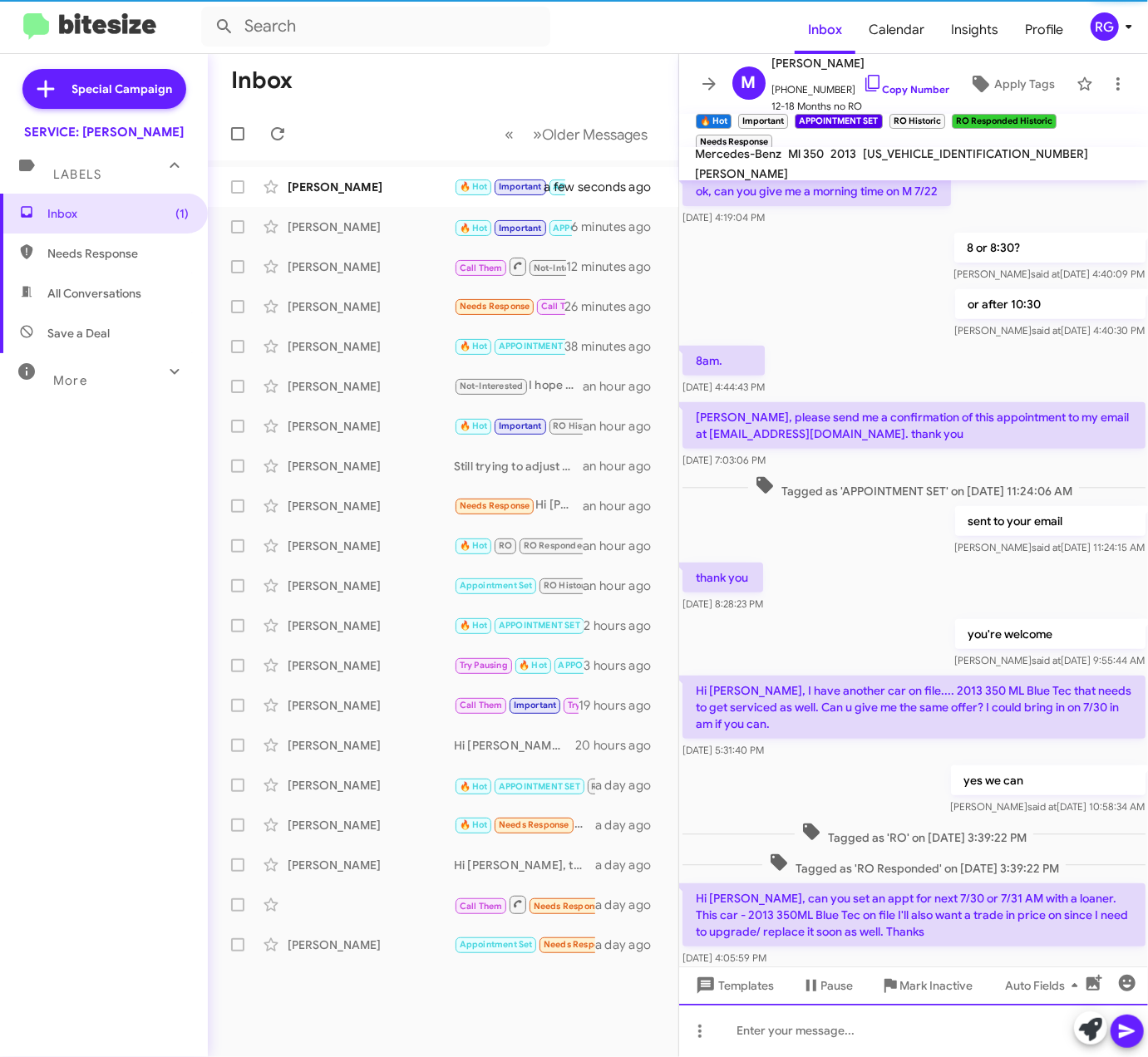
scroll to position [0, 0]
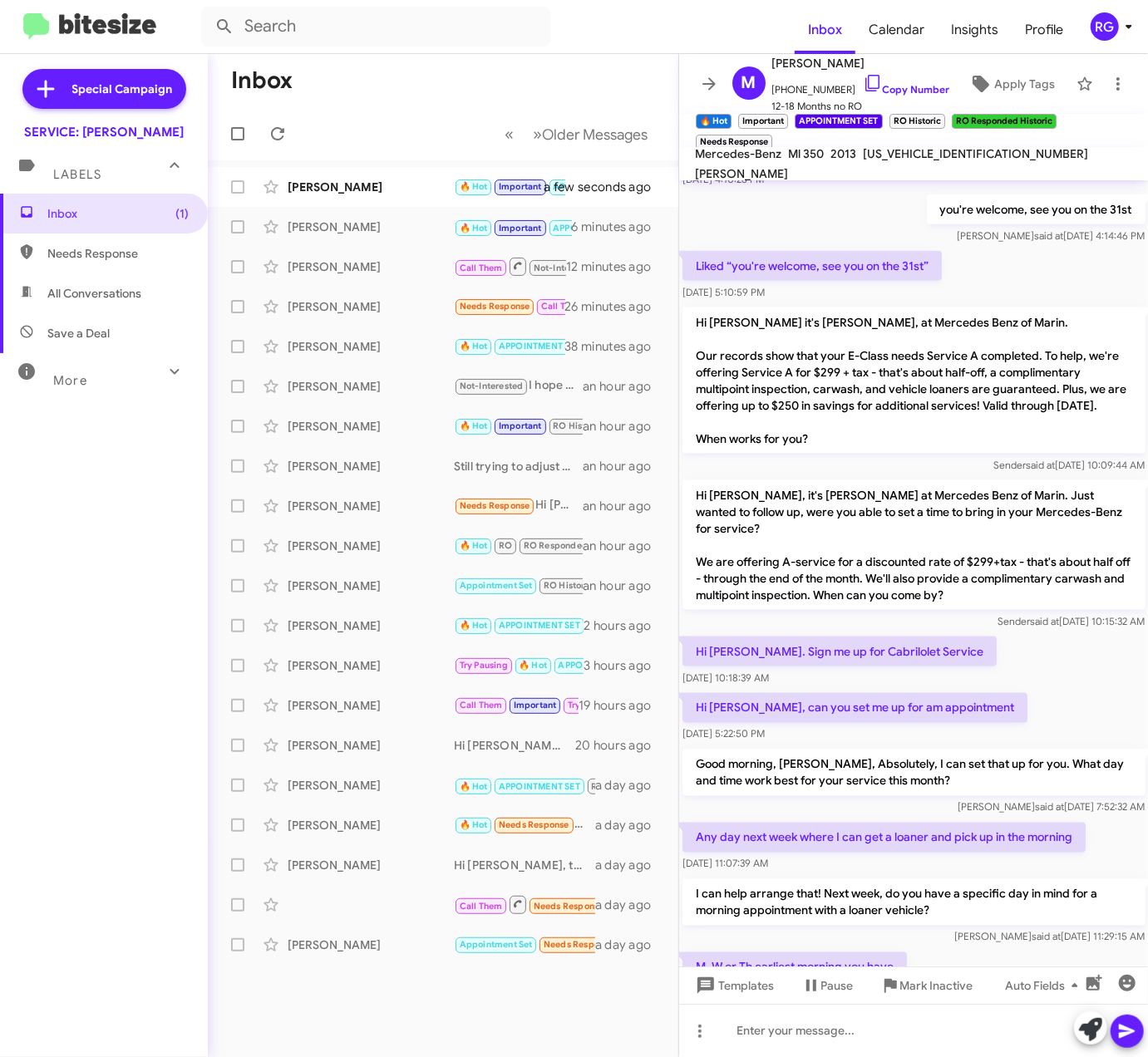
drag, startPoint x: 998, startPoint y: 912, endPoint x: 982, endPoint y: 912, distance: 16.0
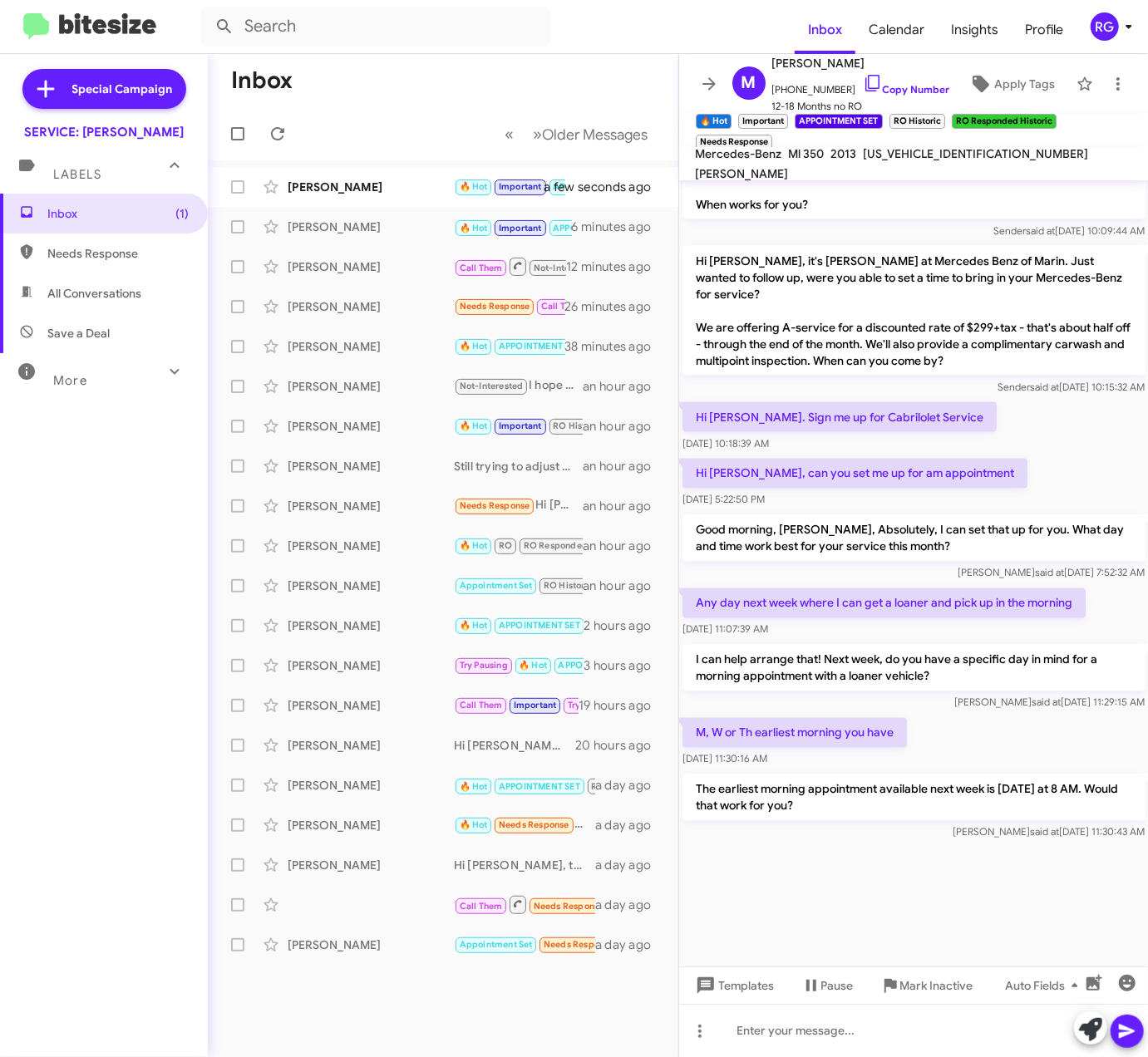
scroll to position [1457, 0]
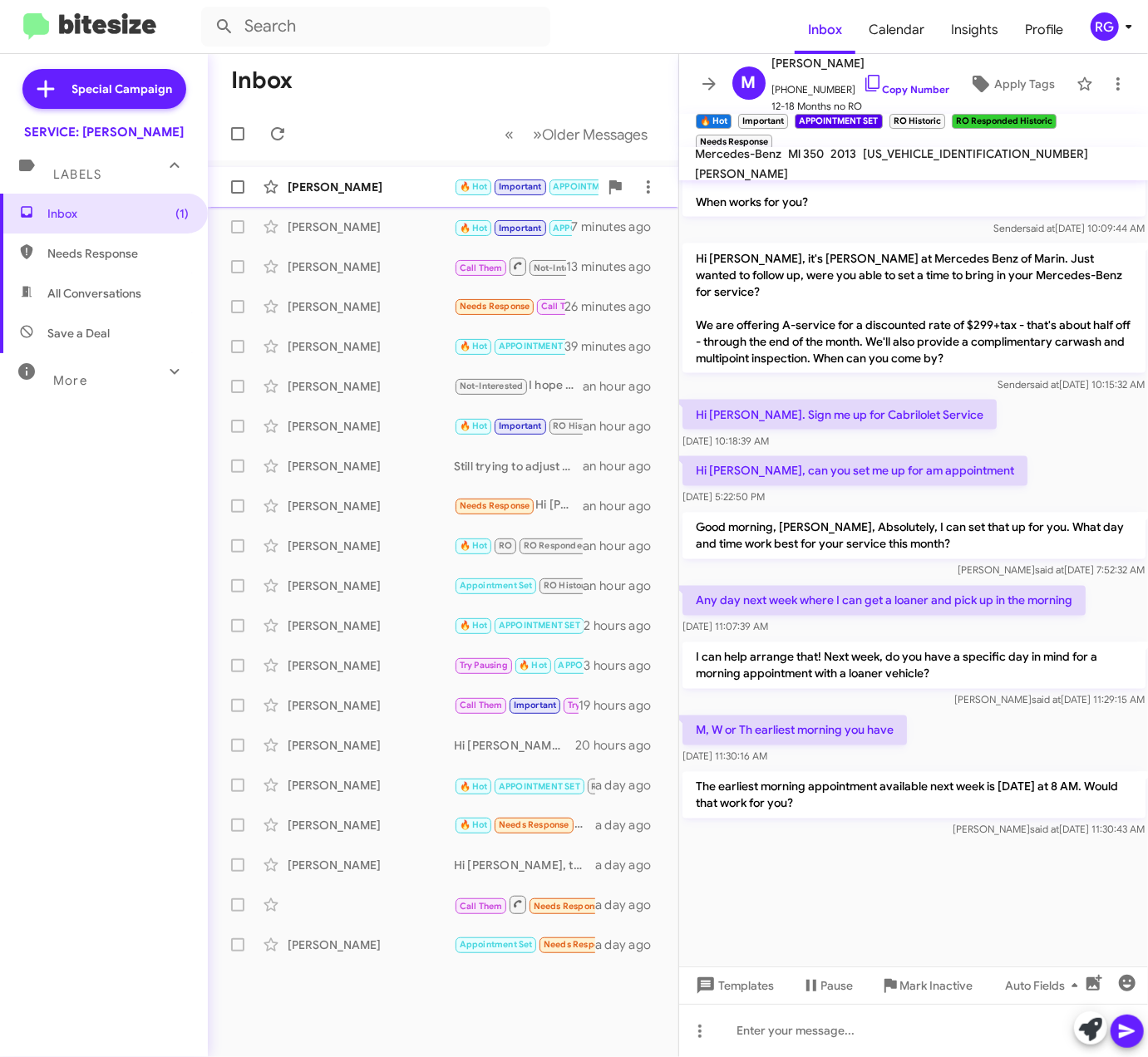
click at [374, 193] on div "[PERSON_NAME]" at bounding box center [371, 186] width 166 height 17
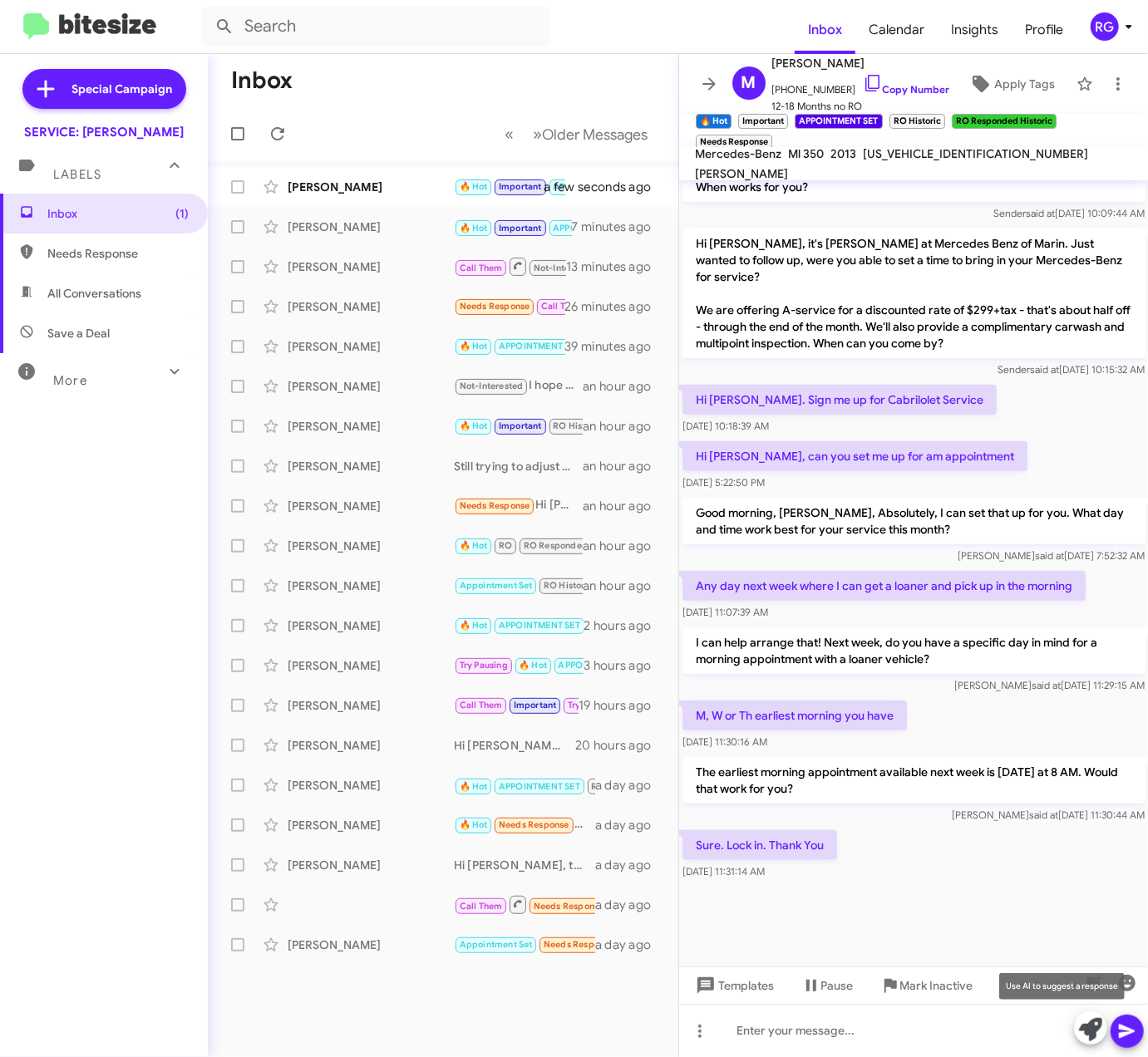
click at [1082, 1027] on icon at bounding box center [1090, 1030] width 23 height 23
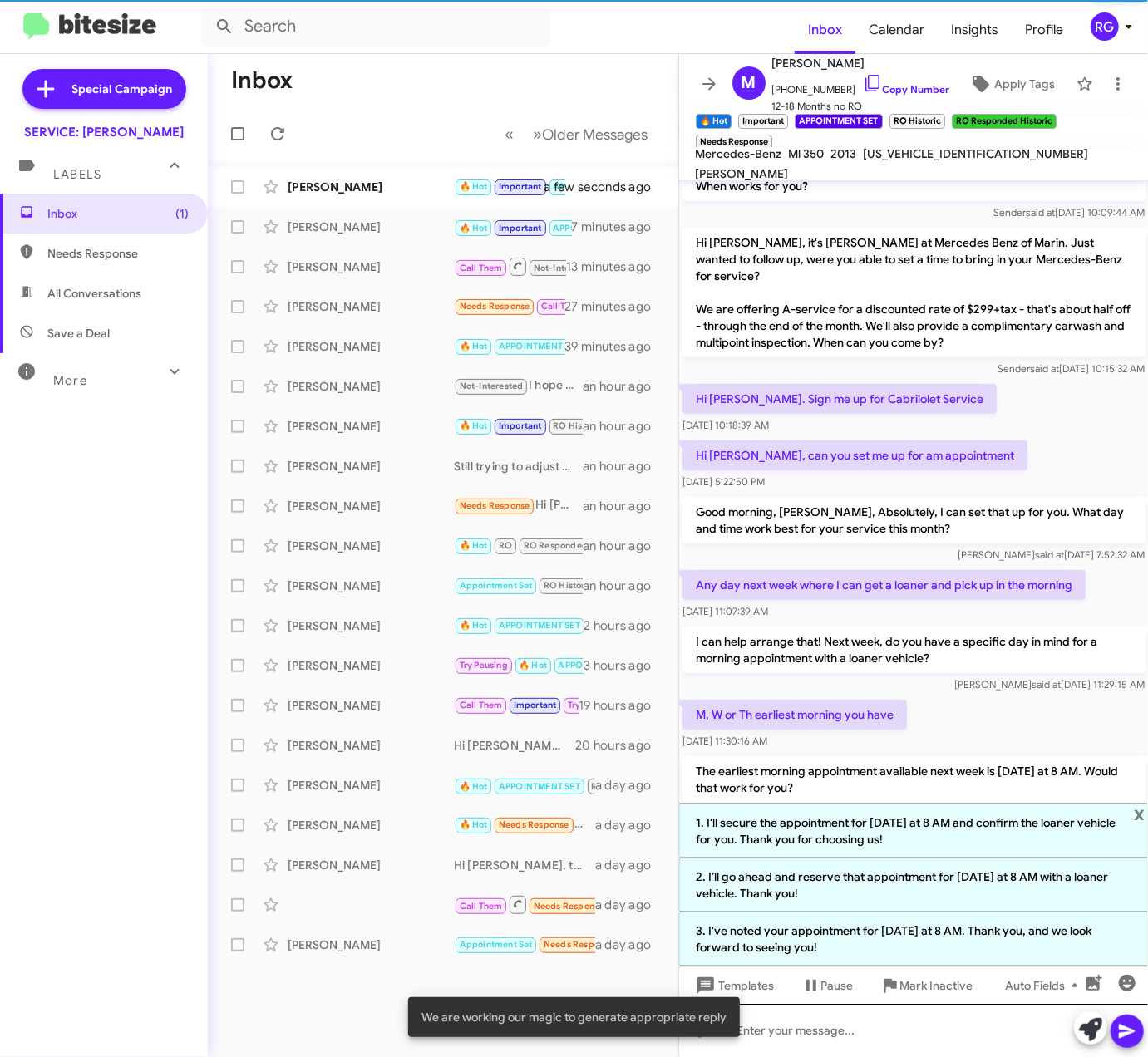
scroll to position [873, 0]
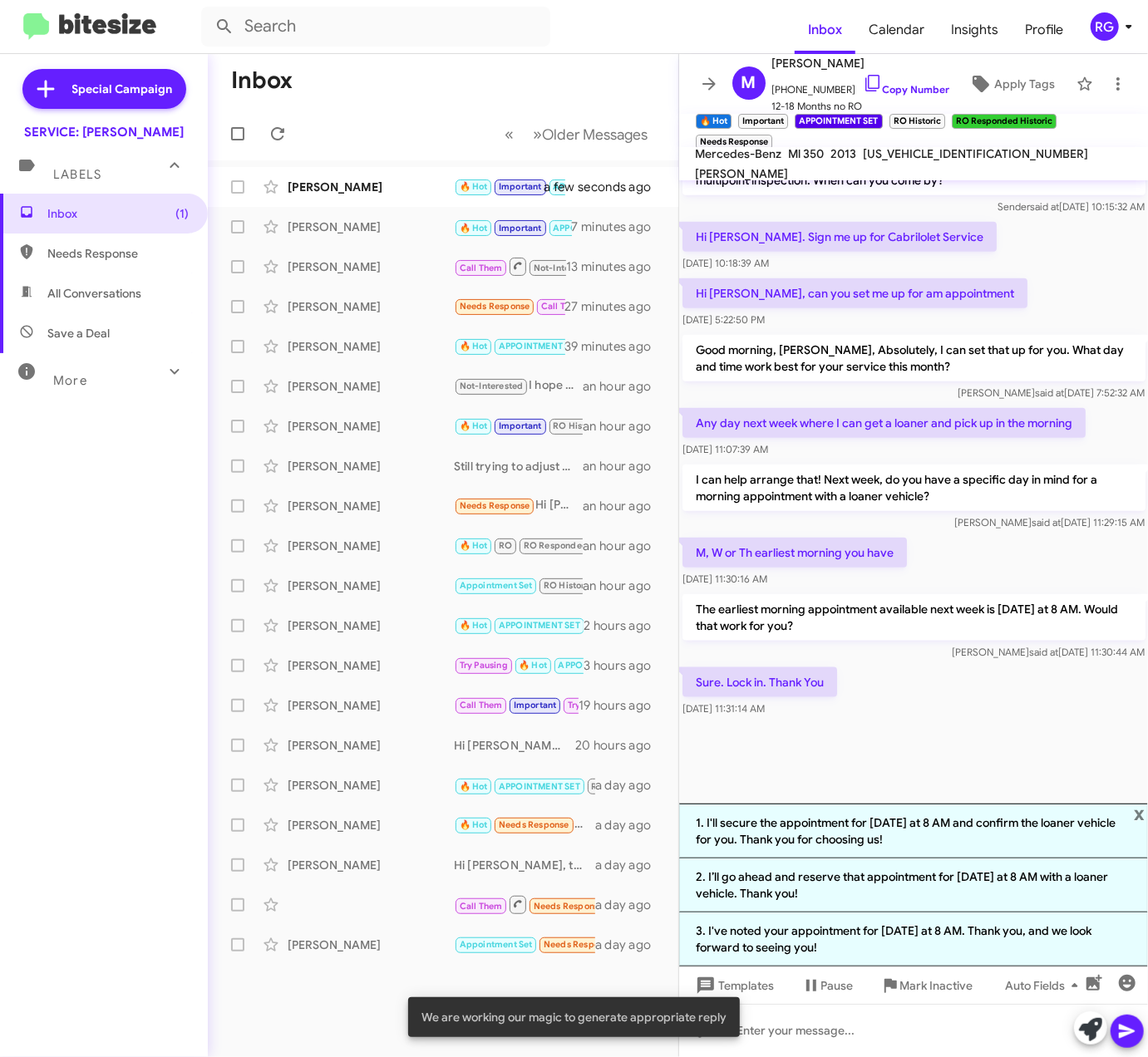
click at [942, 944] on li "3. I've noted your appointment for [DATE] at 8 AM. Thank you, and we look forwa…" at bounding box center [913, 939] width 469 height 54
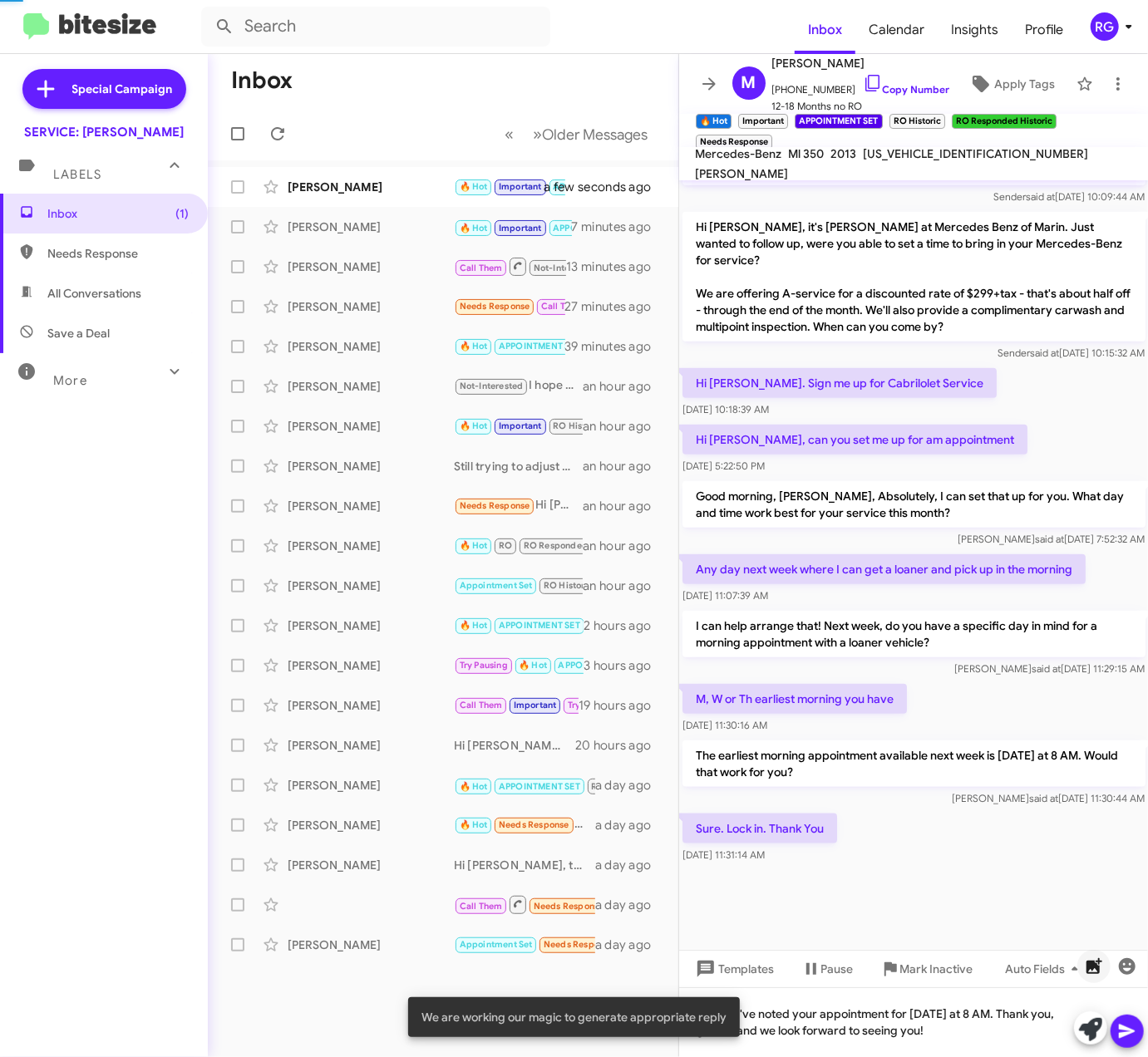
scroll to position [725, 0]
click at [1122, 1026] on icon at bounding box center [1127, 1032] width 16 height 14
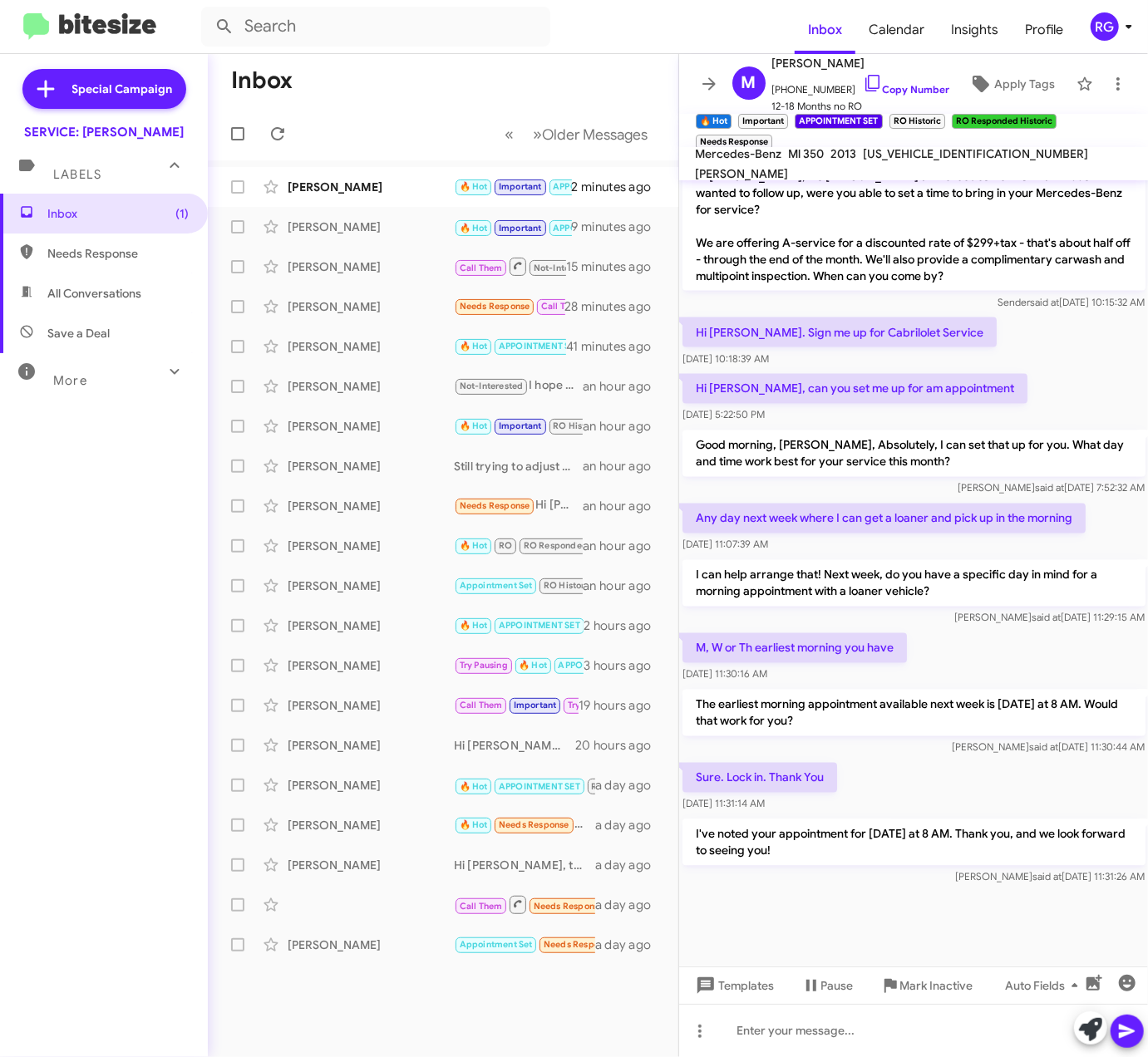
scroll to position [1483, 0]
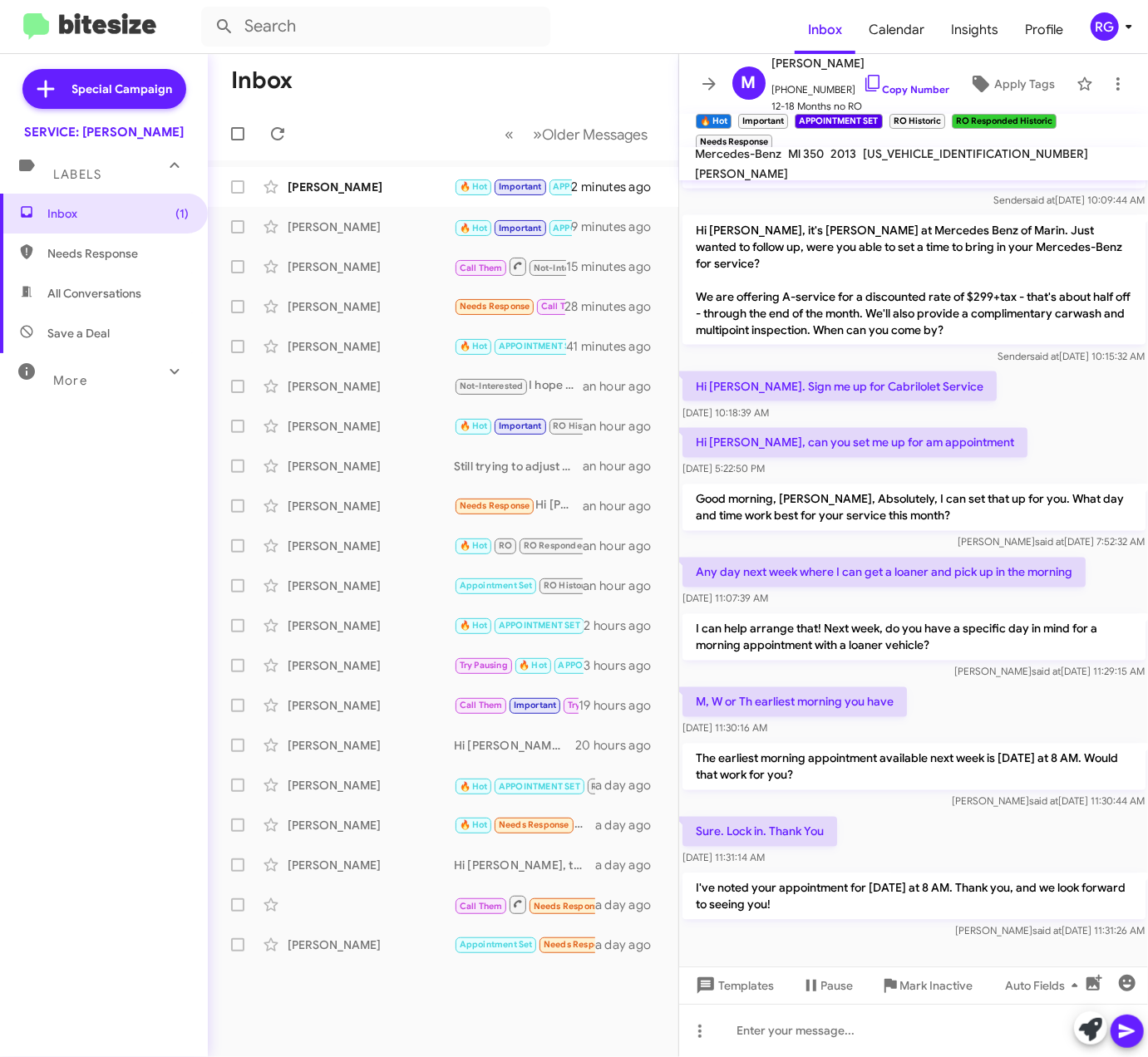
drag, startPoint x: 782, startPoint y: 295, endPoint x: 1011, endPoint y: 297, distance: 229.0
click at [1011, 297] on p "Hi [PERSON_NAME], it's [PERSON_NAME] at Mercedes Benz of Marin. Just wanted to …" at bounding box center [914, 280] width 463 height 130
copy p "A-service for a discounted rate of $299+tax"
click at [952, 160] on span "[US_VEHICLE_IDENTIFICATION_NUMBER]" at bounding box center [975, 153] width 225 height 15
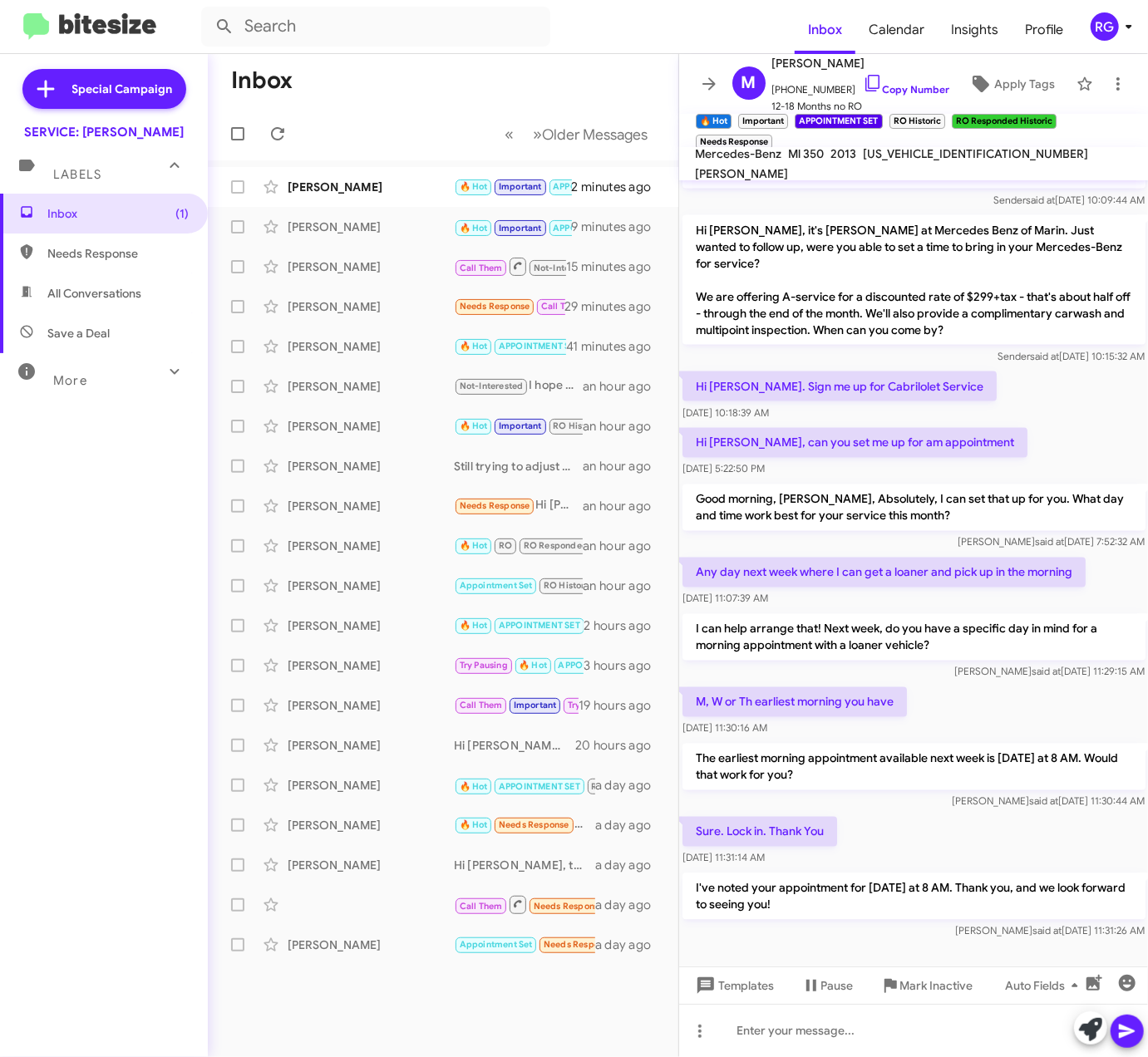
copy span "[US_VEHICLE_IDENTIFICATION_NUMBER]"
drag, startPoint x: 712, startPoint y: 763, endPoint x: 702, endPoint y: 763, distance: 10.0
click at [712, 763] on p "The earliest morning appointment available next week is [DATE] at 8 AM. Would t…" at bounding box center [914, 767] width 463 height 47
click at [556, 200] on mat-tooltip-component "Next Page" at bounding box center [587, 176] width 76 height 50
click at [564, 189] on mat-tooltip-component "Next Page" at bounding box center [587, 176] width 76 height 50
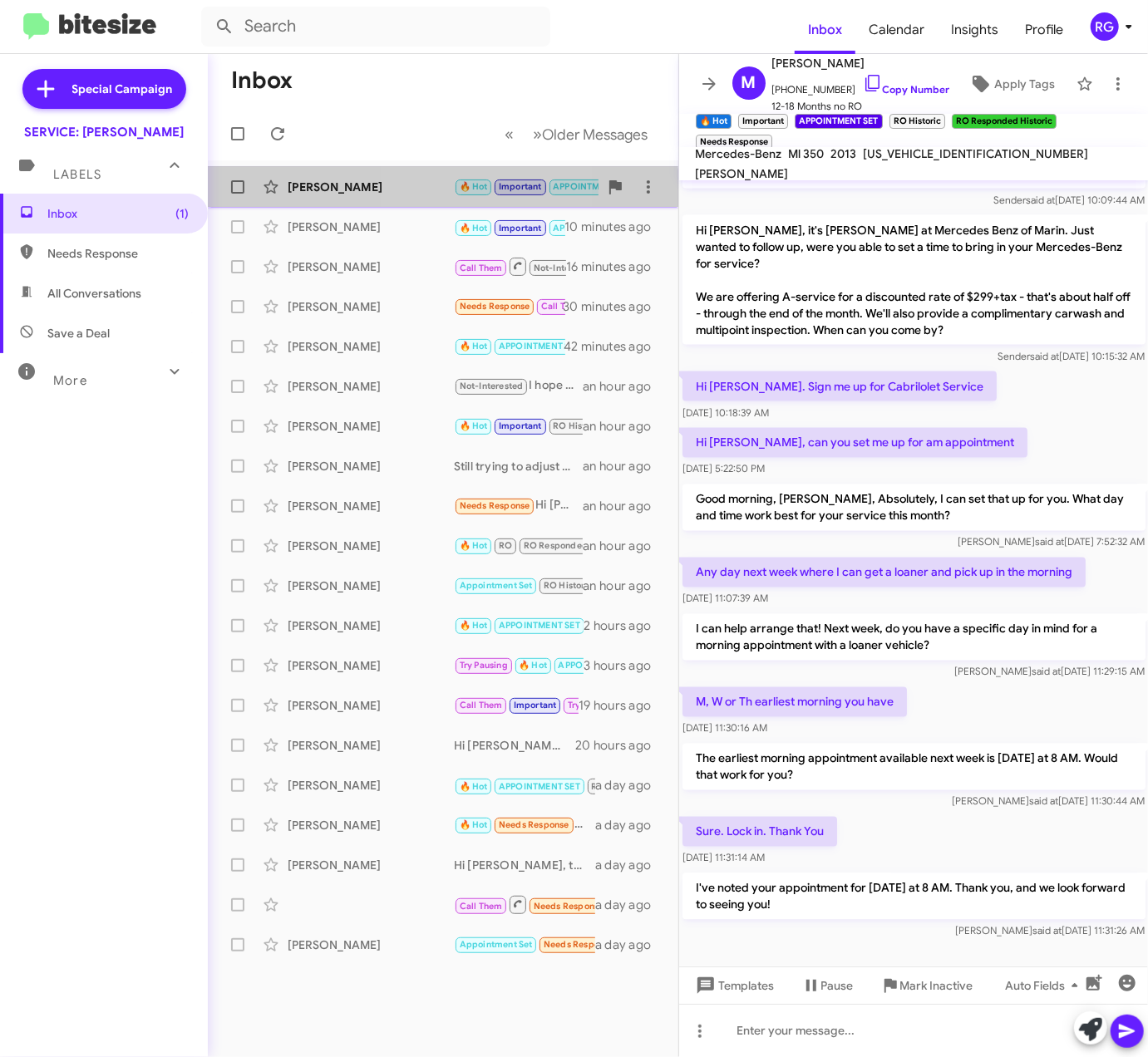
click at [424, 188] on div "[PERSON_NAME]" at bounding box center [371, 186] width 166 height 17
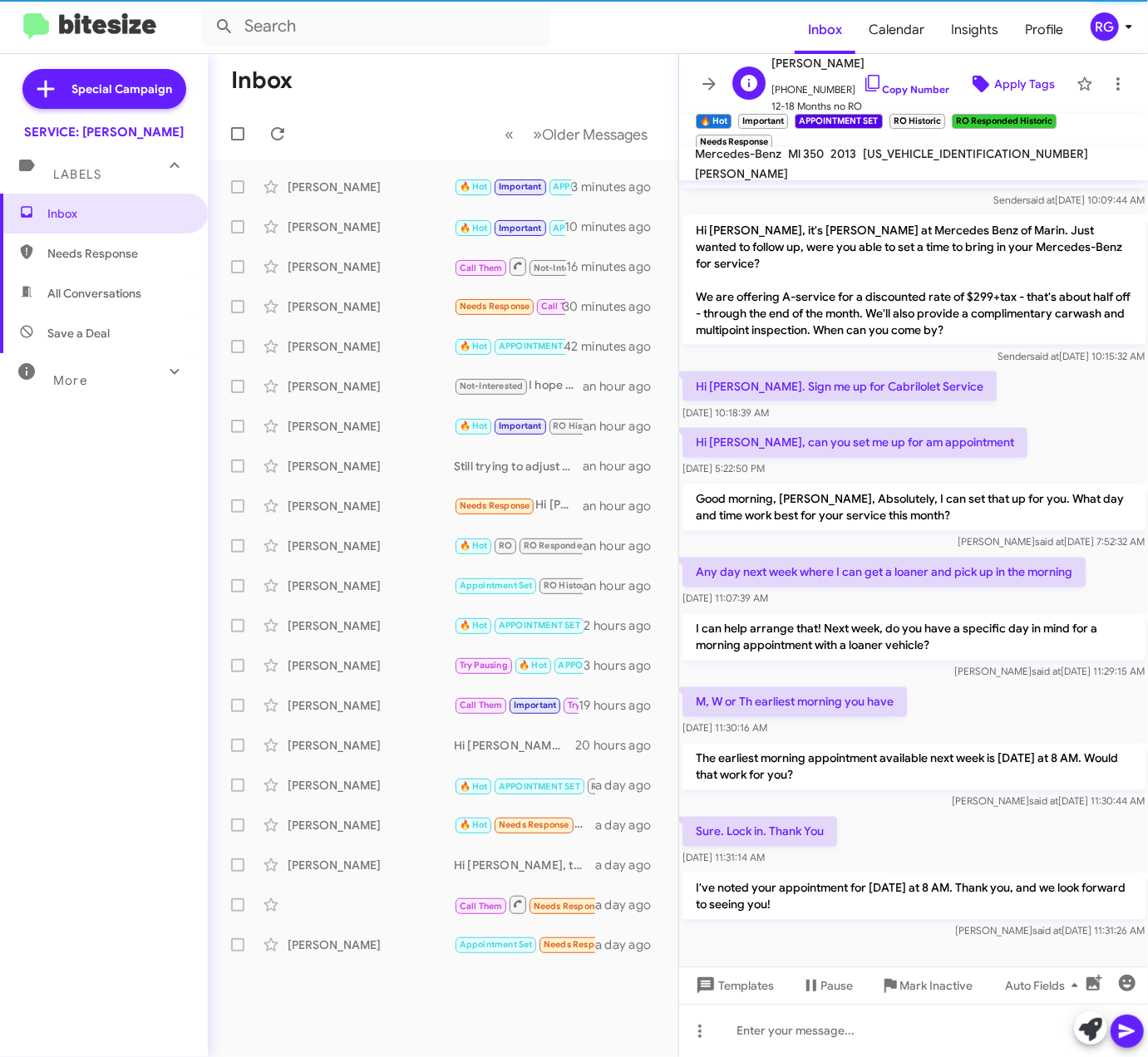
click at [994, 80] on span "Apply Tags" at bounding box center [1024, 84] width 60 height 30
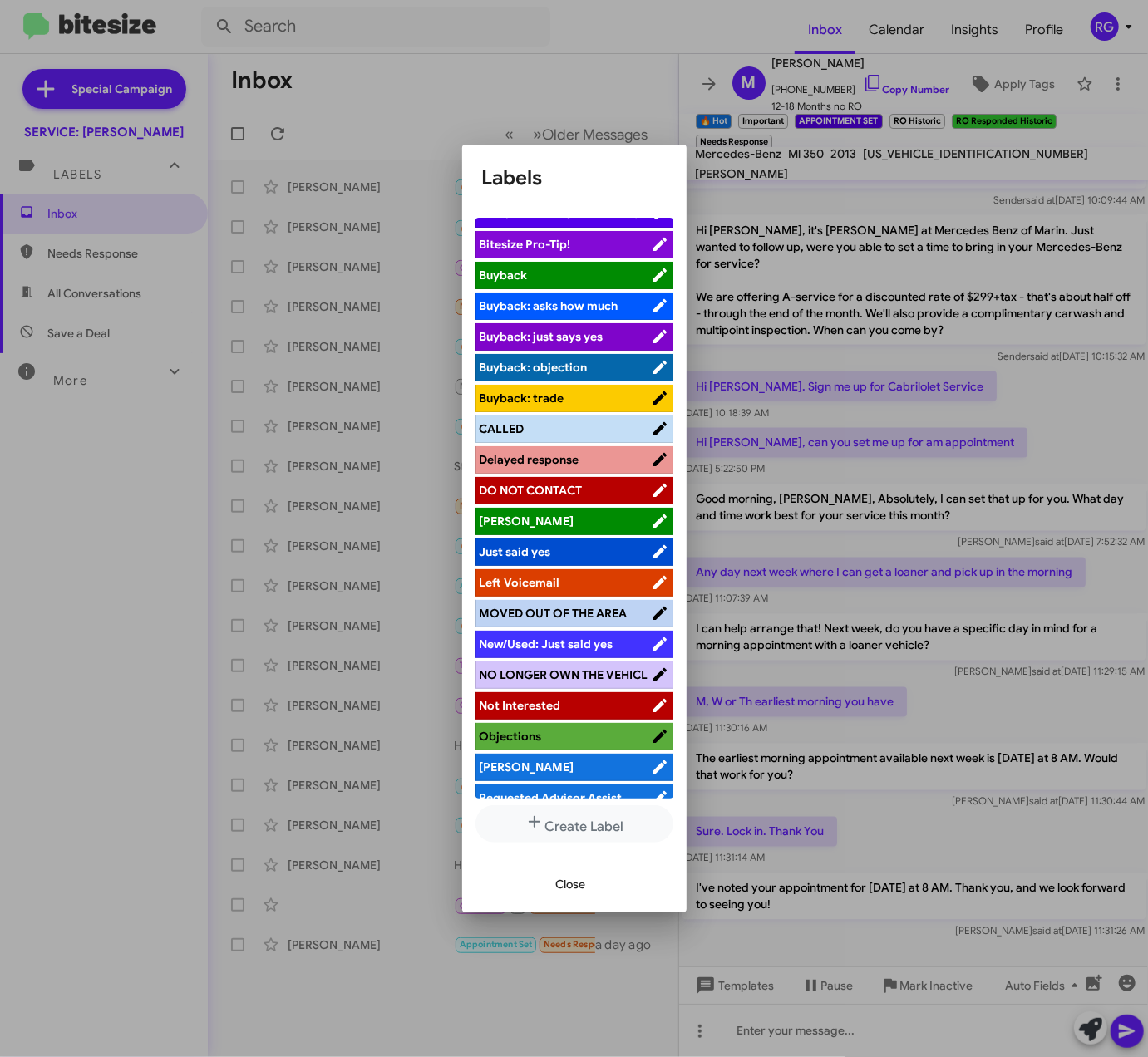
scroll to position [177, 0]
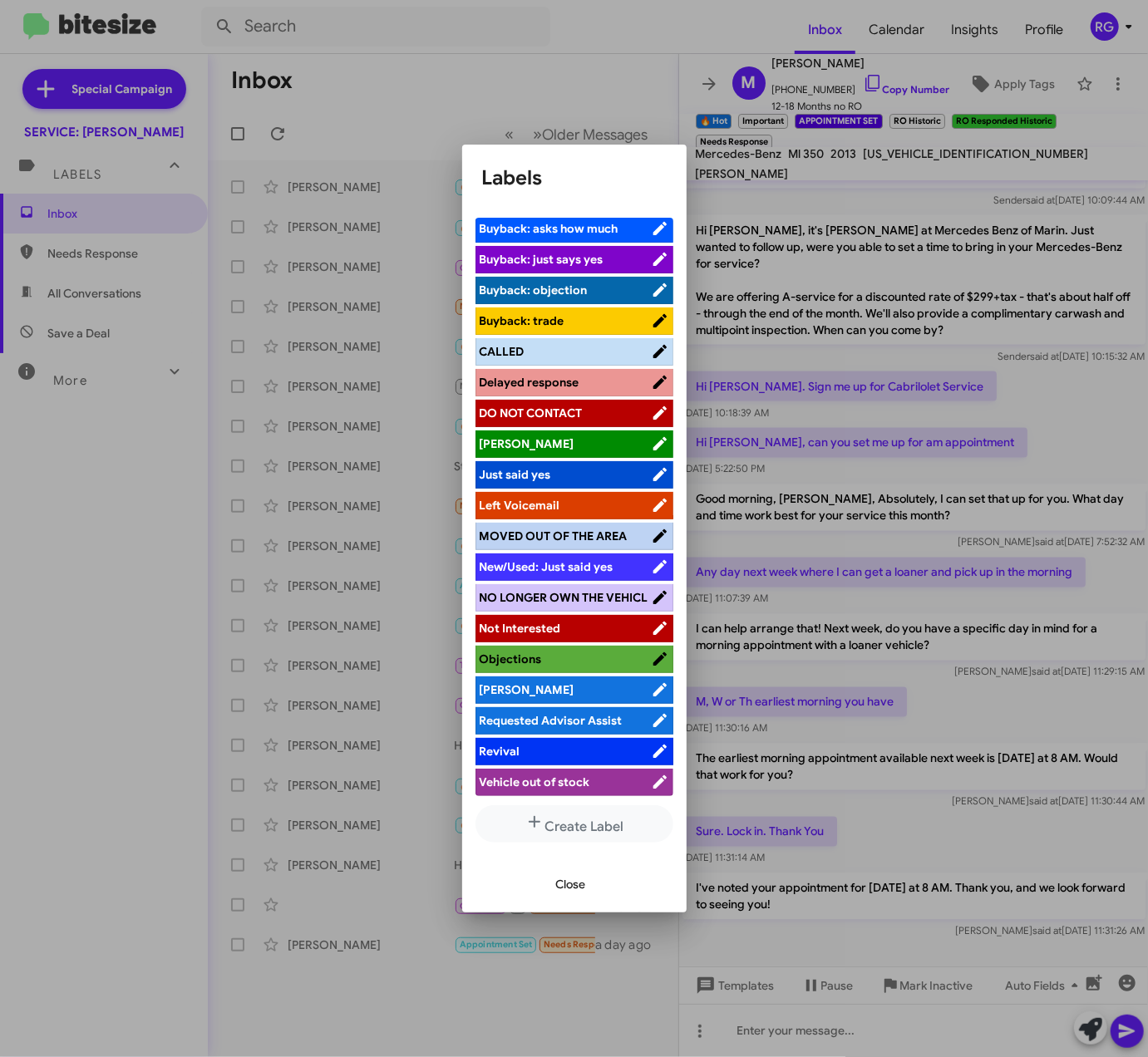
drag, startPoint x: 543, startPoint y: 683, endPoint x: 534, endPoint y: 693, distance: 13.5
click at [536, 691] on span "[PERSON_NAME]" at bounding box center [566, 689] width 172 height 17
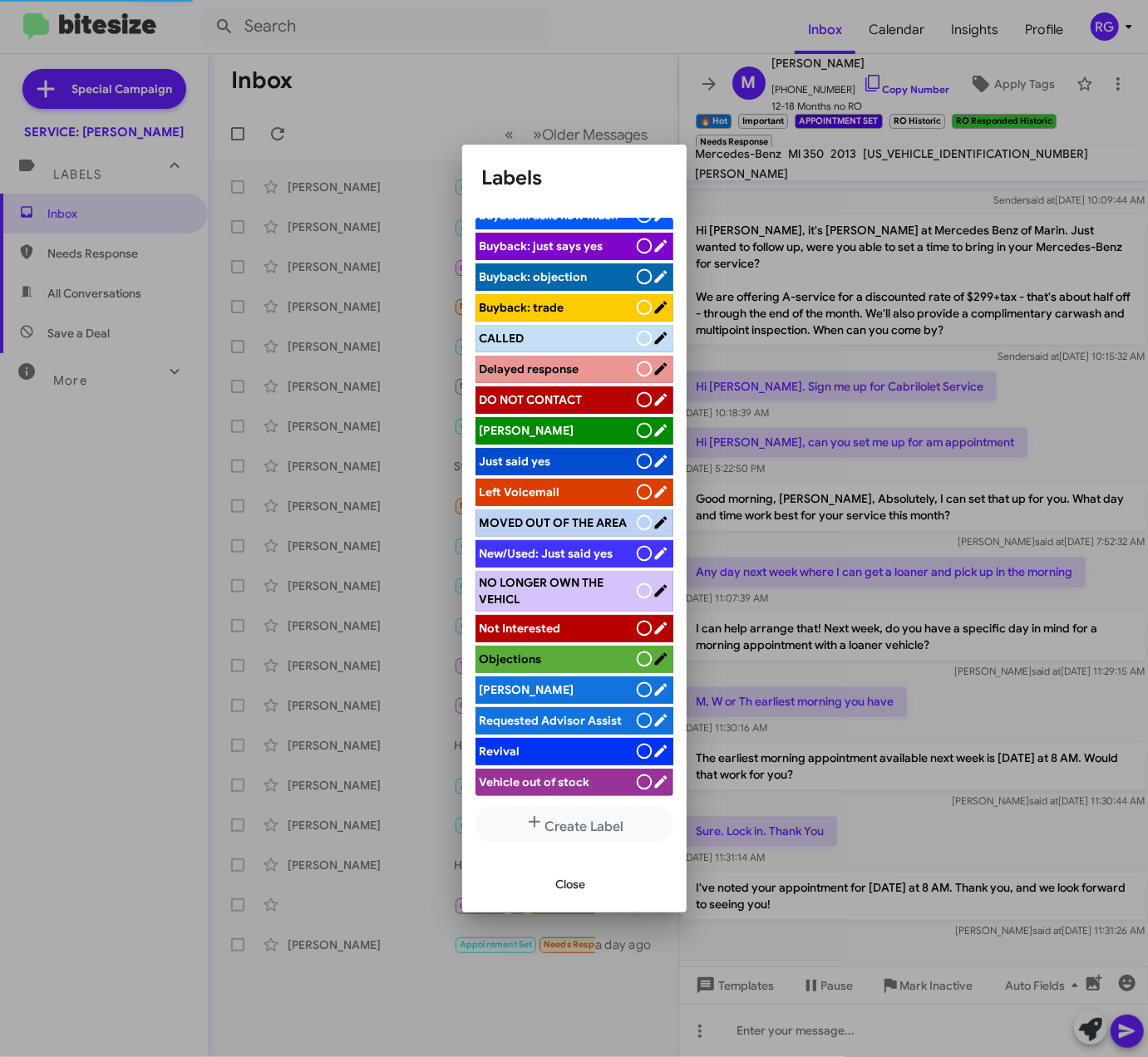
click at [563, 881] on span "Close" at bounding box center [571, 883] width 30 height 30
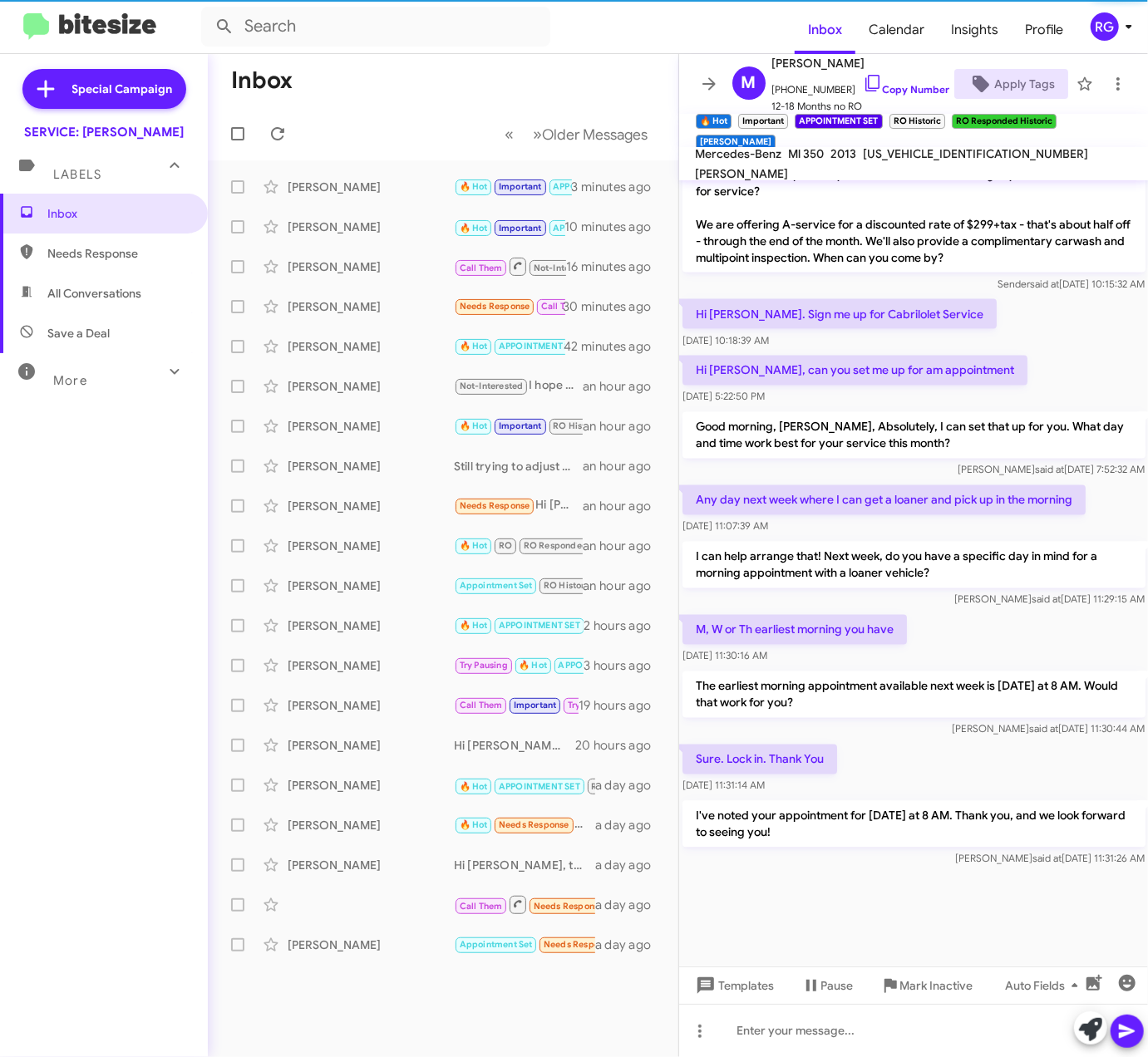
scroll to position [1593, 0]
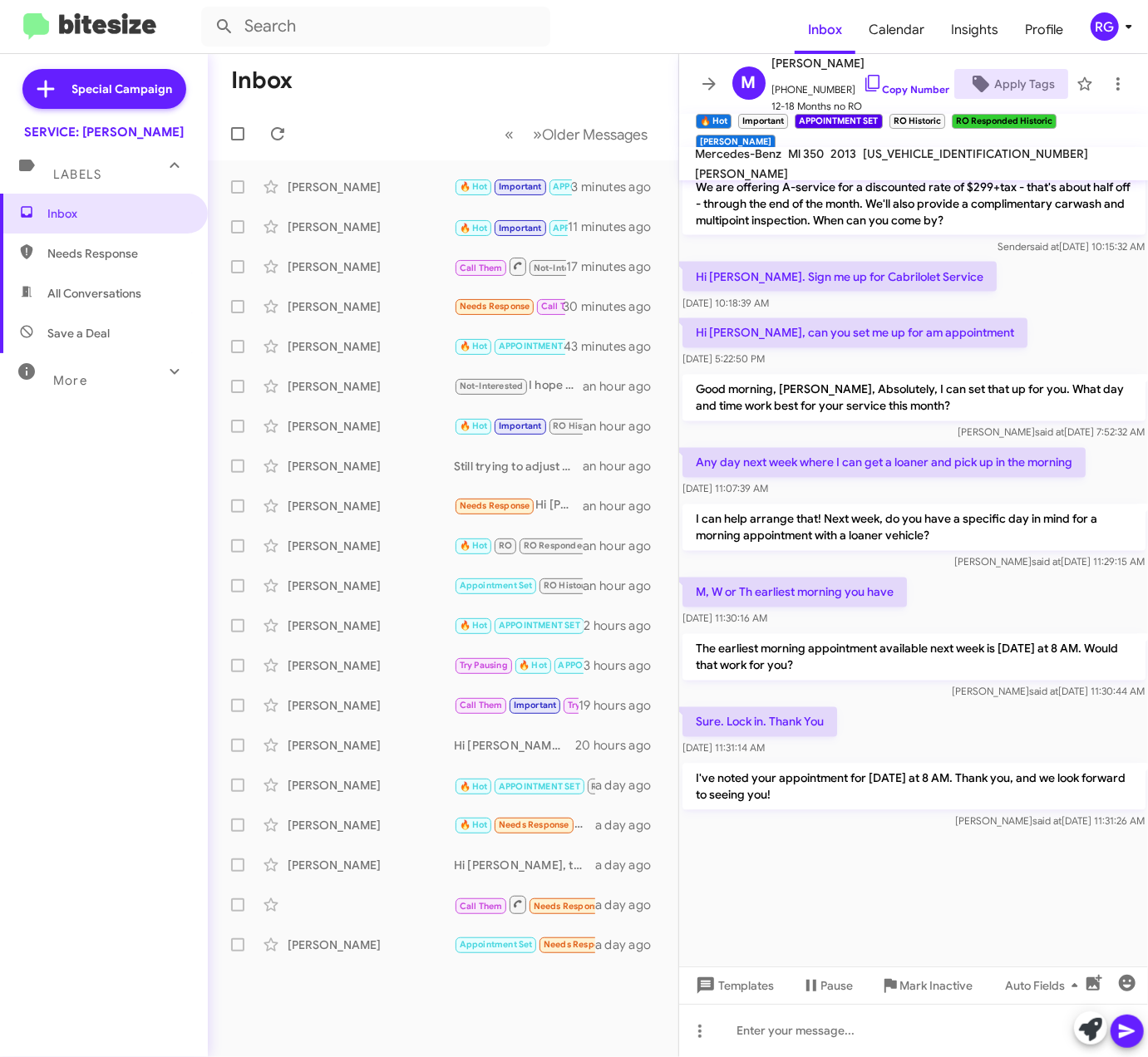
click at [881, 182] on p "Hi [PERSON_NAME], it's [PERSON_NAME] at Mercedes Benz of Marin. Just wanted to …" at bounding box center [914, 170] width 463 height 130
click at [929, 158] on span "[US_VEHICLE_IDENTIFICATION_NUMBER]" at bounding box center [975, 153] width 225 height 15
copy span "[US_VEHICLE_IDENTIFICATION_NUMBER]"
click at [439, 15] on input "text" at bounding box center [376, 26] width 349 height 40
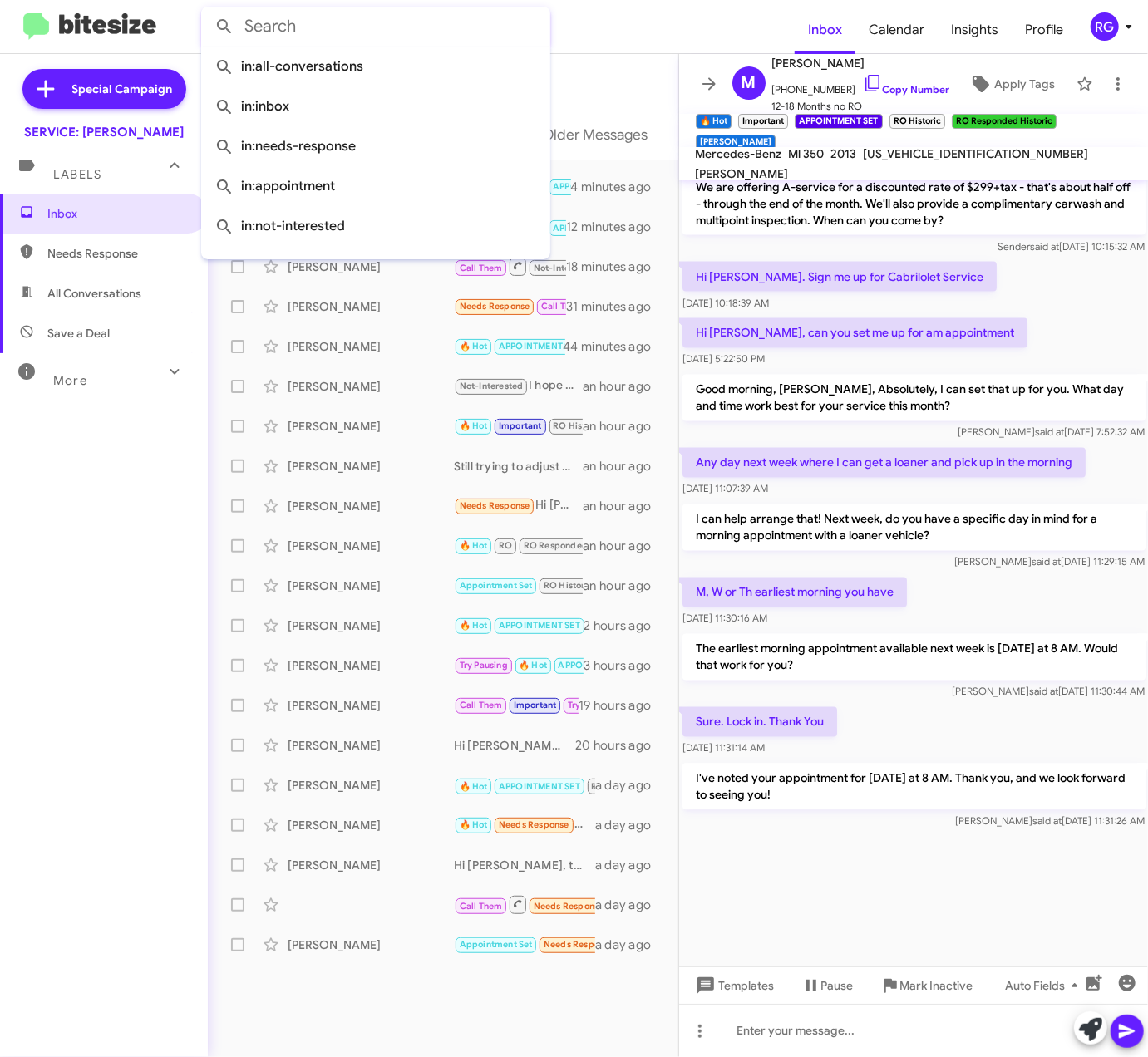
paste input "[US_VEHICLE_IDENTIFICATION_NUMBER]"
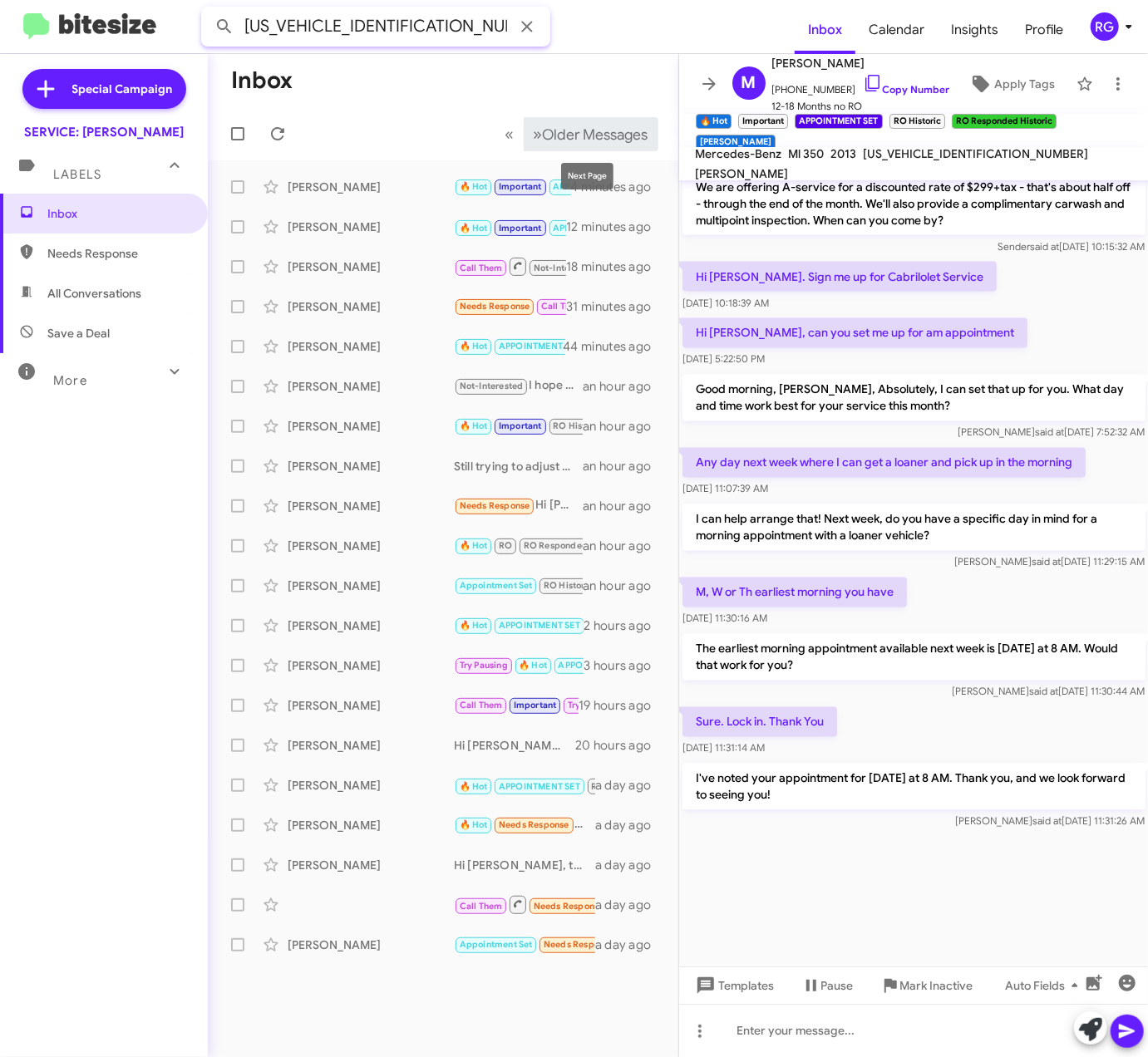
type input "[US_VEHICLE_IDENTIFICATION_NUMBER]"
click at [208, 10] on button at bounding box center [224, 26] width 33 height 33
click at [466, 25] on input "[US_VEHICLE_IDENTIFICATION_NUMBER]" at bounding box center [376, 26] width 349 height 40
click at [208, 10] on button at bounding box center [224, 26] width 33 height 33
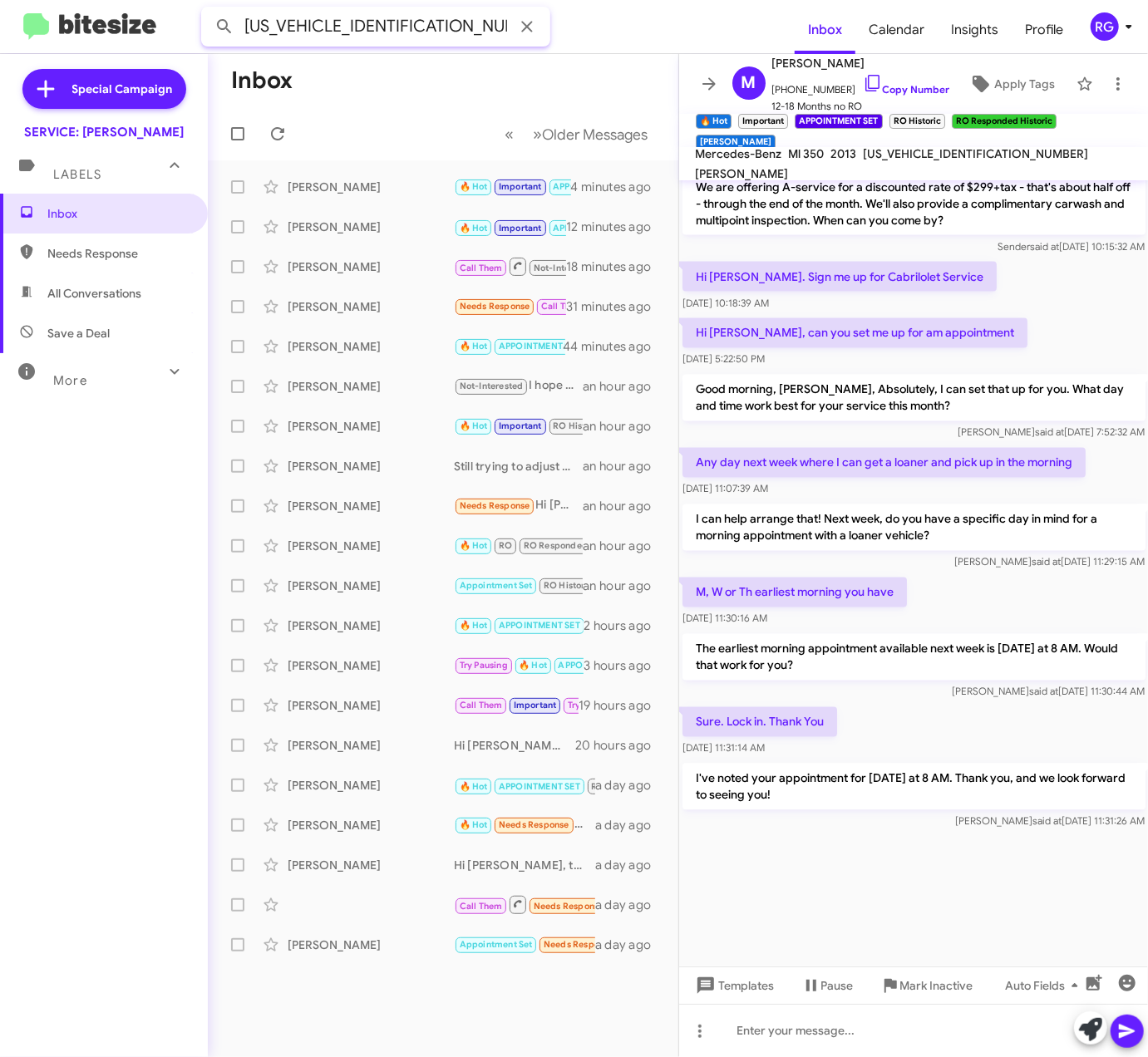
click at [545, 14] on input "[US_VEHICLE_IDENTIFICATION_NUMBER]" at bounding box center [376, 26] width 349 height 40
click at [526, 20] on icon at bounding box center [527, 26] width 20 height 20
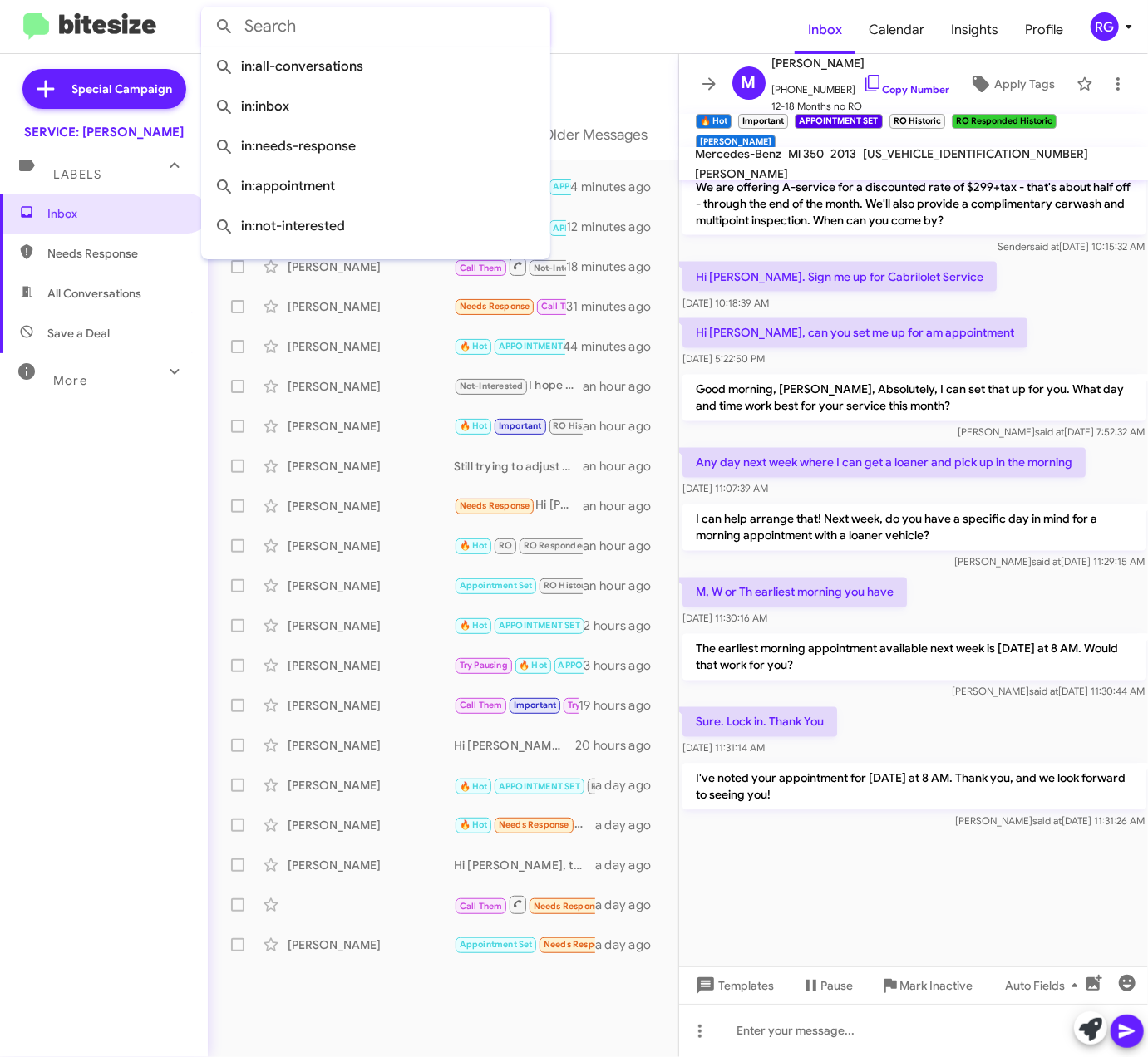
click at [407, 26] on input "text" at bounding box center [376, 26] width 349 height 40
paste input "(24045132) [PERSON_NAME]"
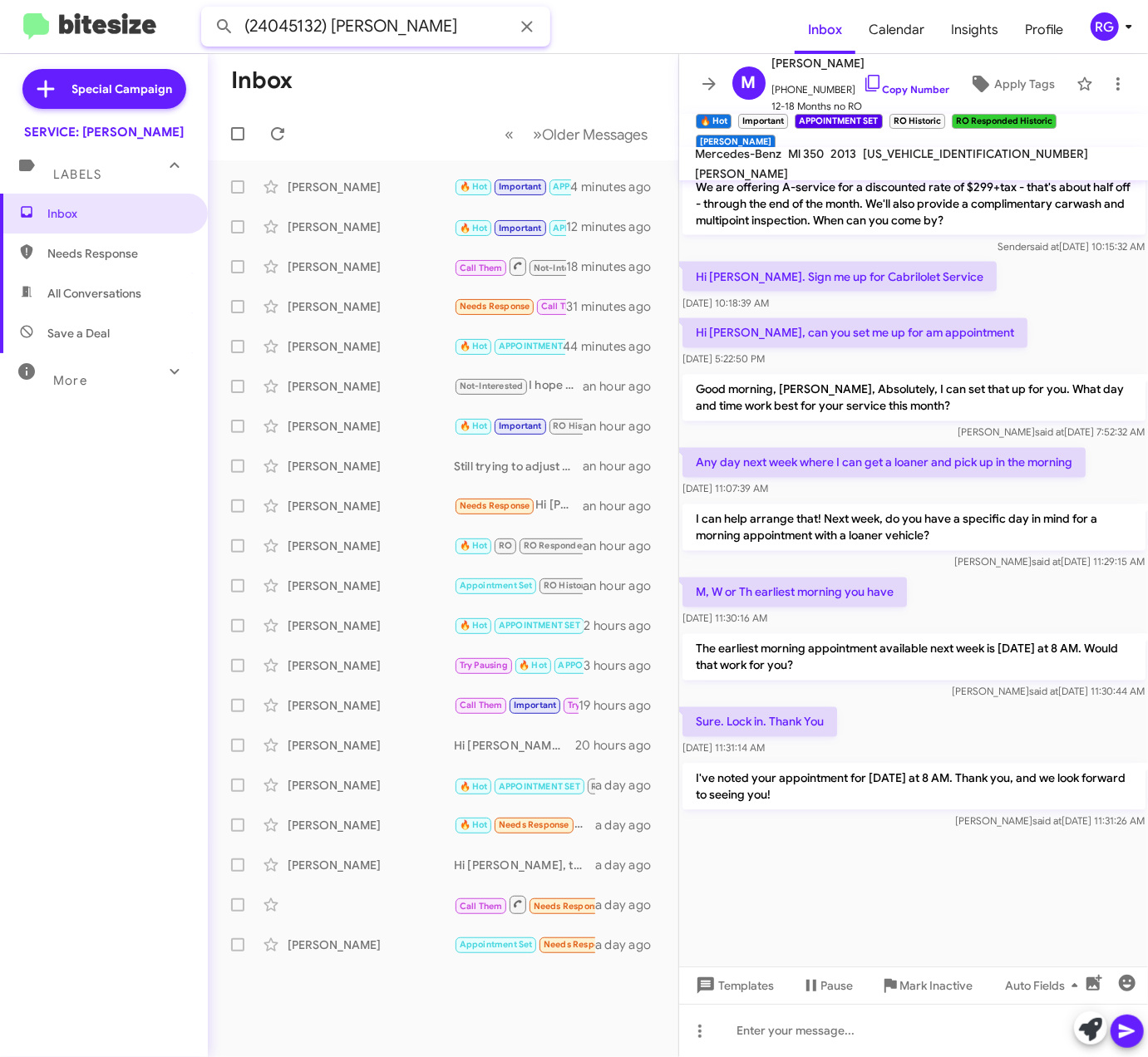
click at [337, 28] on input "(24045132) [PERSON_NAME]" at bounding box center [376, 26] width 349 height 40
drag, startPoint x: 335, startPoint y: 26, endPoint x: 179, endPoint y: 55, distance: 158.7
click at [186, 50] on mat-toolbar "(24045132) [PERSON_NAME] Inbox Calendar Insights Profile RG" at bounding box center [574, 26] width 1148 height 54
type input "[PERSON_NAME]"
click at [208, 10] on button at bounding box center [224, 26] width 33 height 33
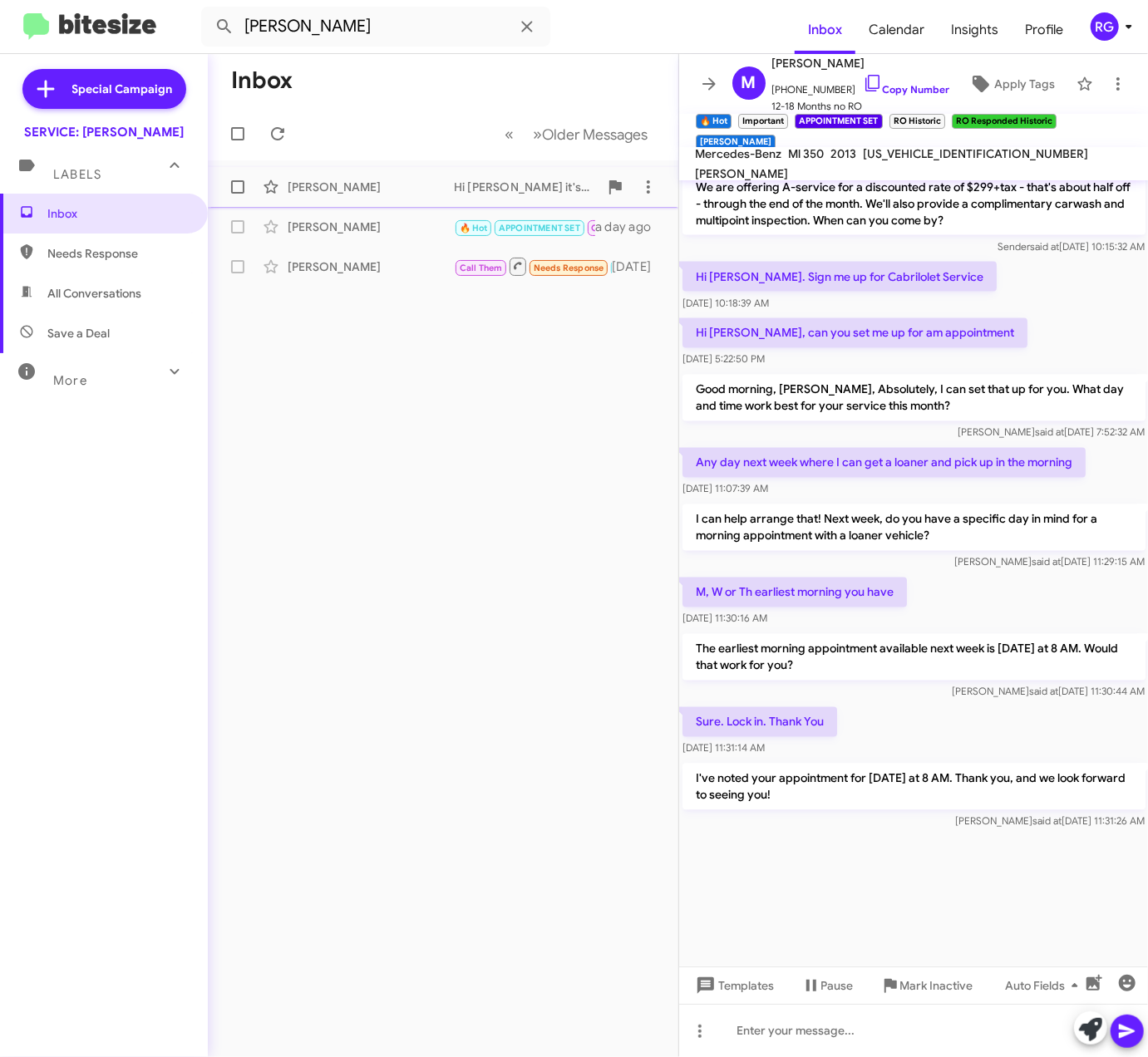
click at [383, 189] on div "[PERSON_NAME]" at bounding box center [371, 186] width 166 height 17
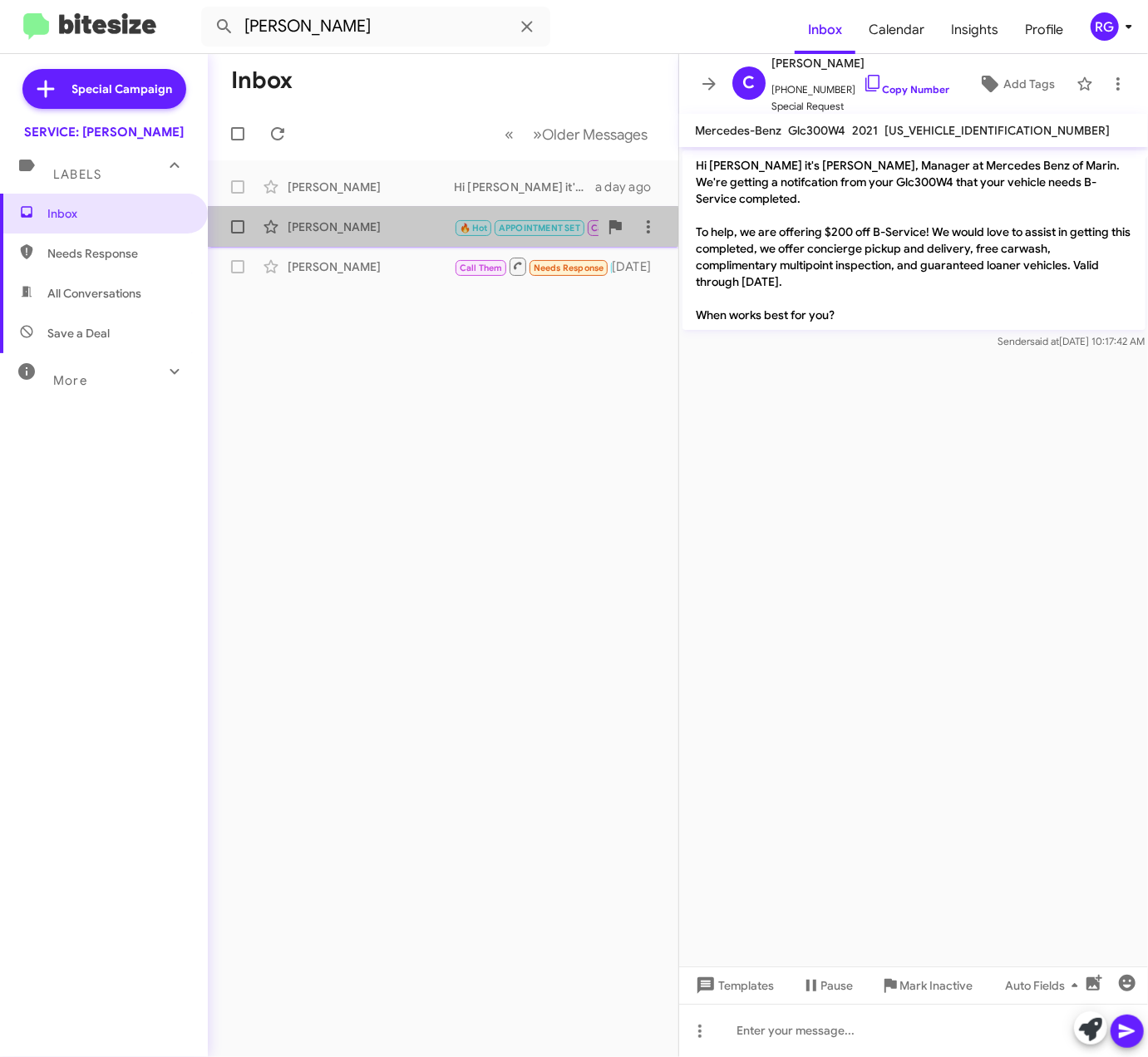
click at [440, 226] on div "[PERSON_NAME]" at bounding box center [371, 226] width 166 height 17
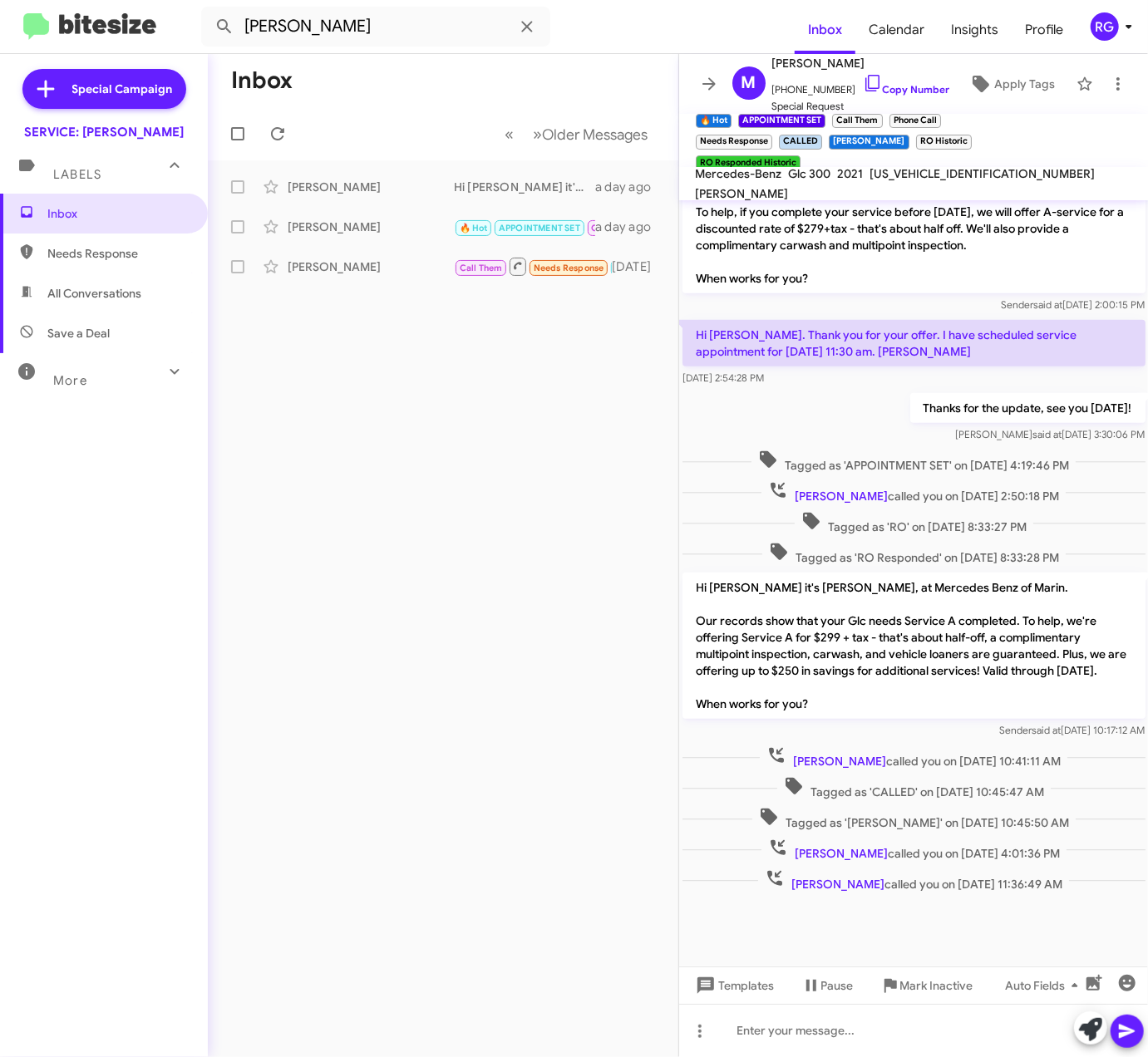
scroll to position [393, 0]
click at [1029, 855] on span "[PERSON_NAME] called you on [DATE] 4:01:36 PM" at bounding box center [913, 849] width 305 height 24
drag, startPoint x: 1002, startPoint y: 826, endPoint x: 989, endPoint y: 828, distance: 13.2
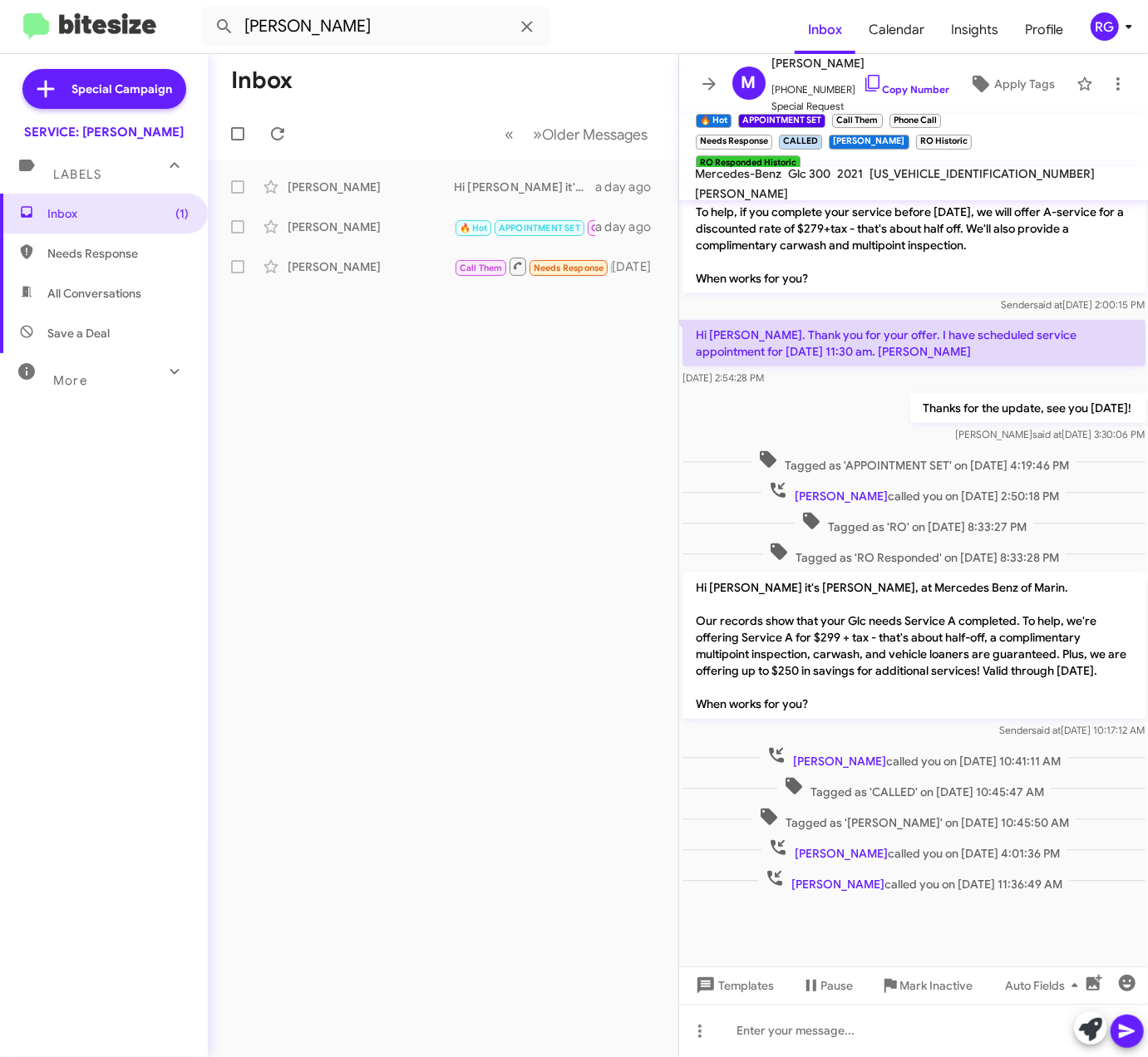
click at [989, 828] on span "Tagged as '[PERSON_NAME]' on [DATE] 10:45:50 AM" at bounding box center [912, 818] width 323 height 24
drag, startPoint x: 989, startPoint y: 828, endPoint x: 959, endPoint y: 818, distance: 31.6
click at [959, 818] on span "Tagged as '[PERSON_NAME]' on [DATE] 10:45:50 AM" at bounding box center [912, 818] width 323 height 24
click at [115, 24] on img at bounding box center [90, 27] width 133 height 27
